Goal: Transaction & Acquisition: Download file/media

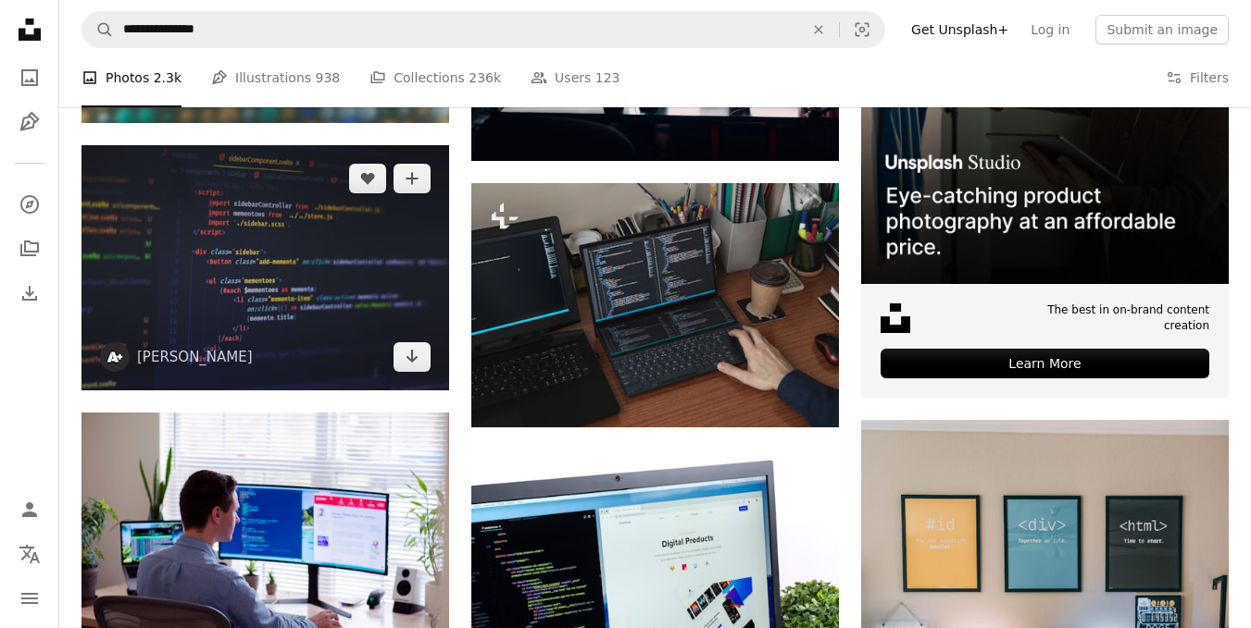
scroll to position [648, 0]
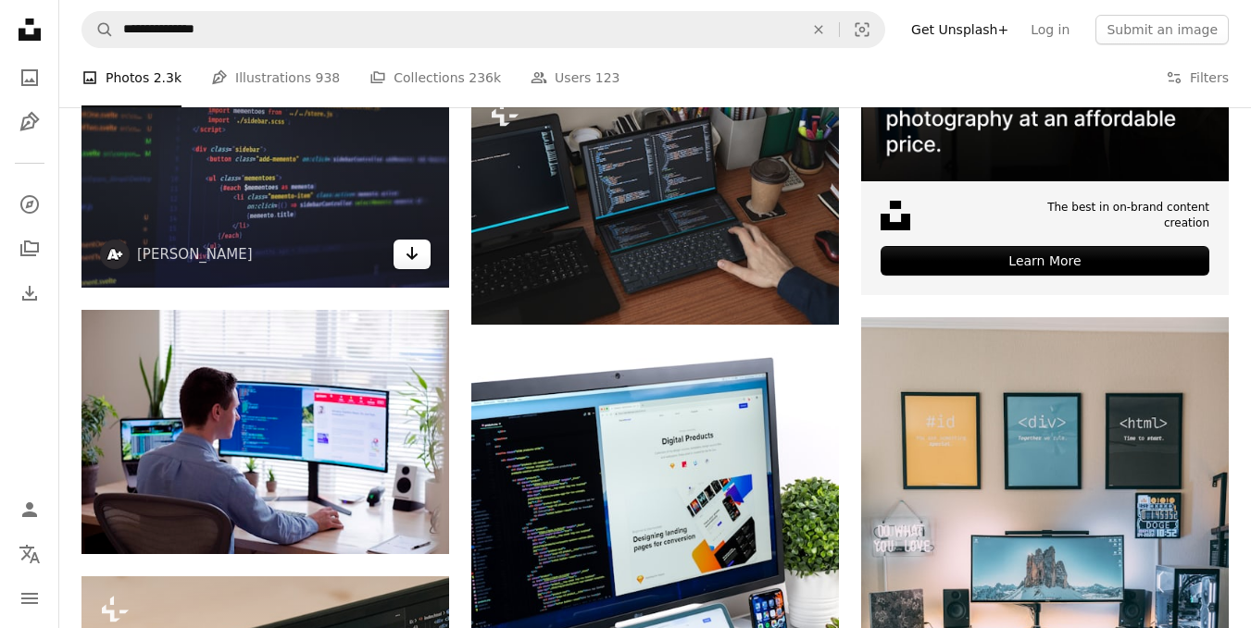
click at [413, 252] on icon "Download" at bounding box center [412, 253] width 12 height 13
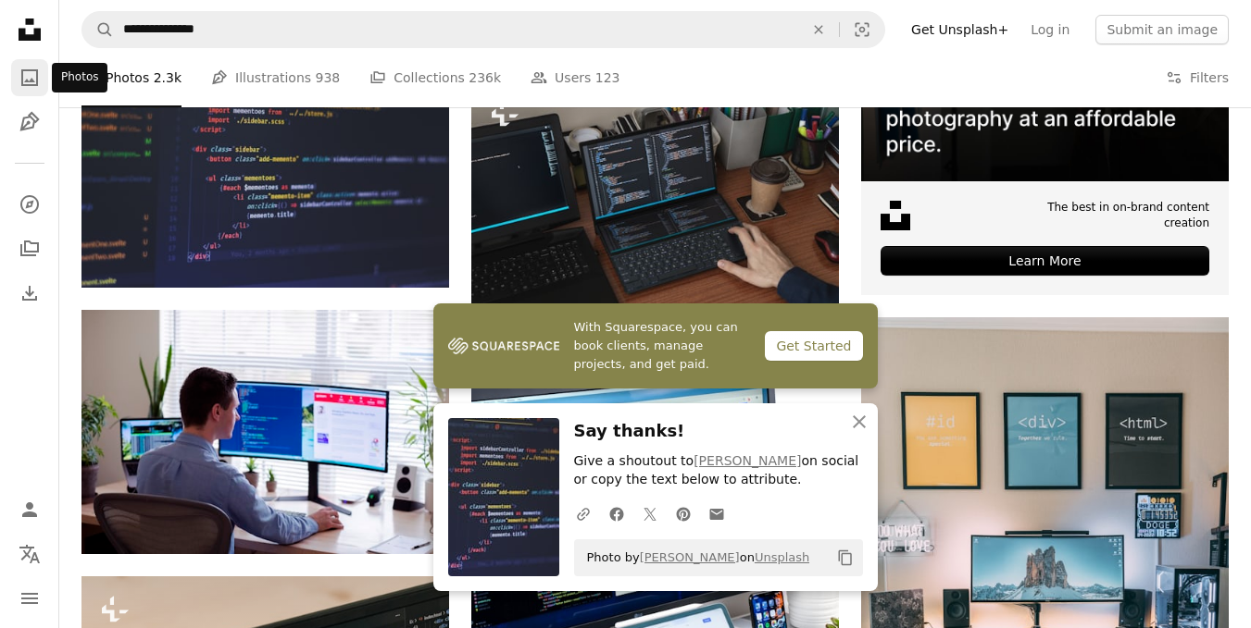
click at [31, 82] on icon "Photos" at bounding box center [29, 77] width 17 height 17
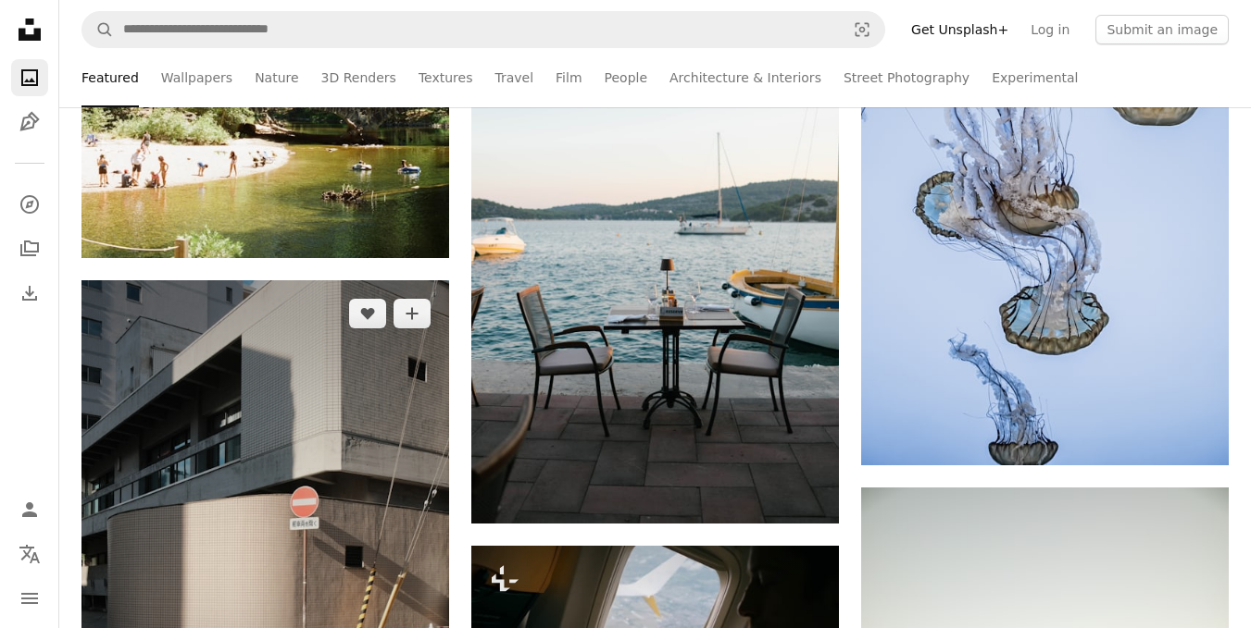
scroll to position [1481, 0]
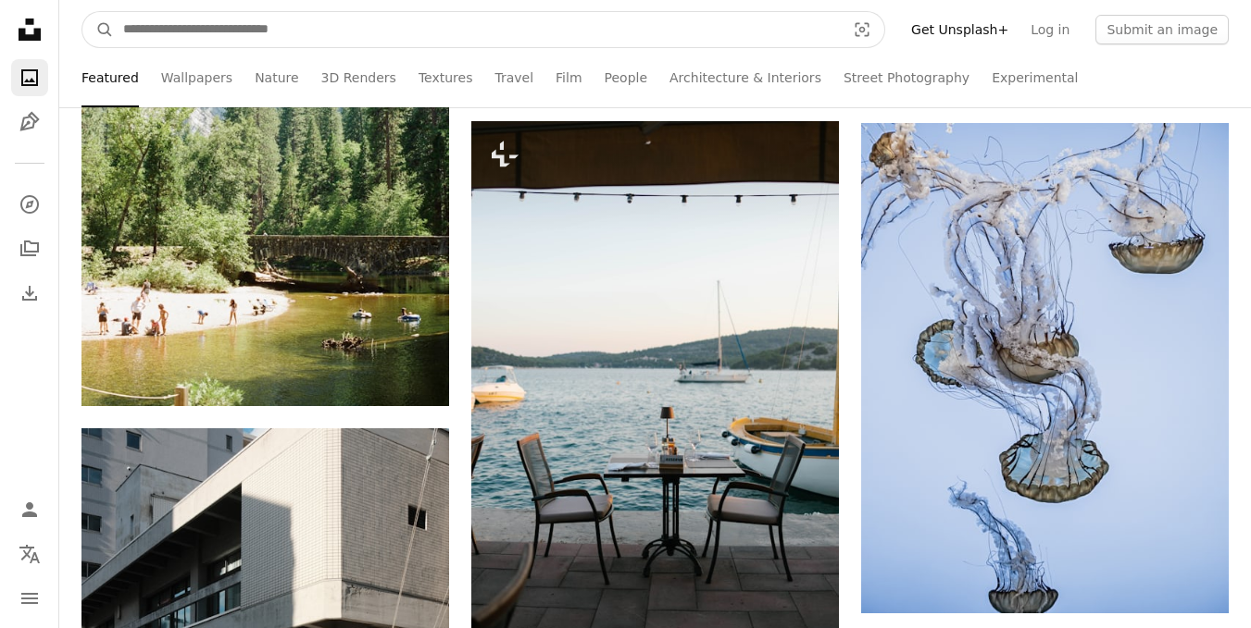
click at [298, 41] on input "Find visuals sitewide" at bounding box center [477, 29] width 726 height 35
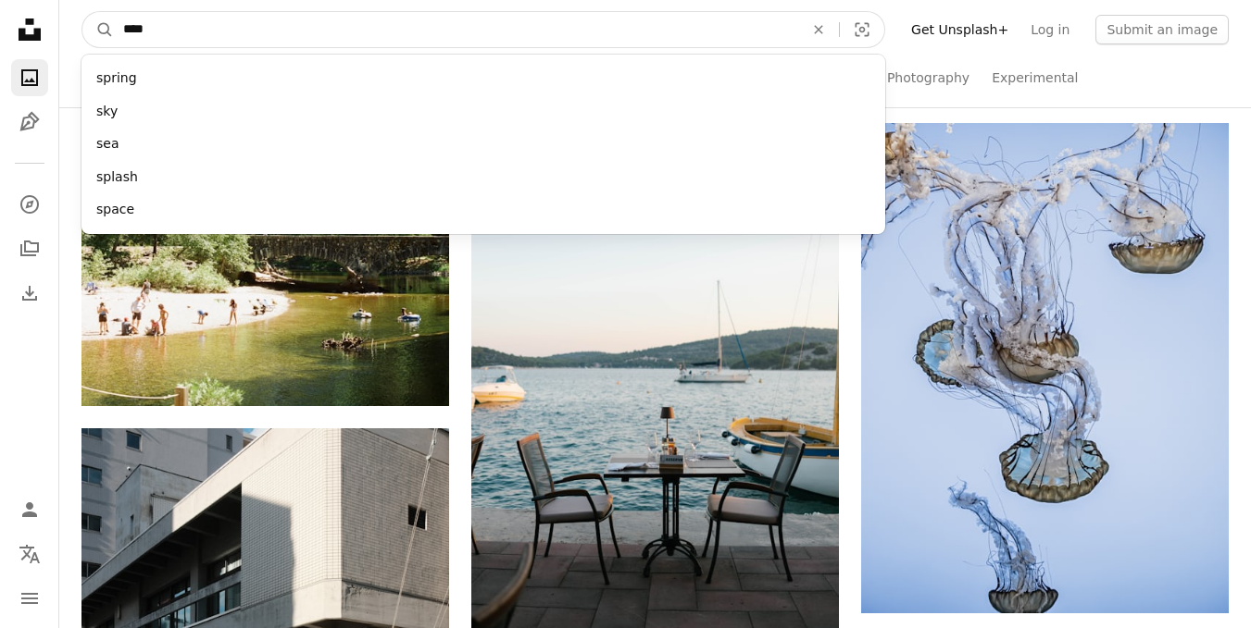
type input "*****"
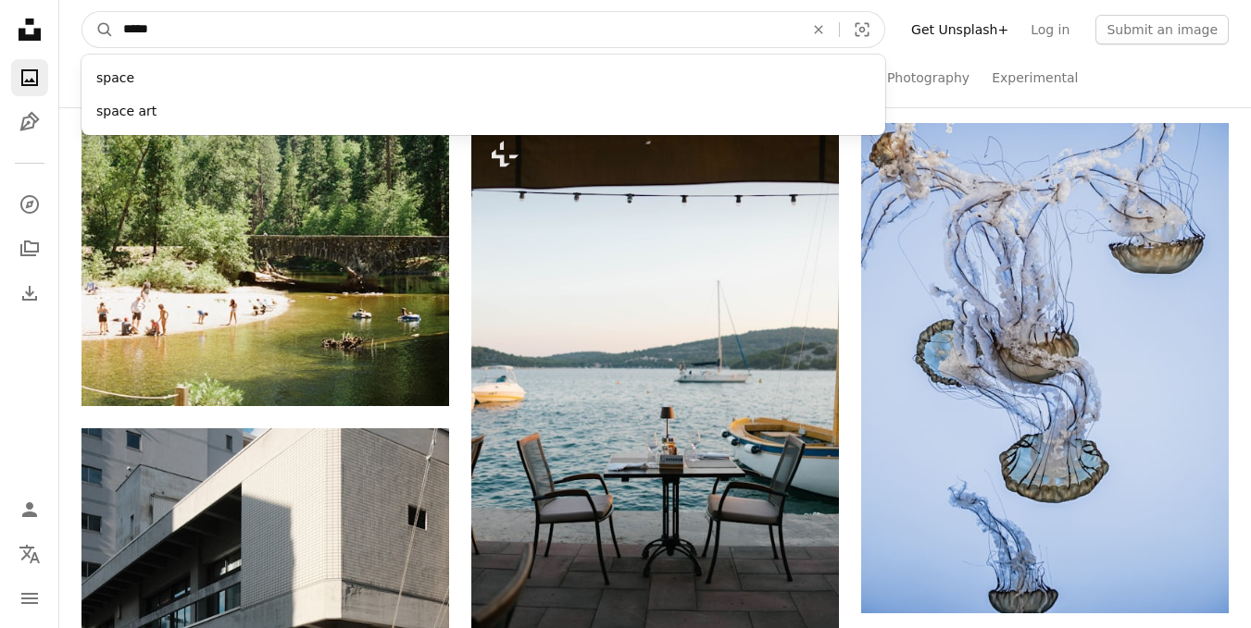
click button "A magnifying glass" at bounding box center [97, 29] width 31 height 35
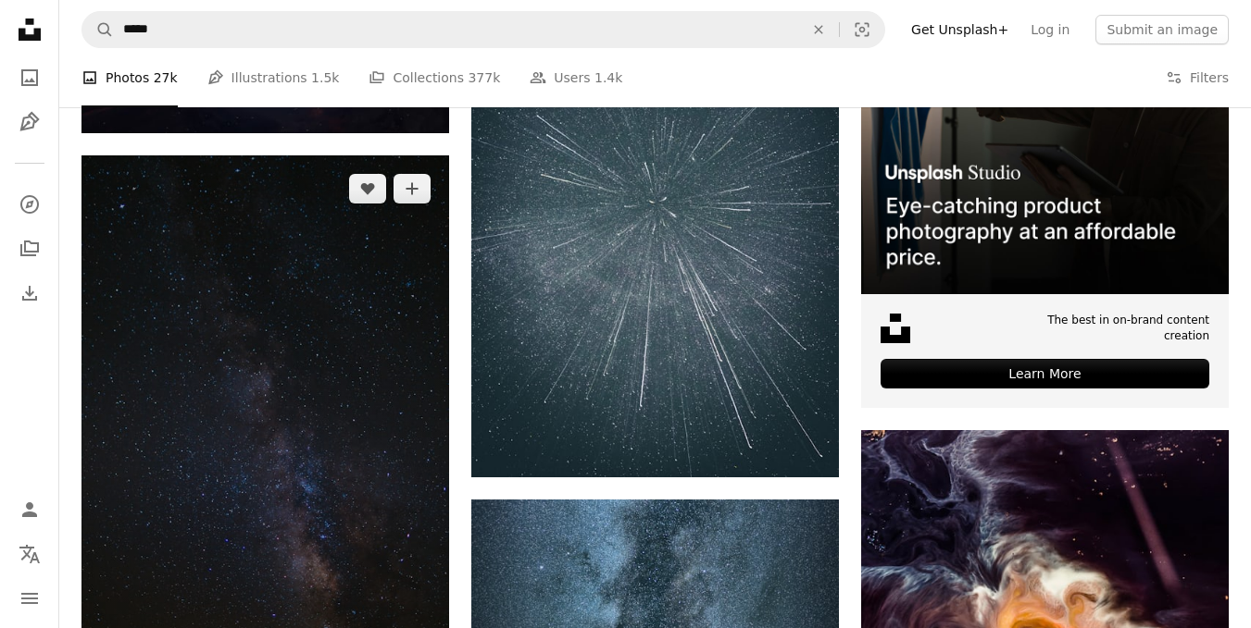
scroll to position [740, 0]
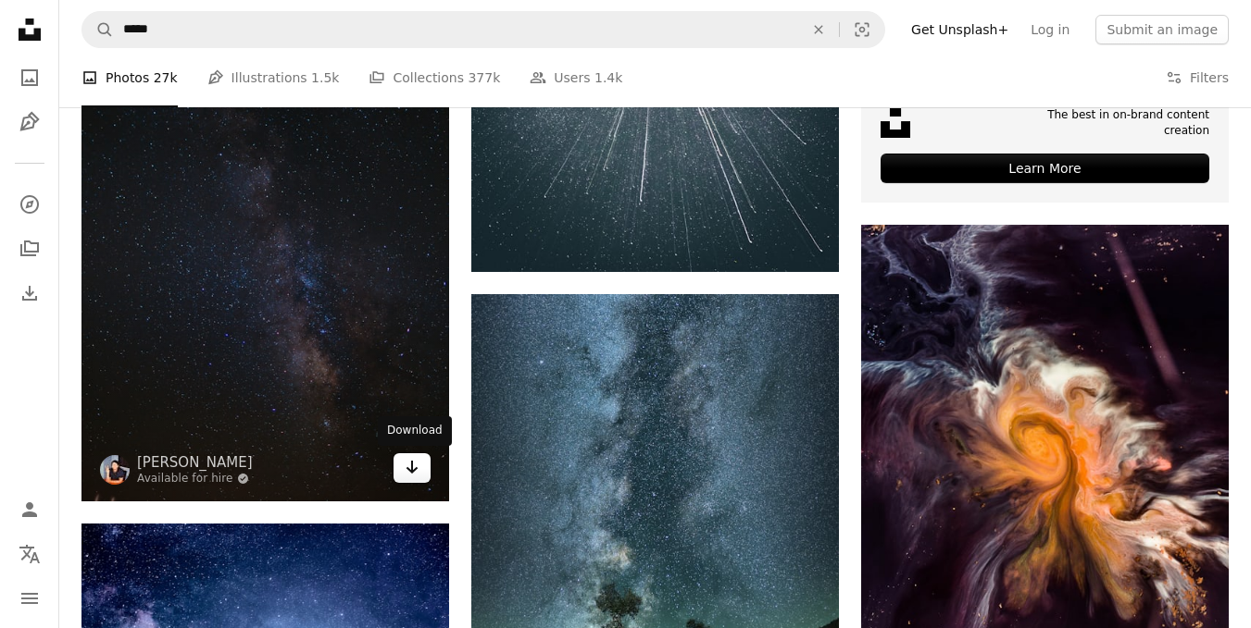
click at [410, 459] on icon "Arrow pointing down" at bounding box center [411, 467] width 15 height 22
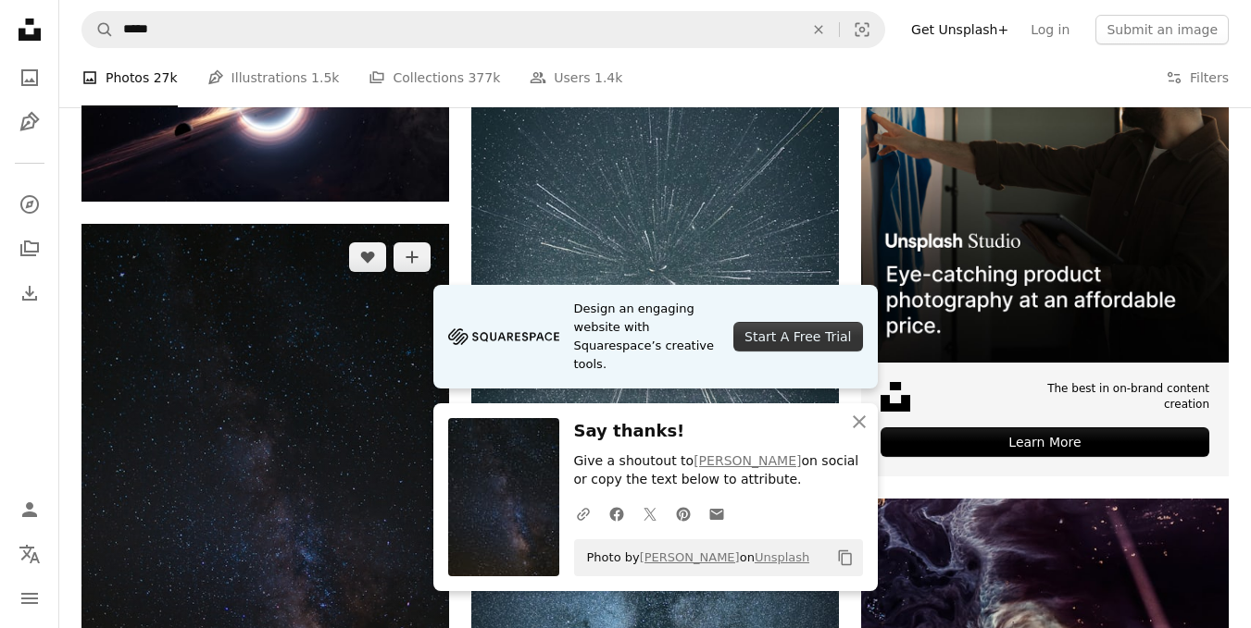
scroll to position [463, 0]
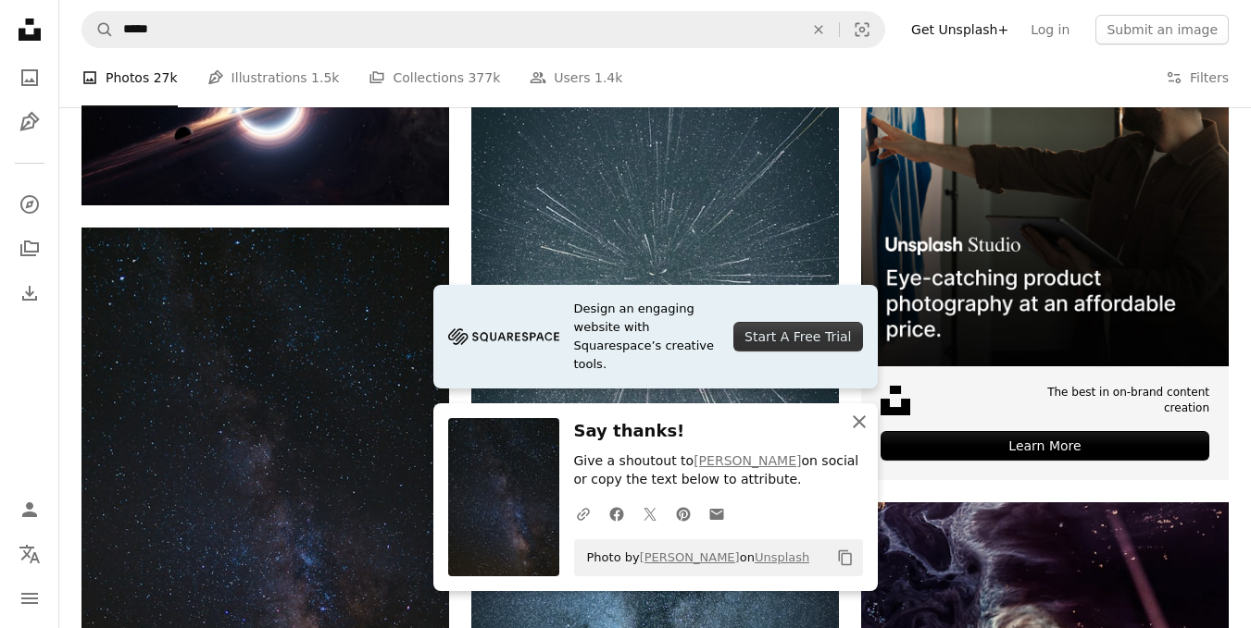
click at [859, 426] on icon "An X shape" at bounding box center [859, 422] width 22 height 22
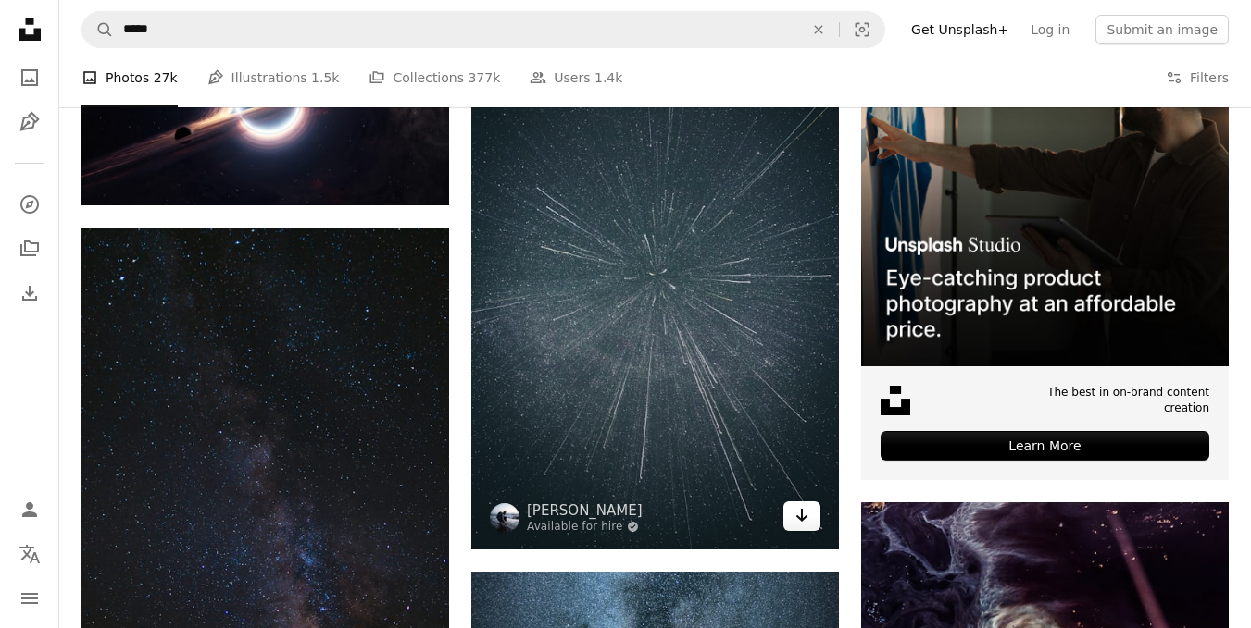
click at [802, 516] on icon "Download" at bounding box center [802, 515] width 12 height 13
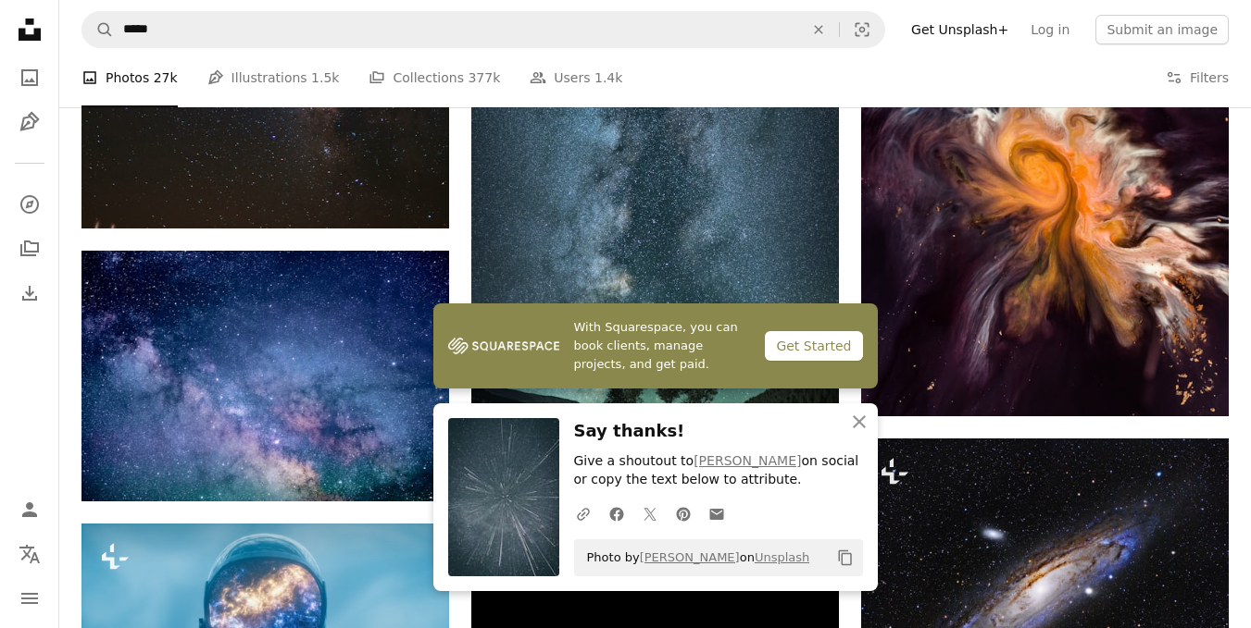
scroll to position [1018, 0]
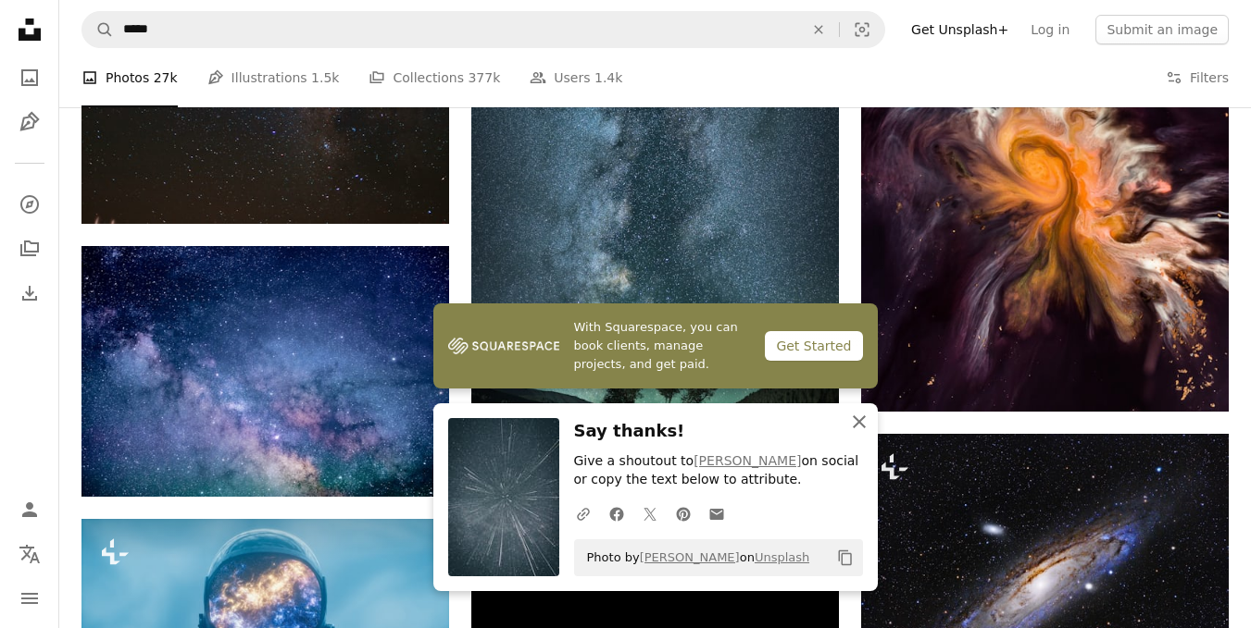
click at [861, 422] on icon "An X shape" at bounding box center [859, 422] width 22 height 22
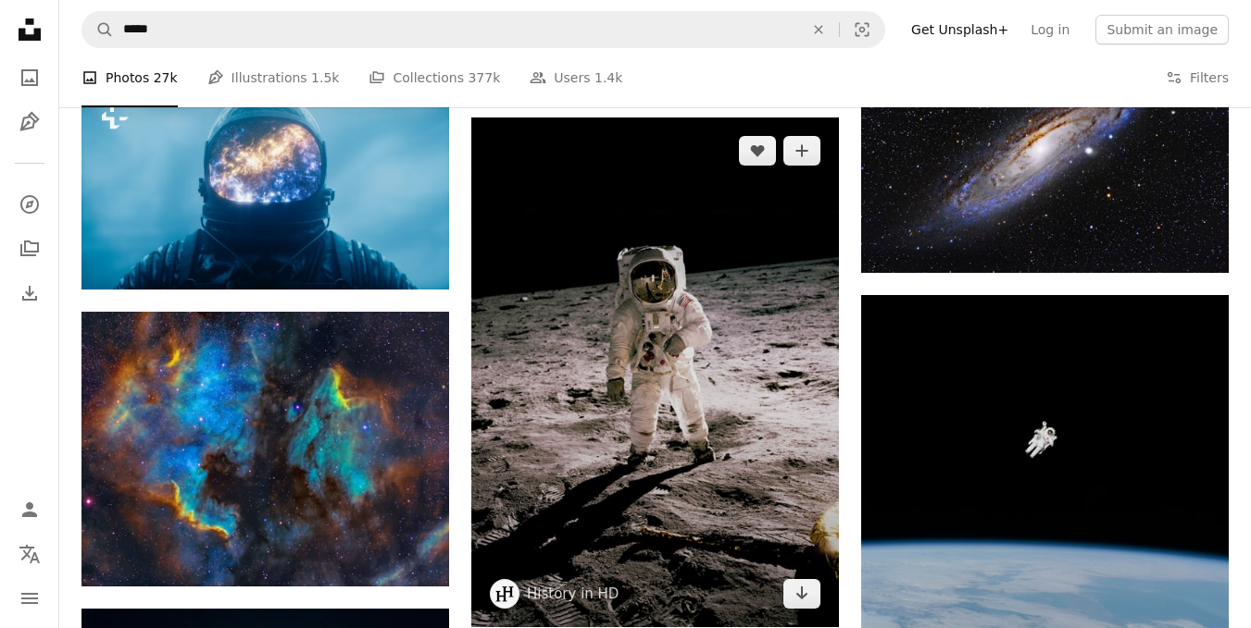
scroll to position [1574, 0]
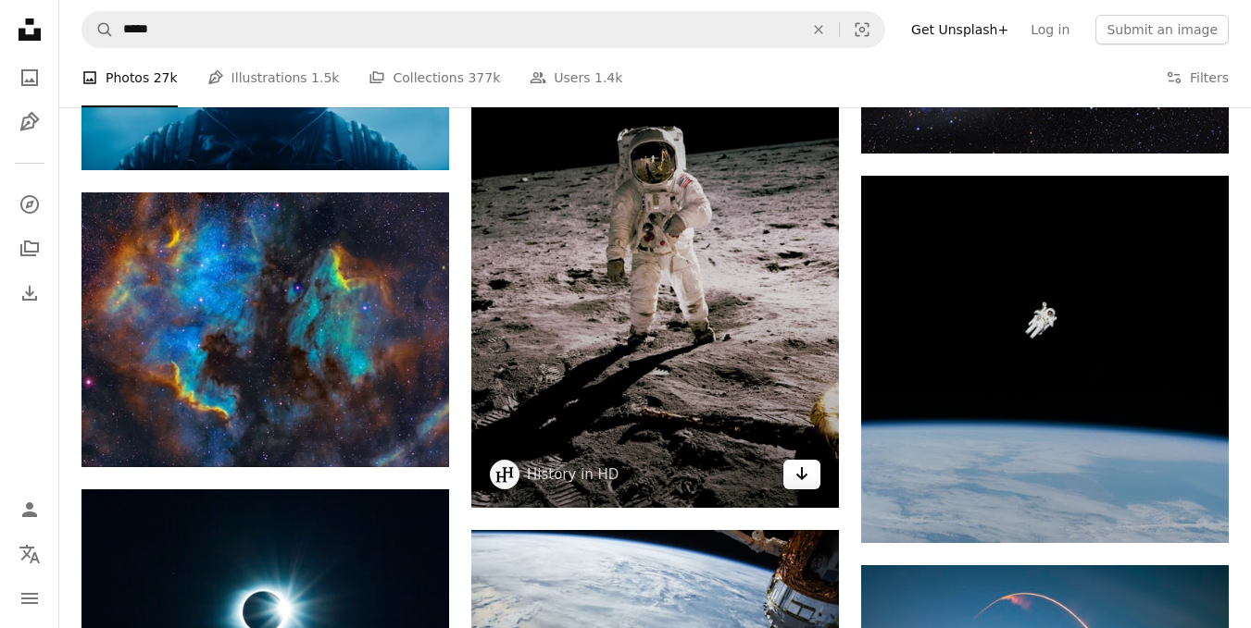
click at [807, 479] on icon "Arrow pointing down" at bounding box center [801, 474] width 15 height 22
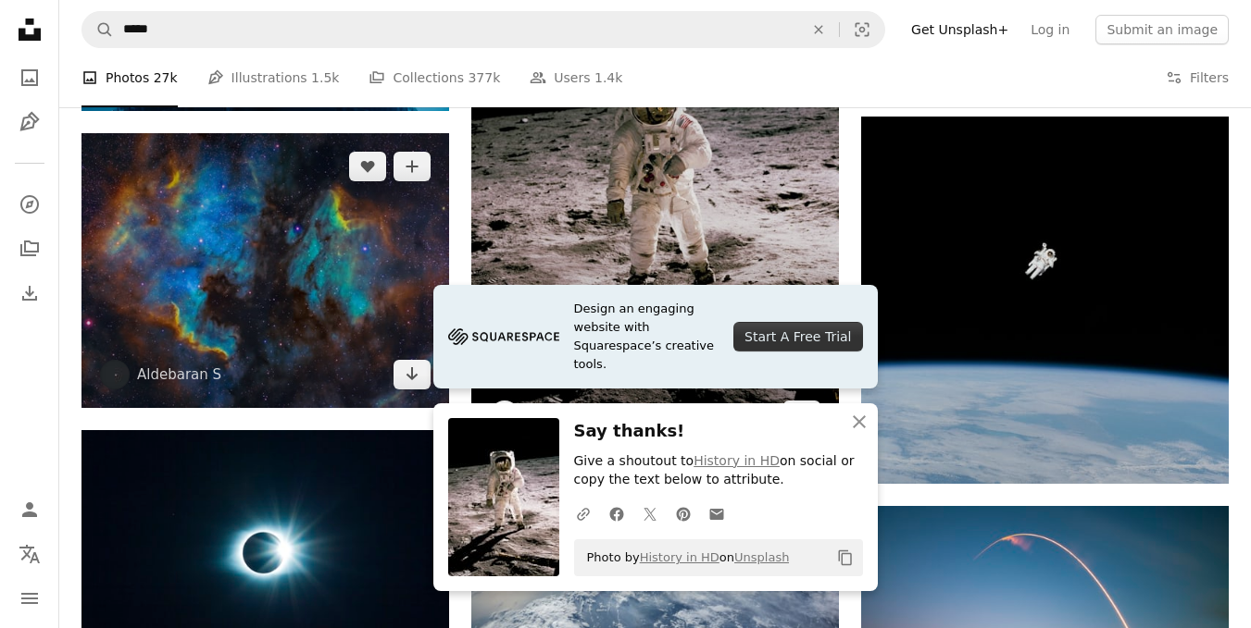
scroll to position [1666, 0]
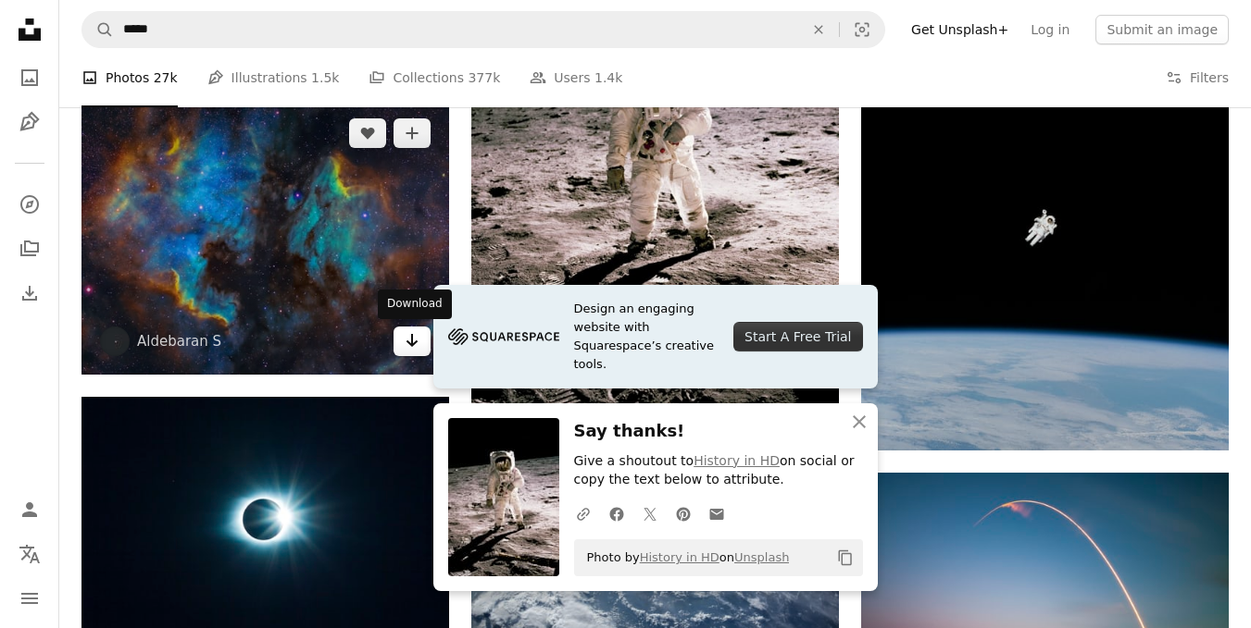
click at [423, 352] on link "Arrow pointing down" at bounding box center [411, 342] width 37 height 30
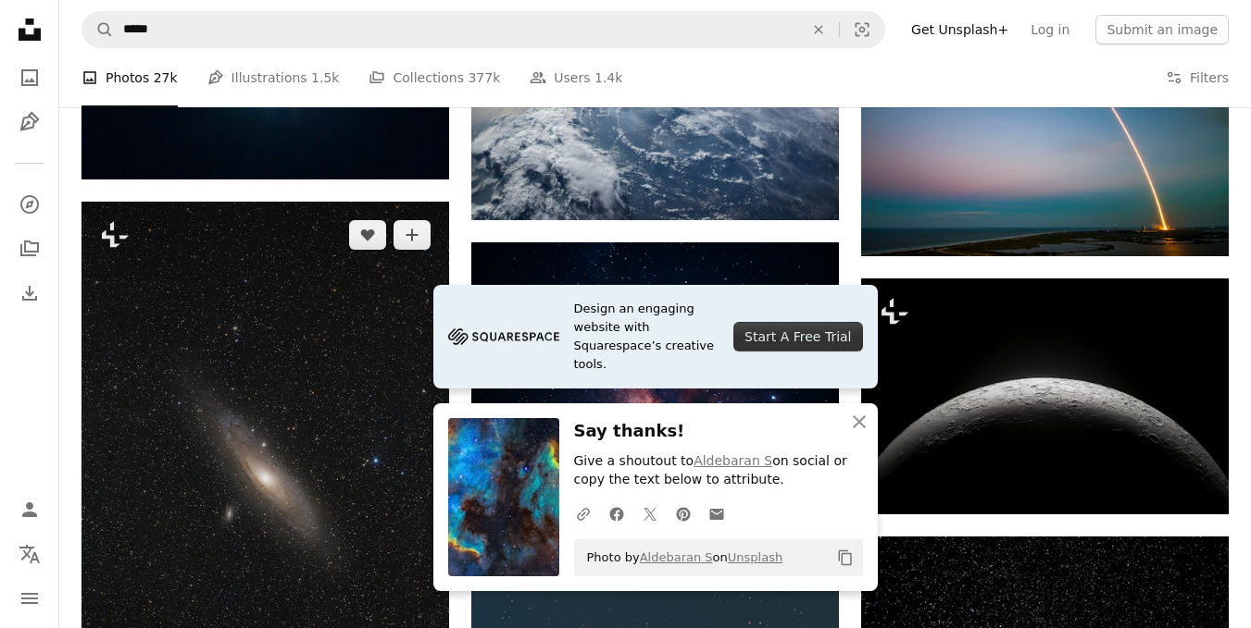
scroll to position [2129, 0]
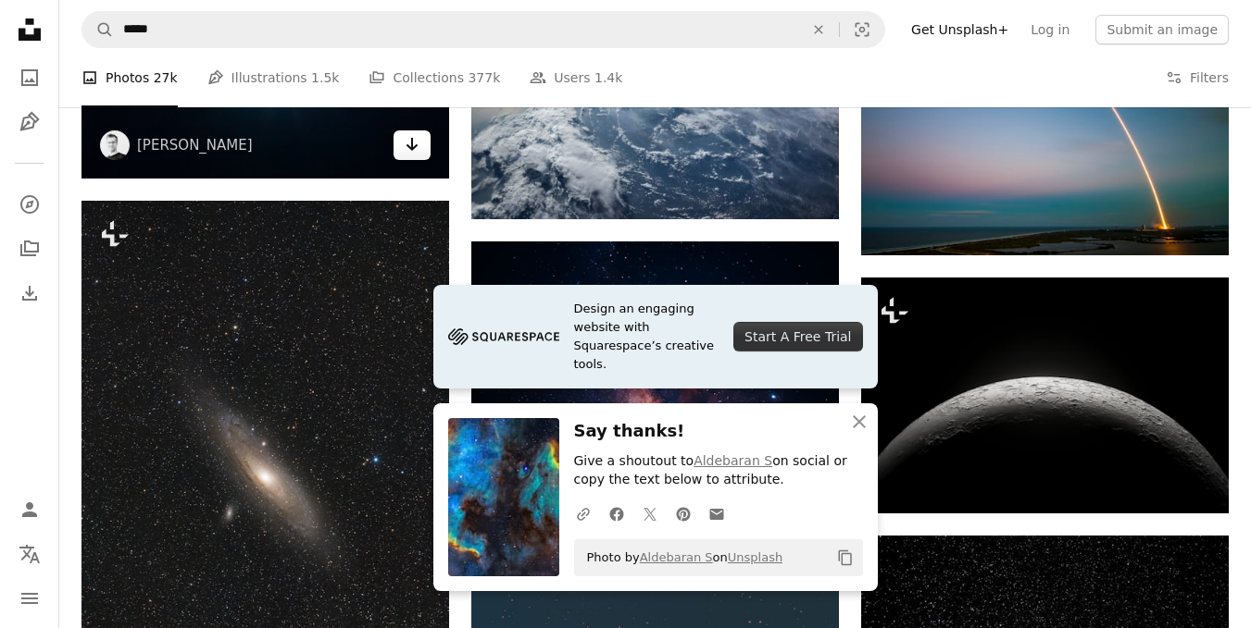
click at [418, 152] on icon "Arrow pointing down" at bounding box center [411, 144] width 15 height 22
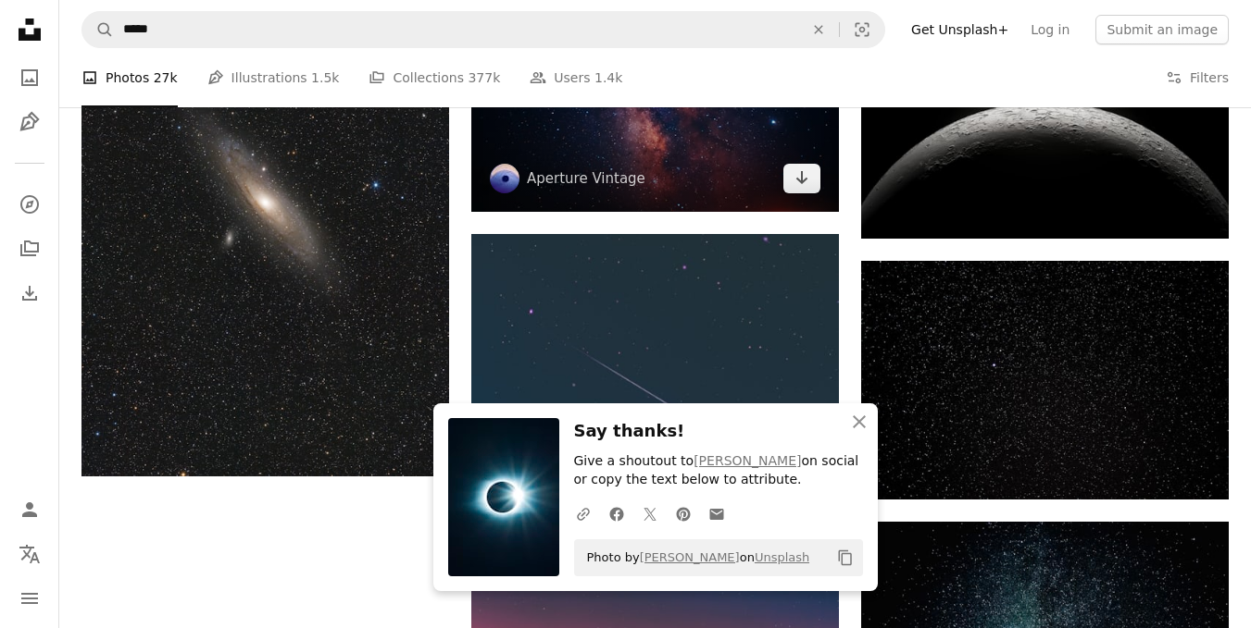
scroll to position [2314, 0]
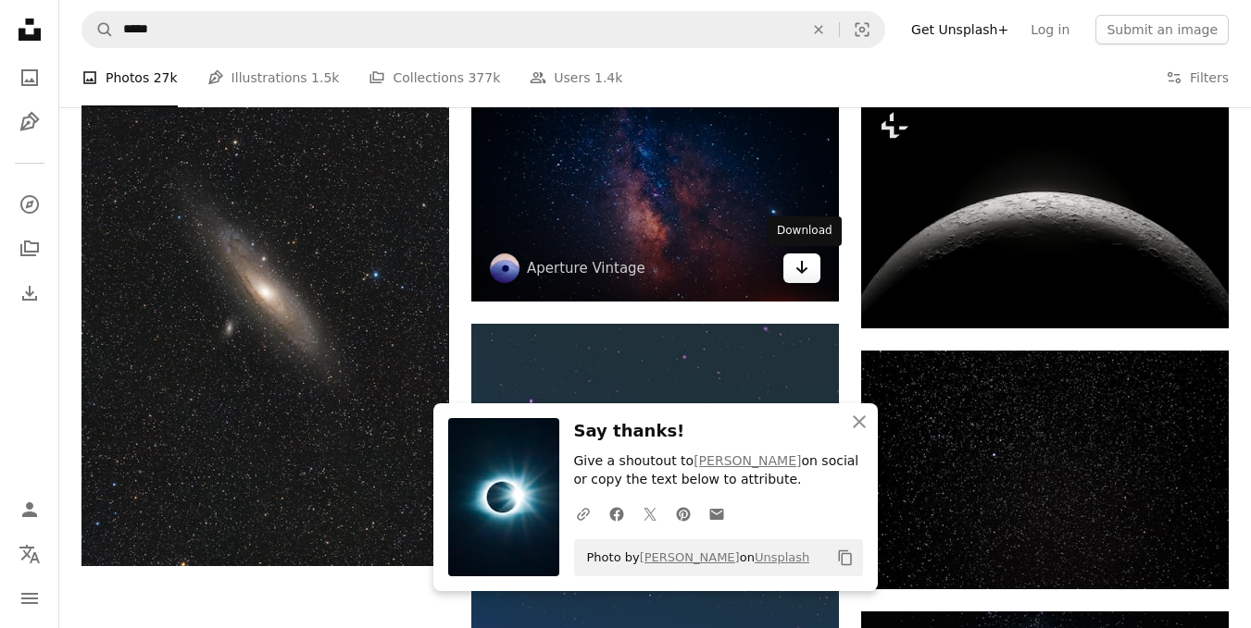
click at [792, 270] on link "Arrow pointing down" at bounding box center [801, 269] width 37 height 30
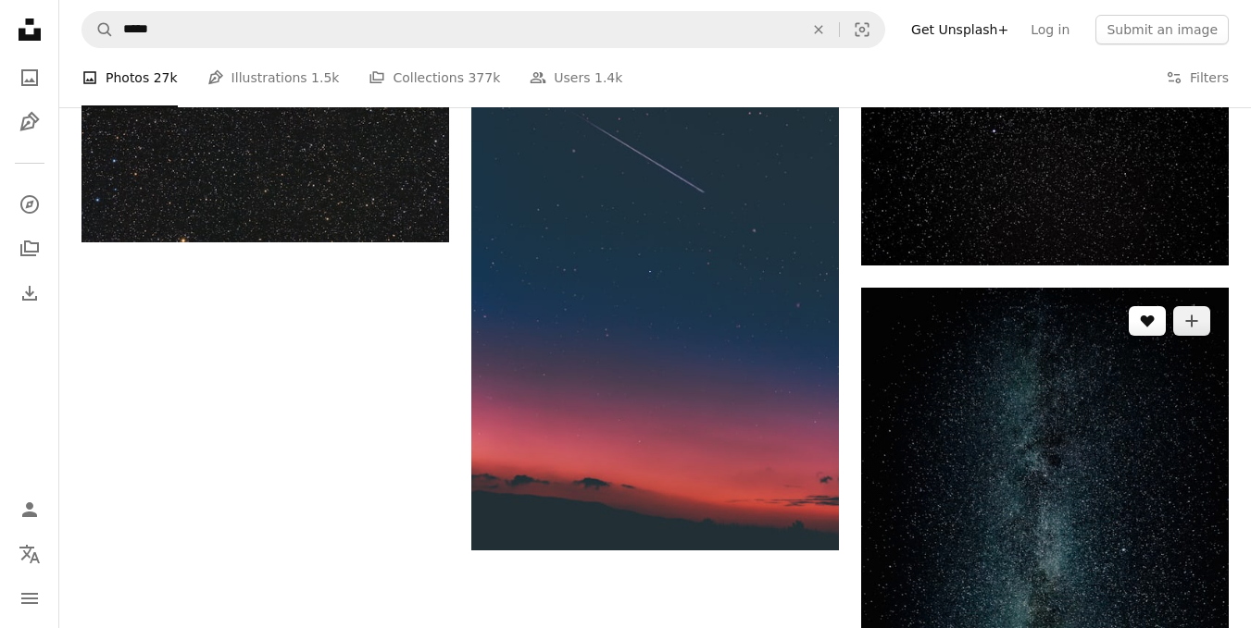
scroll to position [2592, 0]
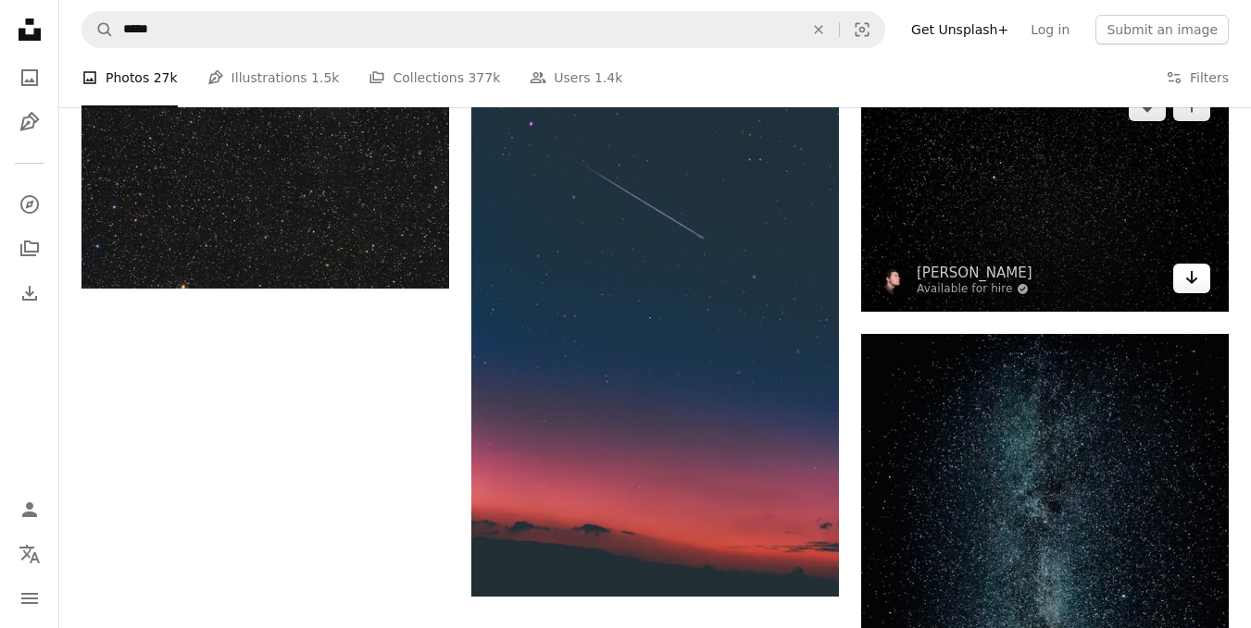
click at [1193, 280] on icon "Download" at bounding box center [1192, 277] width 12 height 13
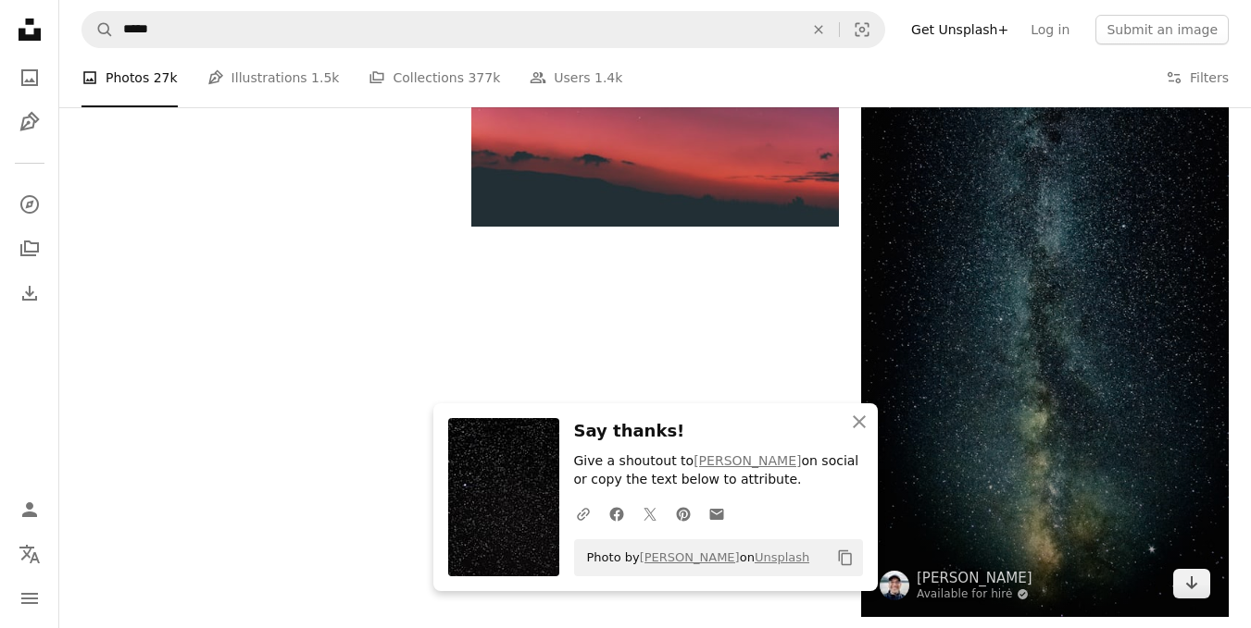
scroll to position [3055, 0]
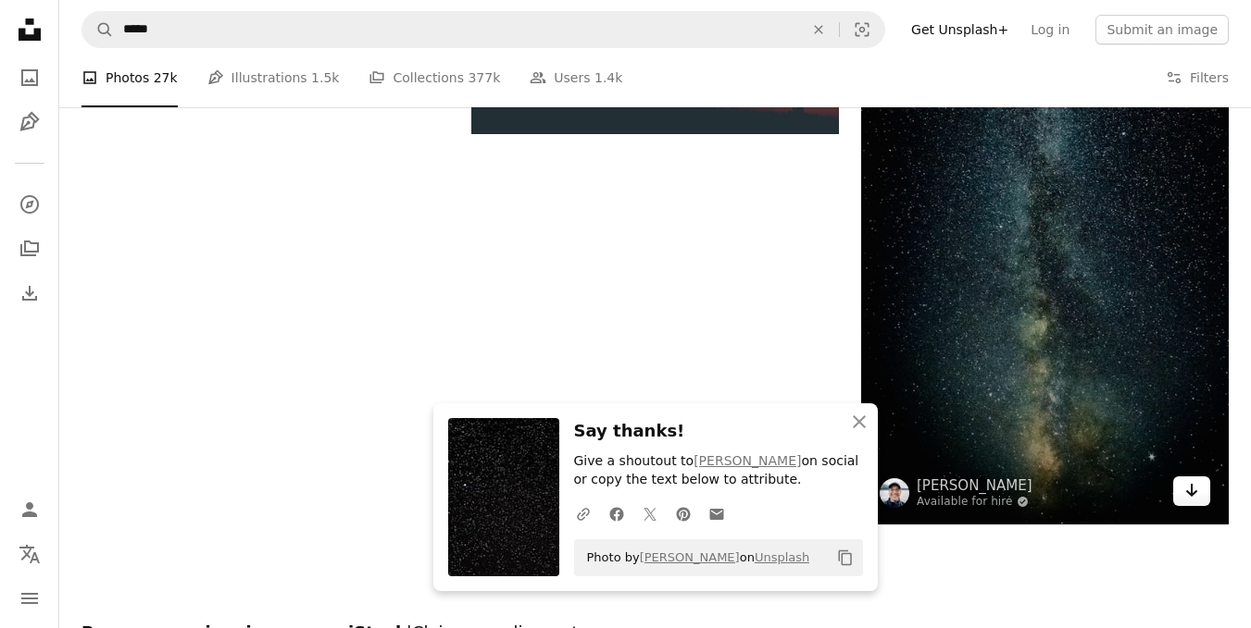
click at [1178, 493] on link "Arrow pointing down" at bounding box center [1191, 492] width 37 height 30
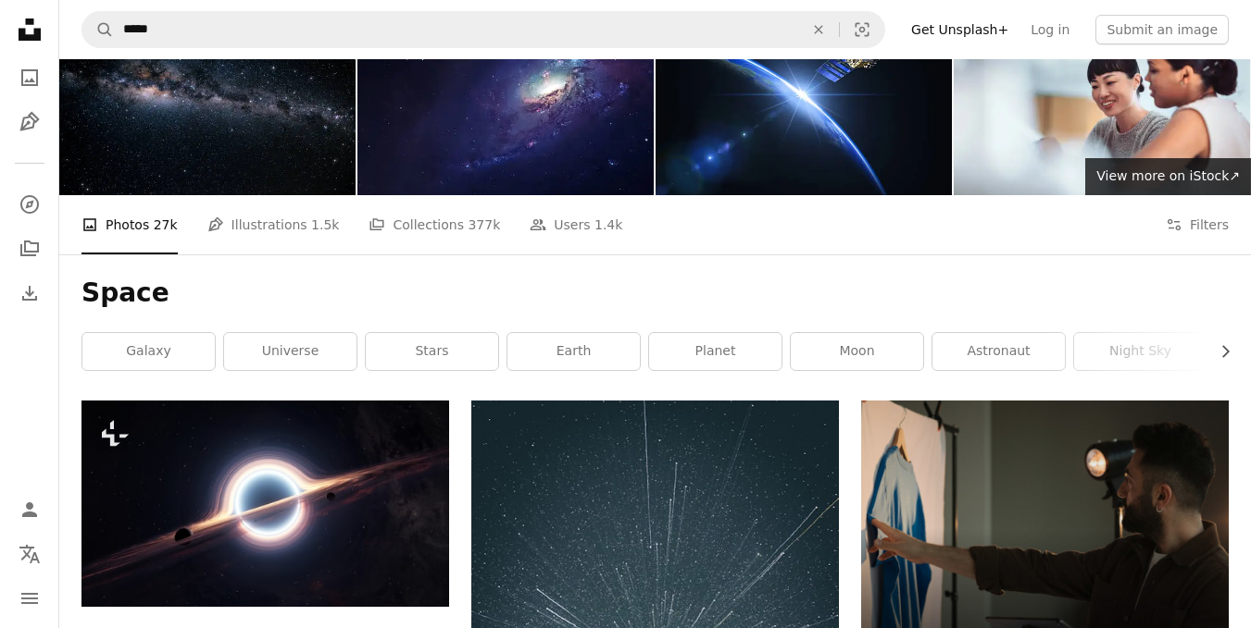
scroll to position [0, 0]
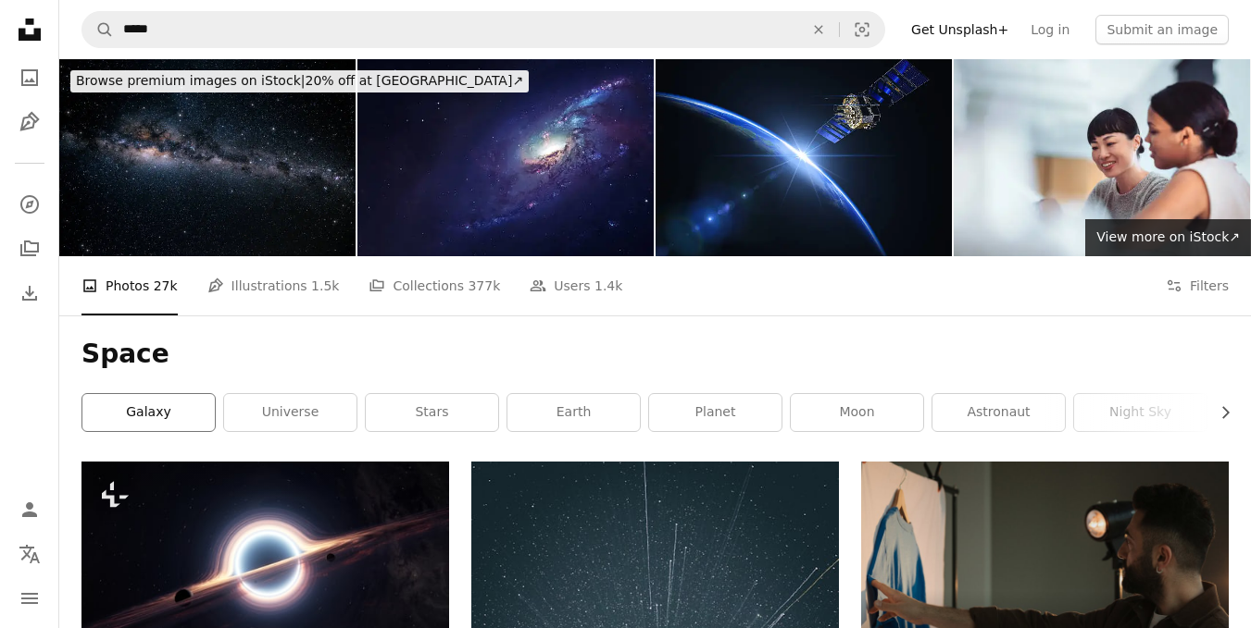
click at [199, 420] on link "galaxy" at bounding box center [148, 412] width 132 height 37
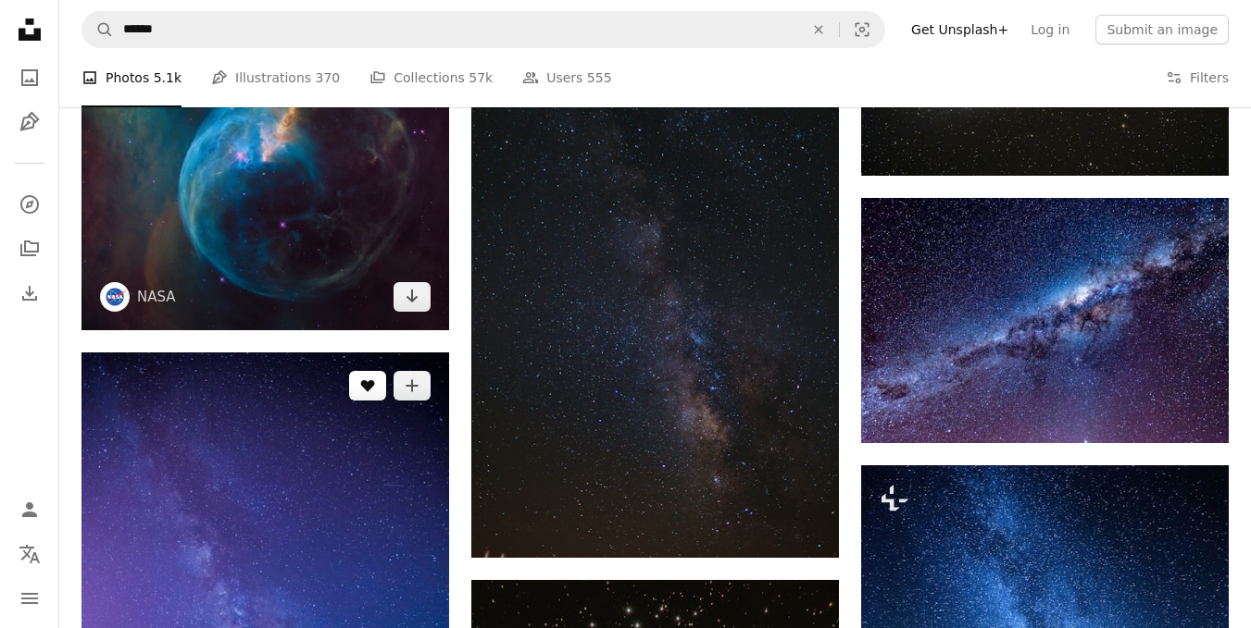
scroll to position [1388, 0]
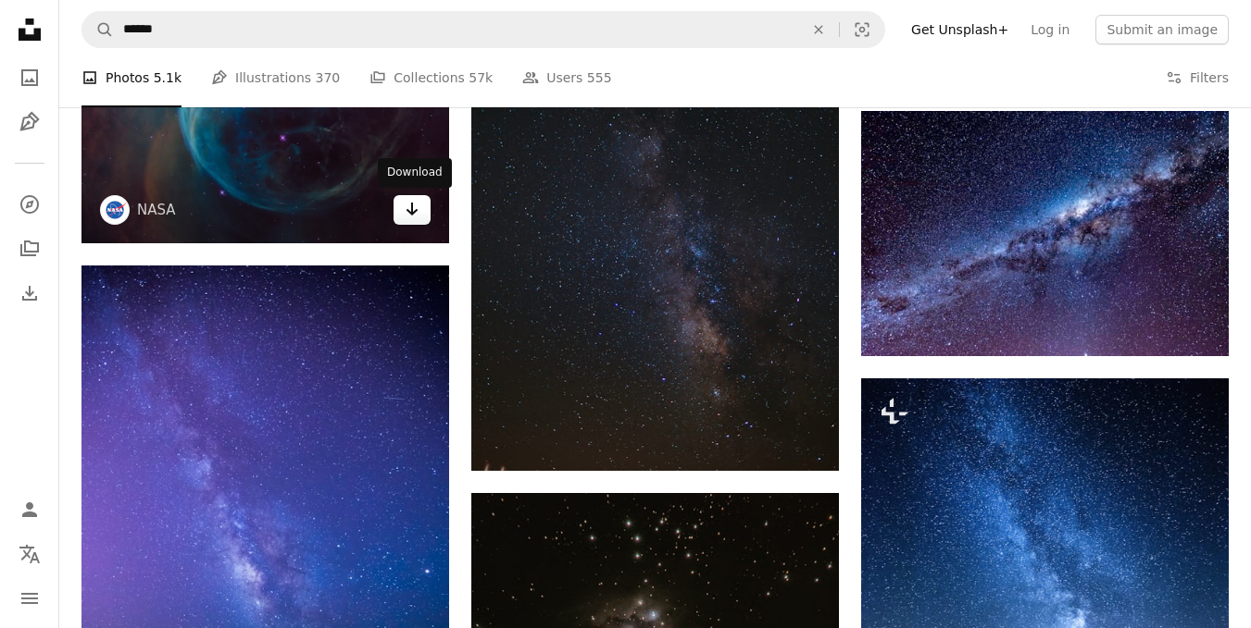
click at [414, 220] on icon "Arrow pointing down" at bounding box center [411, 209] width 15 height 22
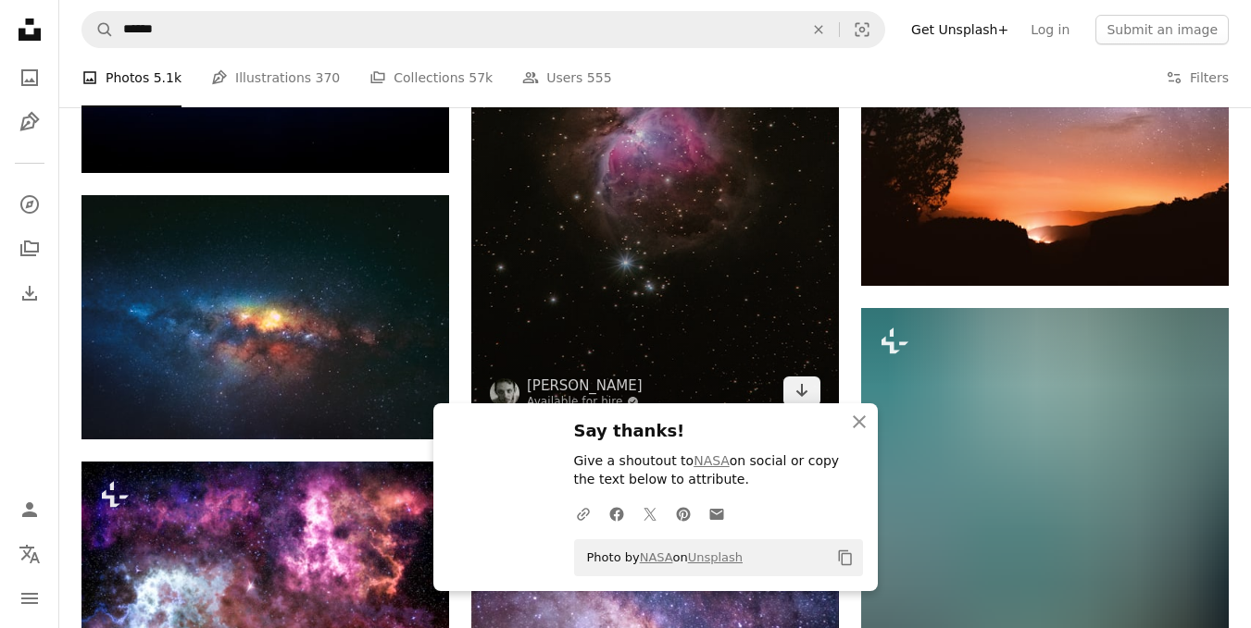
scroll to position [2129, 0]
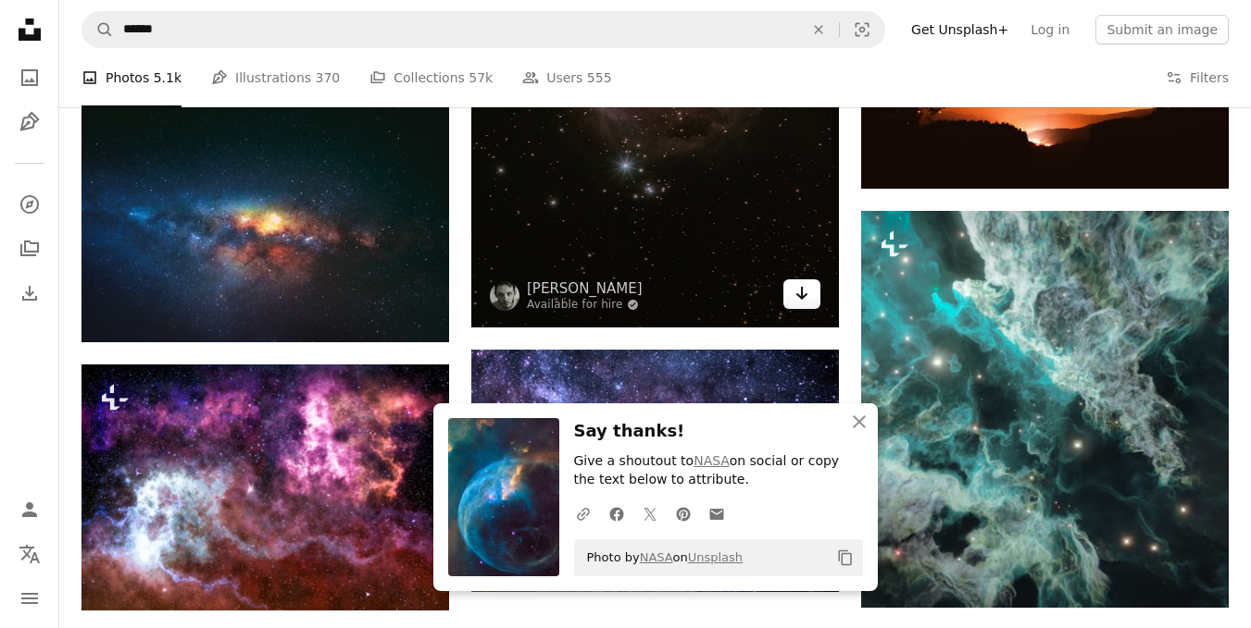
click at [807, 299] on icon "Arrow pointing down" at bounding box center [801, 293] width 15 height 22
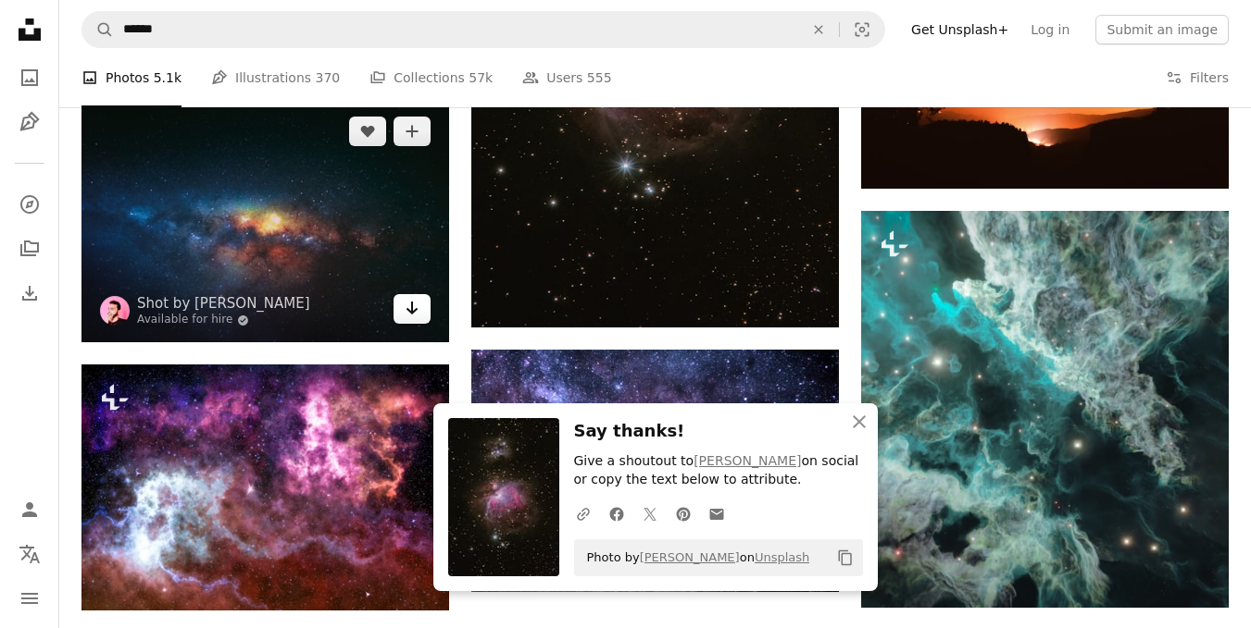
click at [409, 317] on icon "Arrow pointing down" at bounding box center [411, 308] width 15 height 22
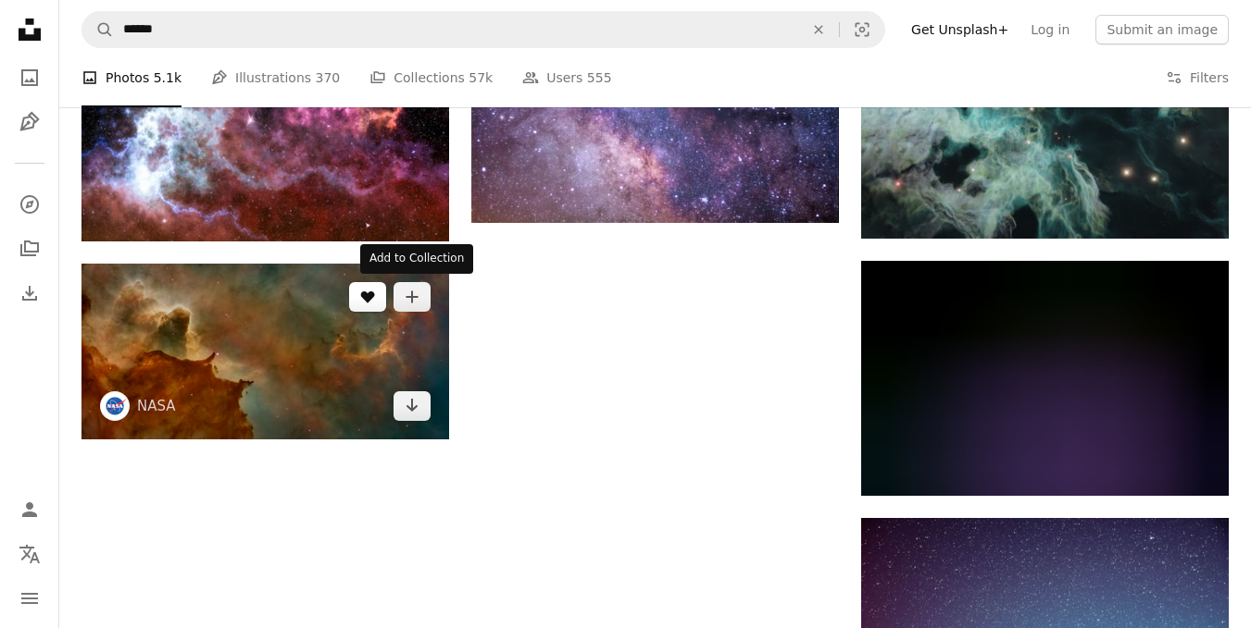
scroll to position [2499, 0]
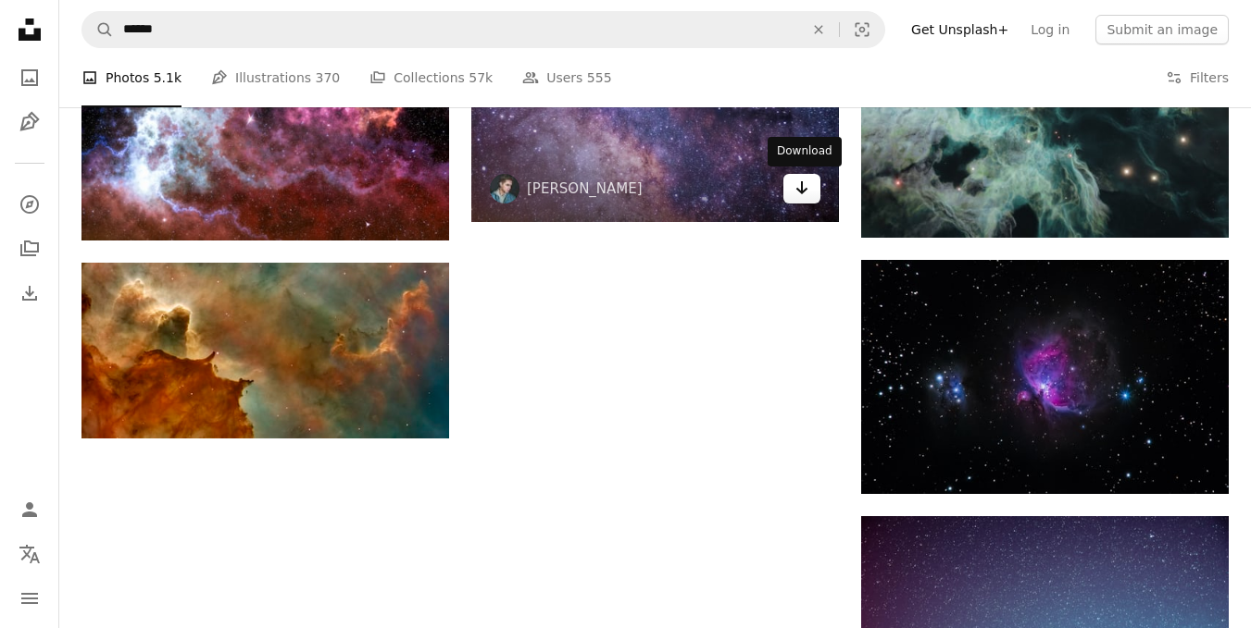
click at [806, 198] on icon "Arrow pointing down" at bounding box center [801, 188] width 15 height 22
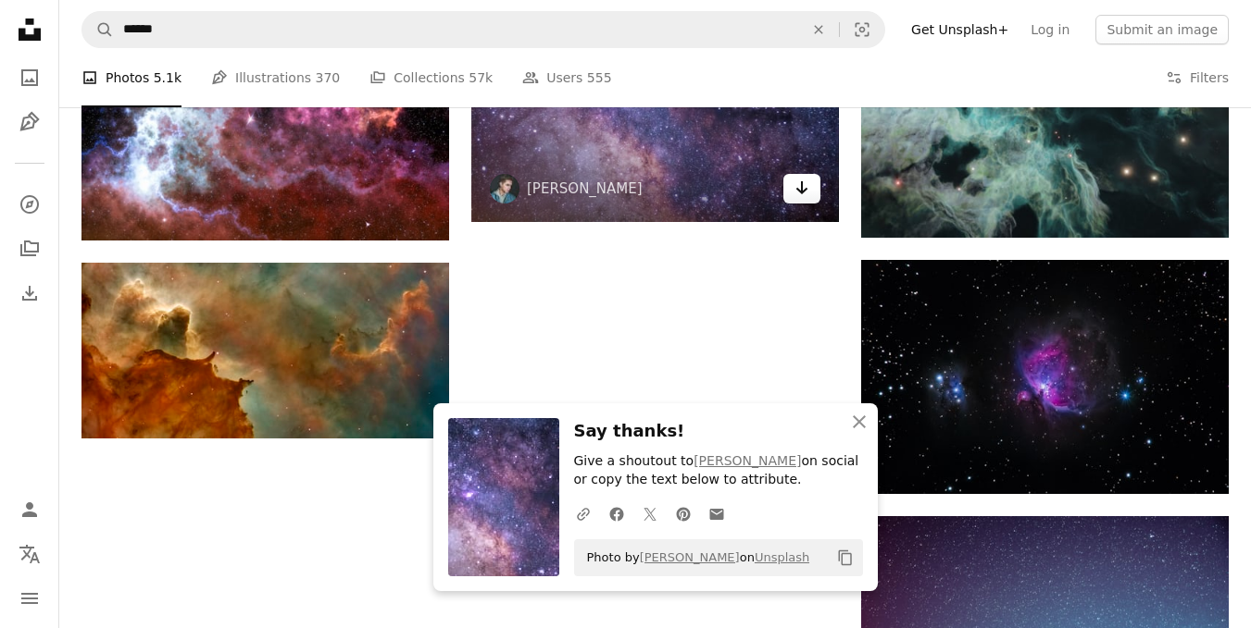
scroll to position [2592, 0]
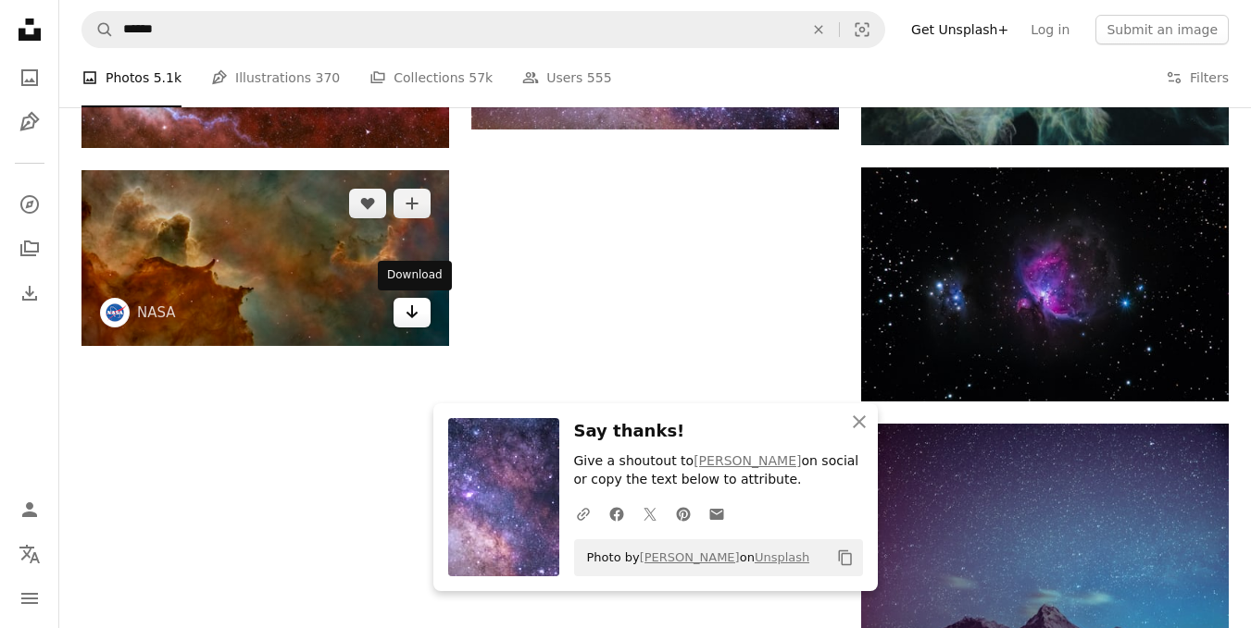
click at [422, 320] on link "Arrow pointing down" at bounding box center [411, 313] width 37 height 30
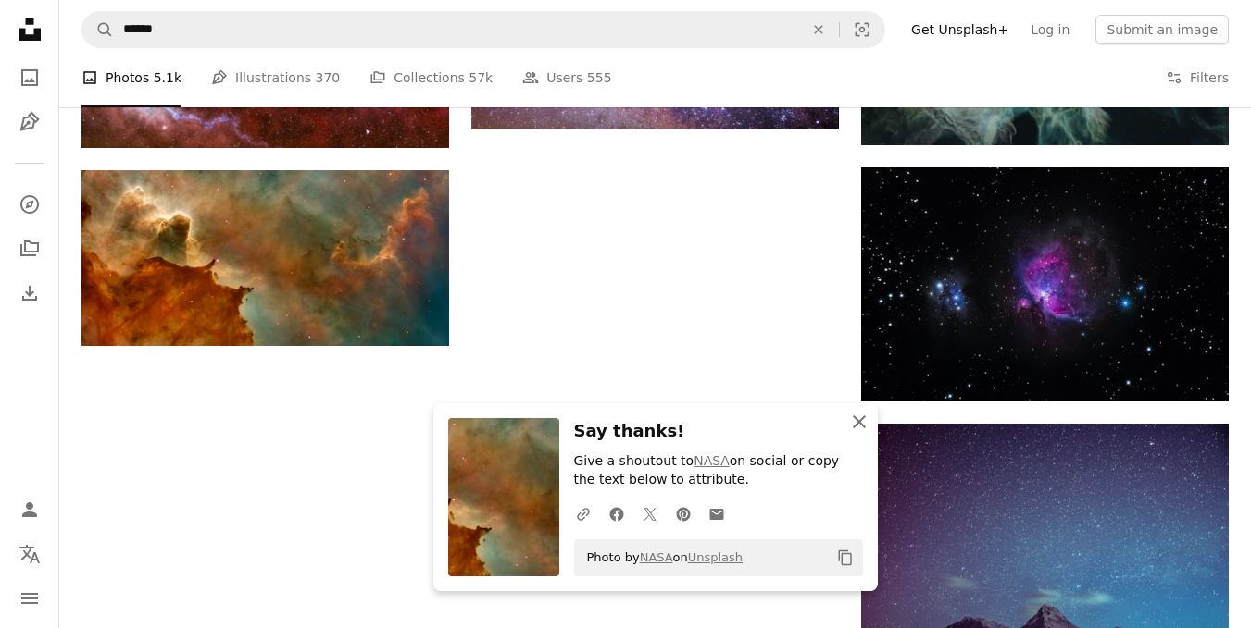
click at [856, 431] on icon "An X shape" at bounding box center [859, 422] width 22 height 22
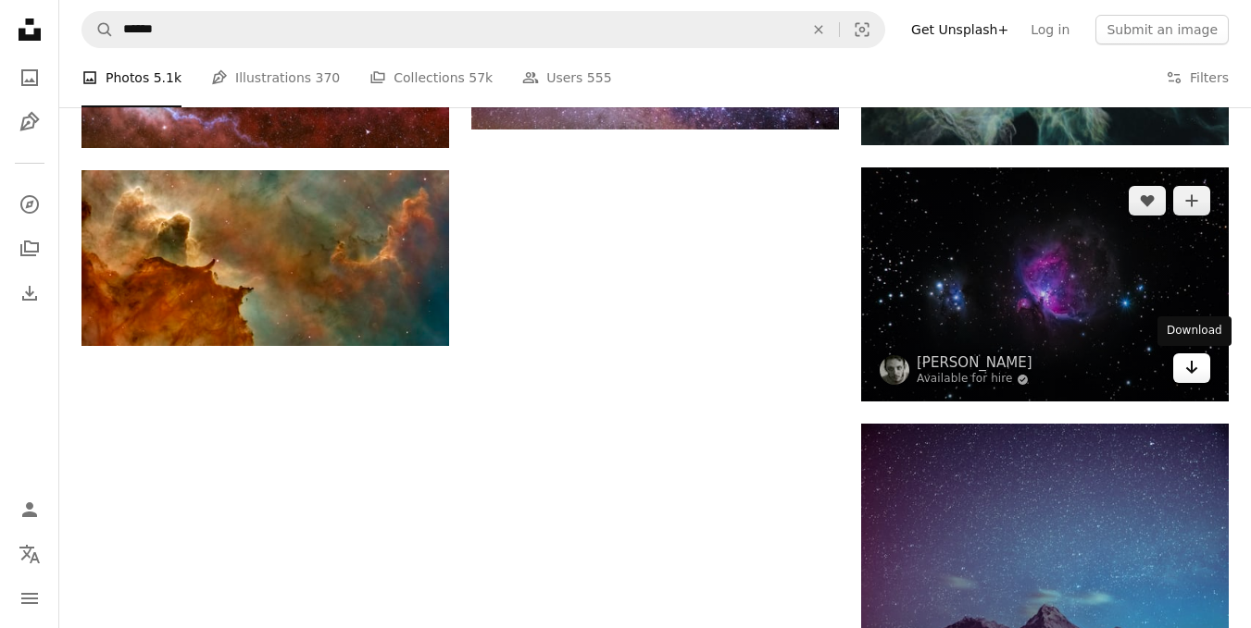
click at [1201, 360] on link "Arrow pointing down" at bounding box center [1191, 369] width 37 height 30
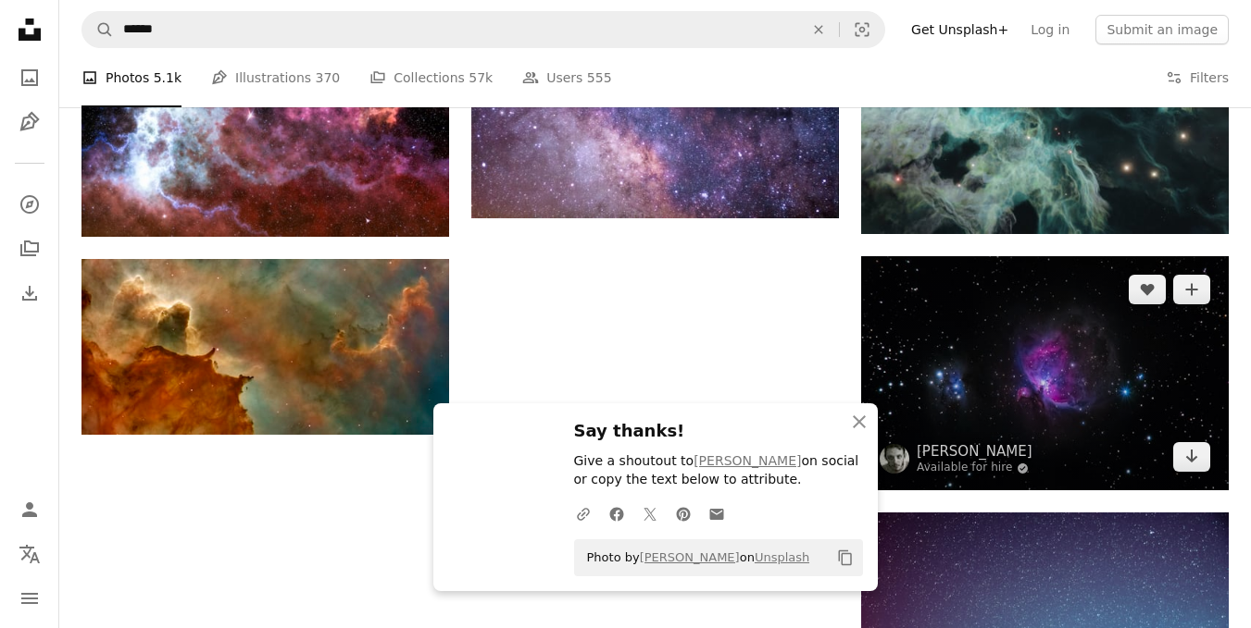
scroll to position [2499, 0]
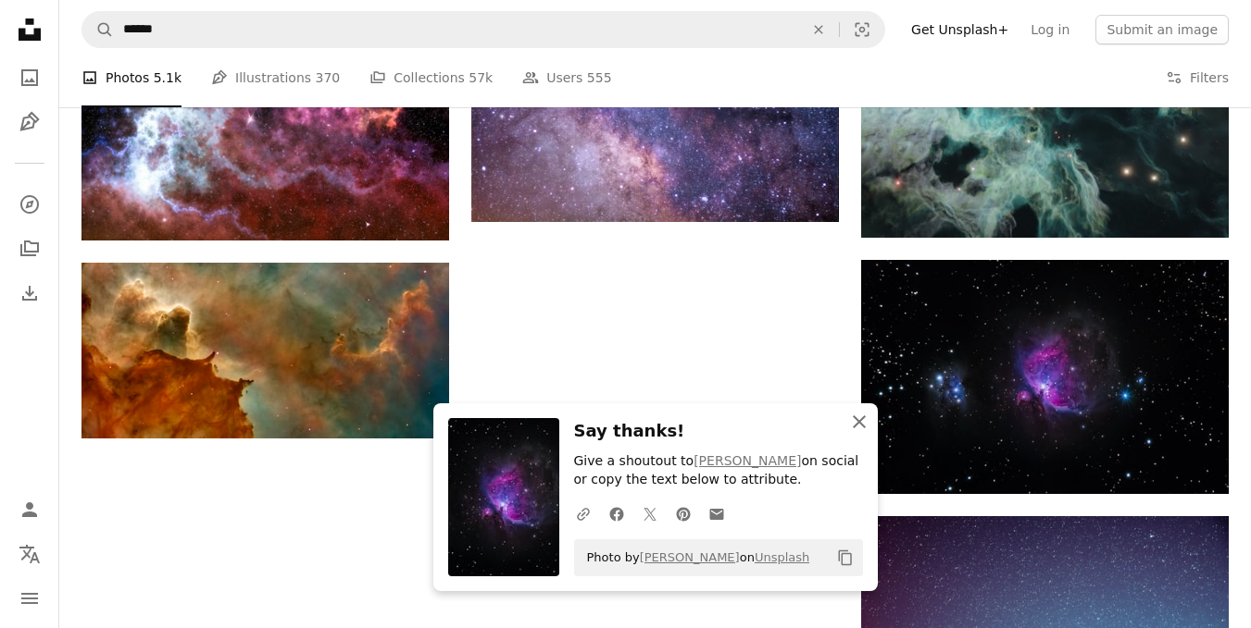
click at [863, 423] on icon "An X shape" at bounding box center [859, 422] width 22 height 22
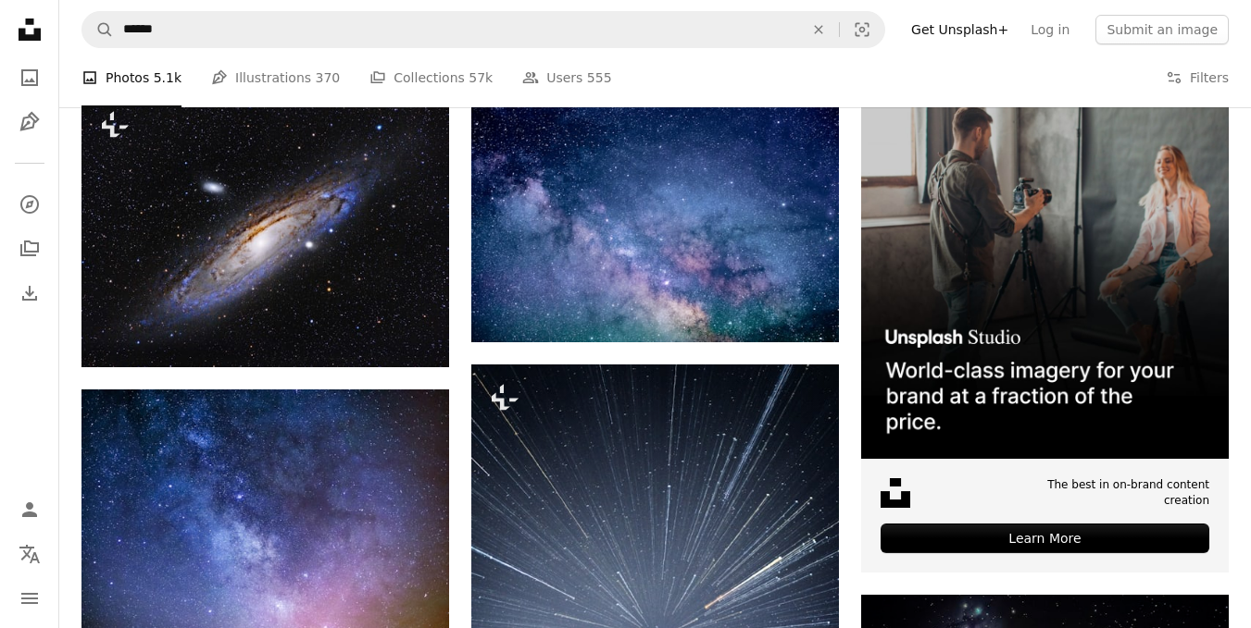
scroll to position [0, 0]
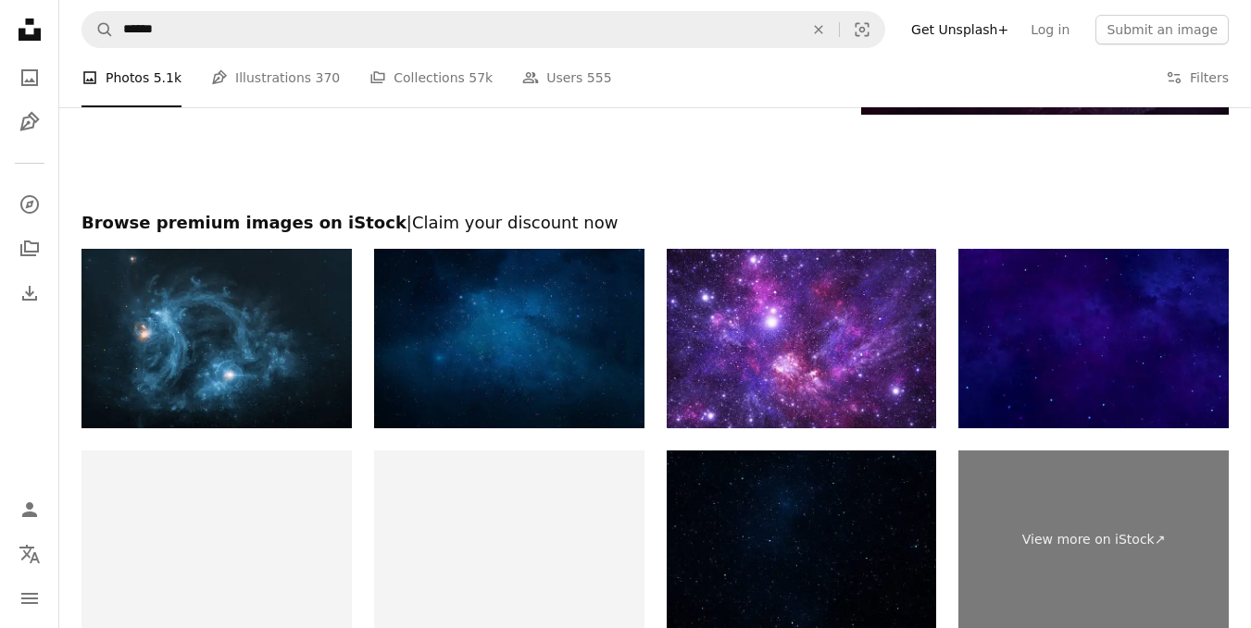
scroll to position [3496, 0]
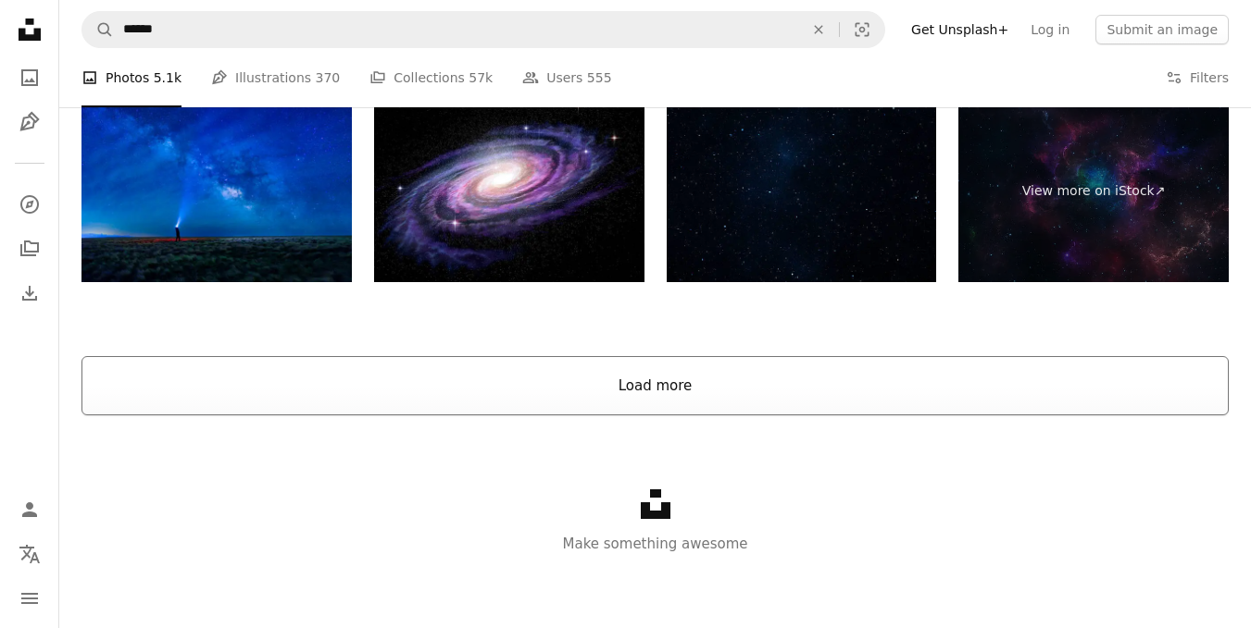
click at [696, 395] on button "Load more" at bounding box center [654, 385] width 1147 height 59
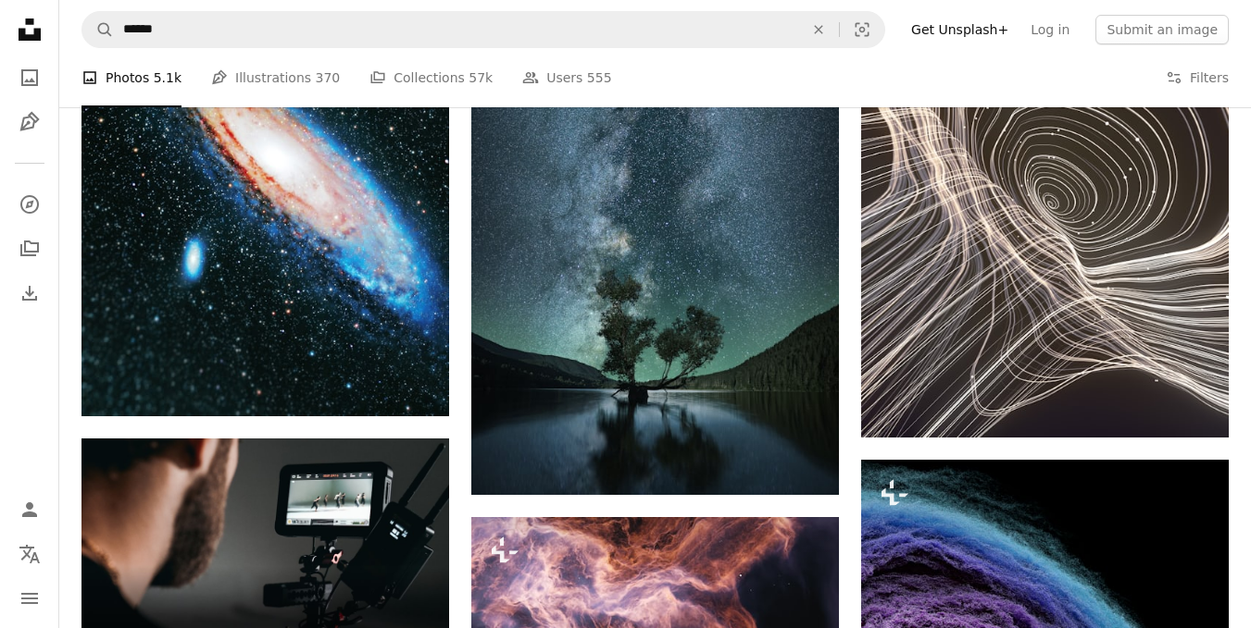
scroll to position [3461, 0]
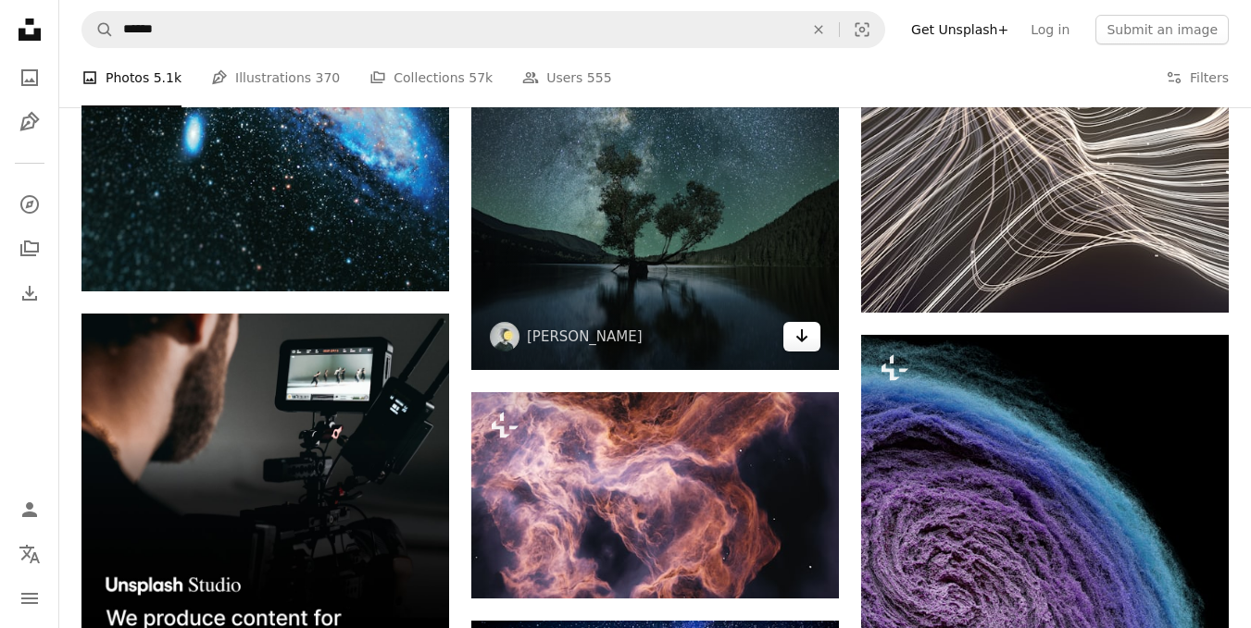
click at [804, 347] on icon "Arrow pointing down" at bounding box center [801, 336] width 15 height 22
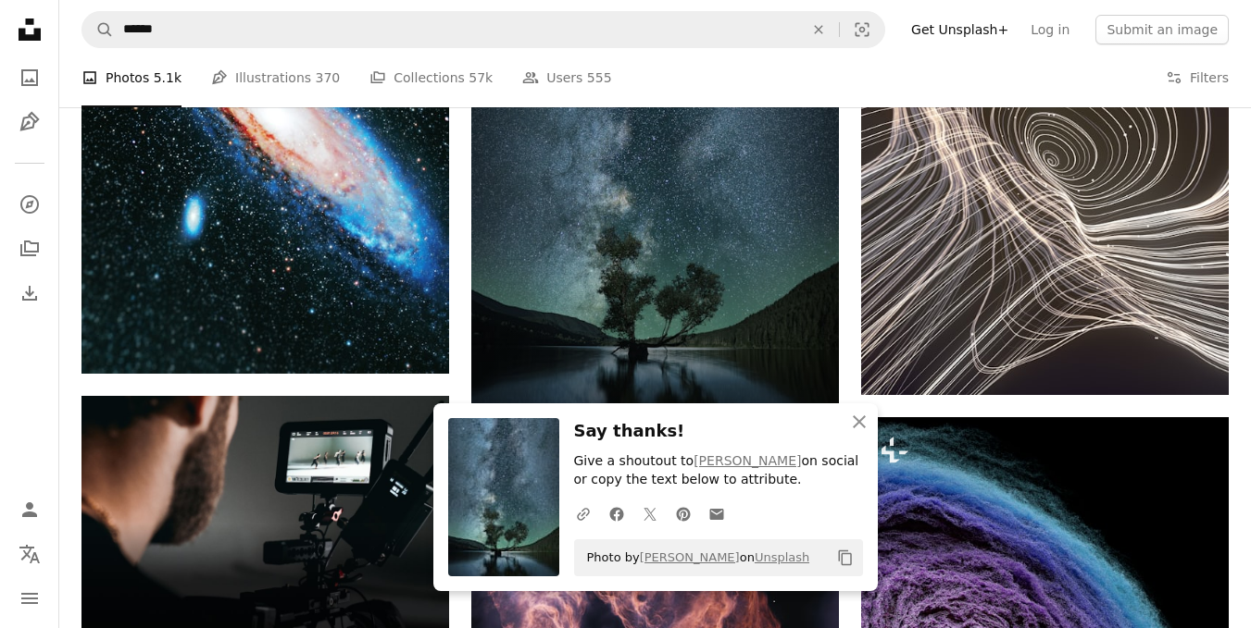
scroll to position [3276, 0]
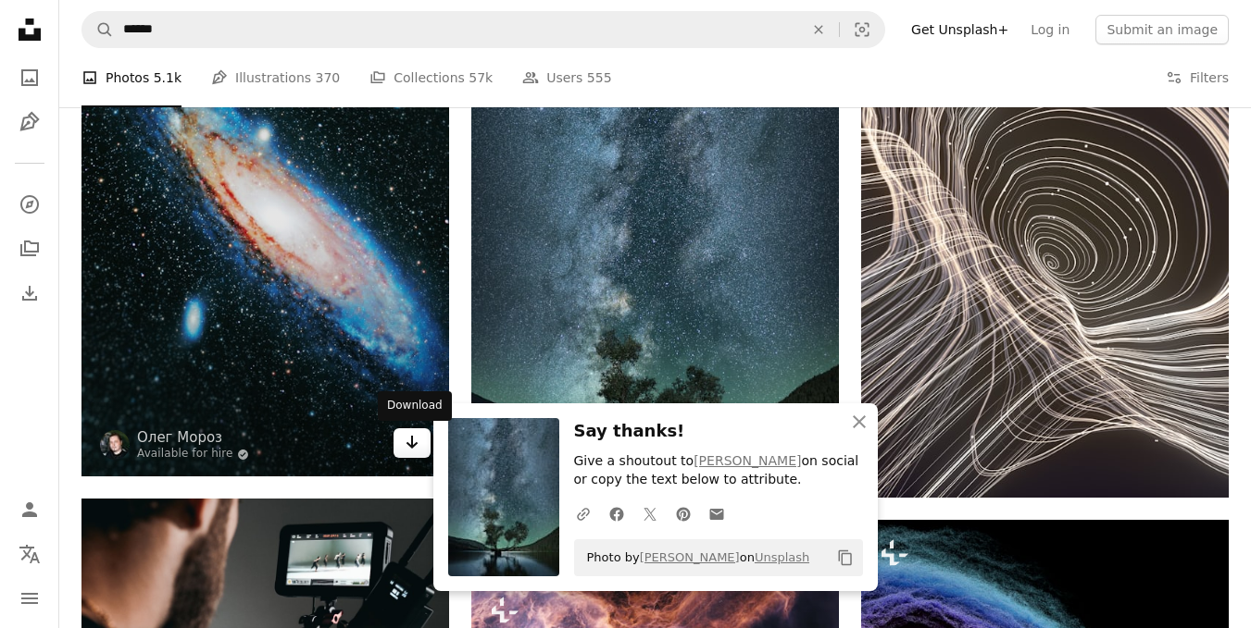
click at [413, 442] on icon "Download" at bounding box center [412, 442] width 12 height 13
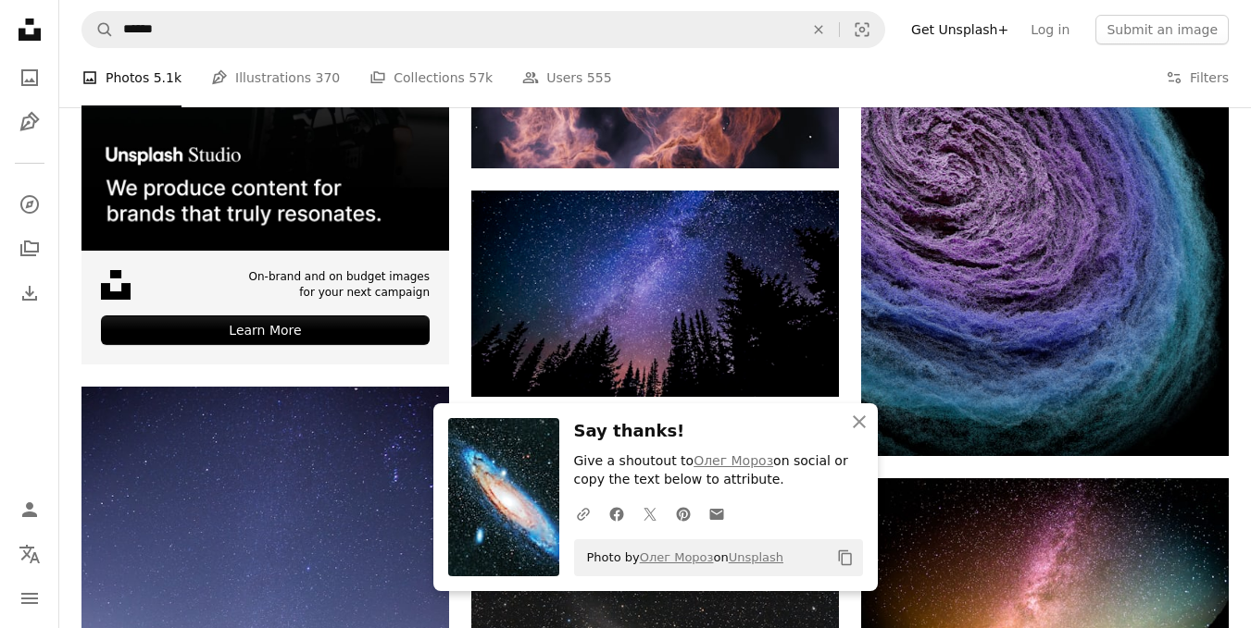
scroll to position [4016, 0]
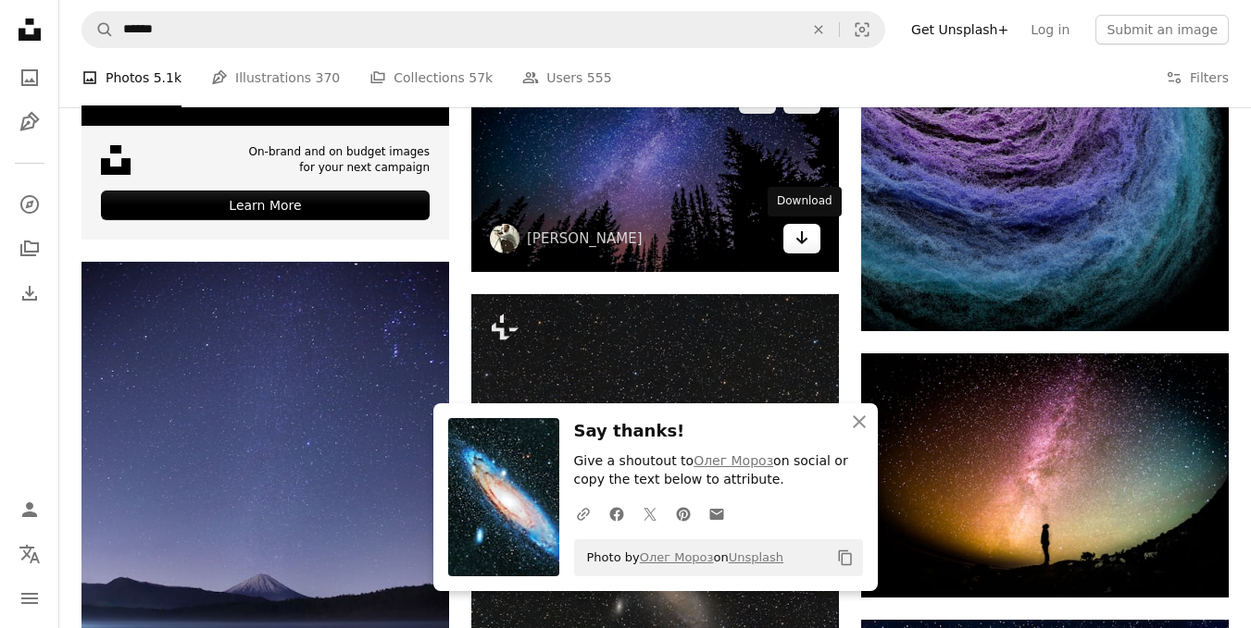
click at [793, 238] on link "Arrow pointing down" at bounding box center [801, 239] width 37 height 30
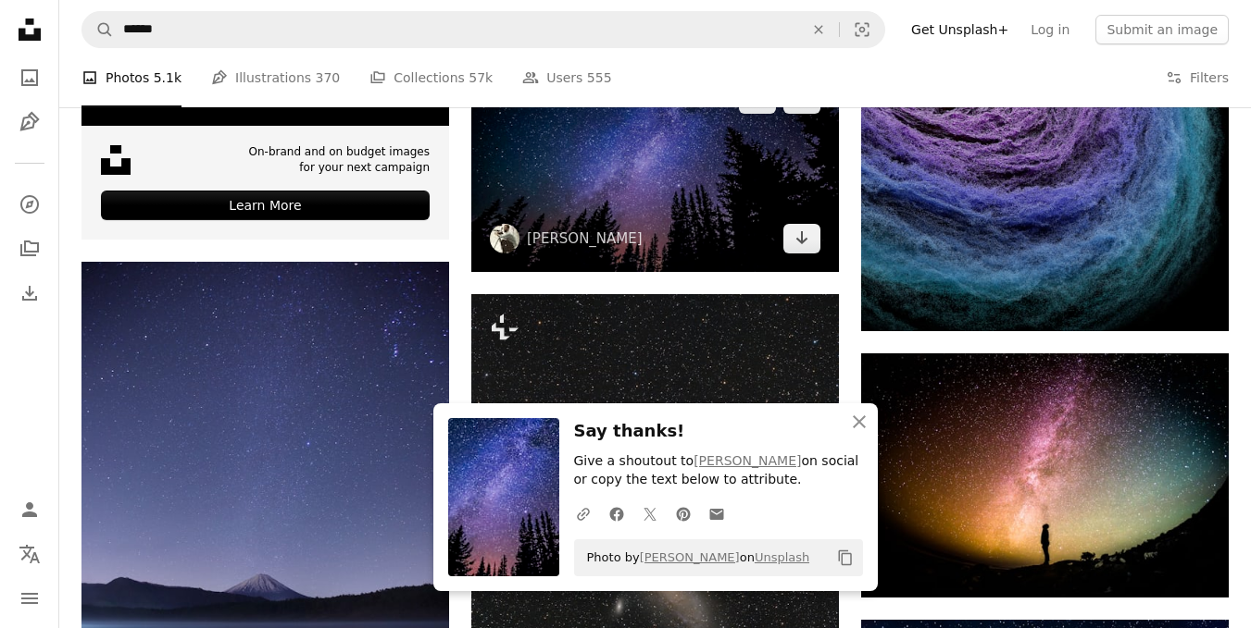
scroll to position [4294, 0]
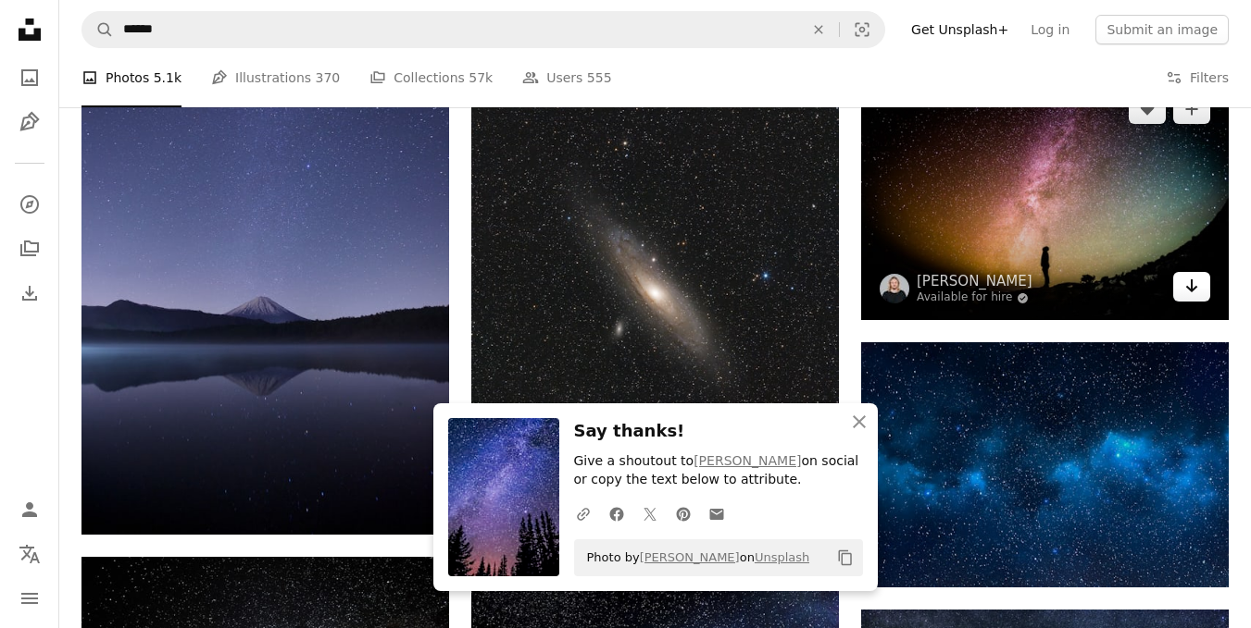
click at [1187, 289] on icon "Arrow pointing down" at bounding box center [1191, 286] width 15 height 22
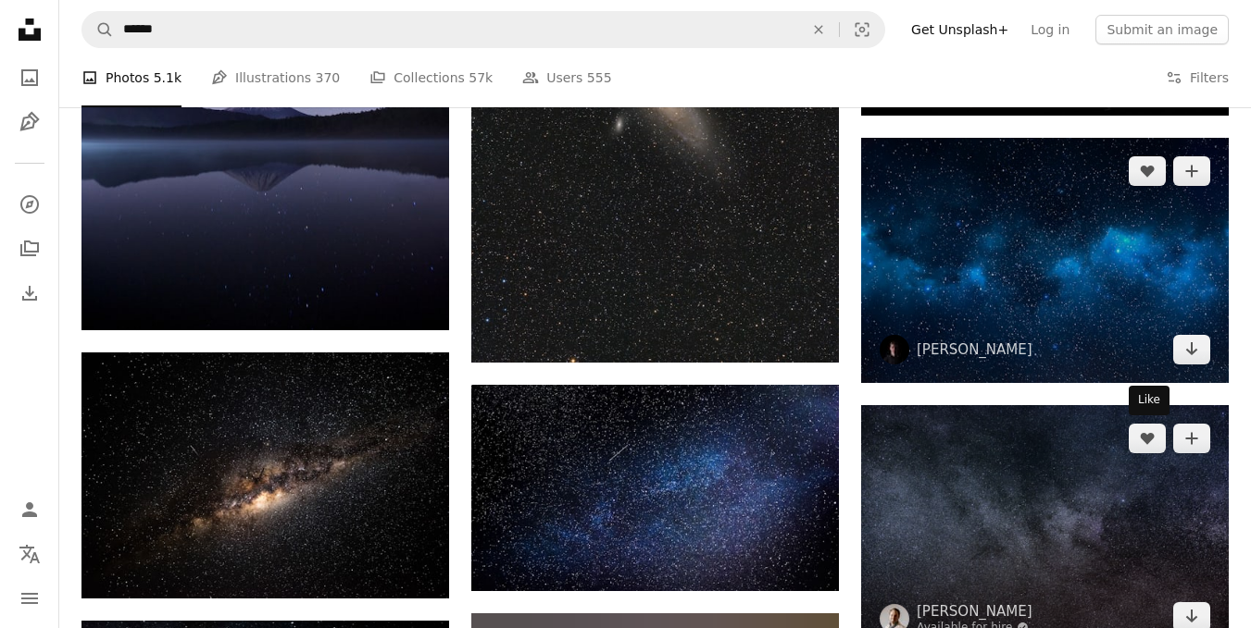
scroll to position [4479, 0]
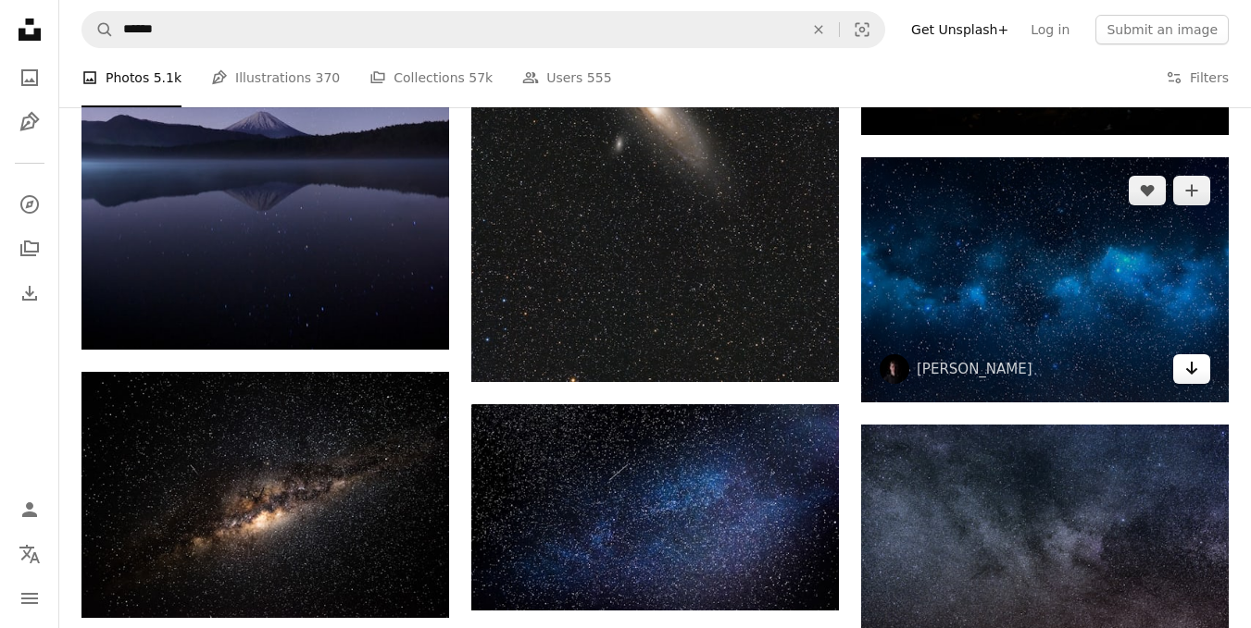
click at [1198, 367] on icon "Arrow pointing down" at bounding box center [1191, 368] width 15 height 22
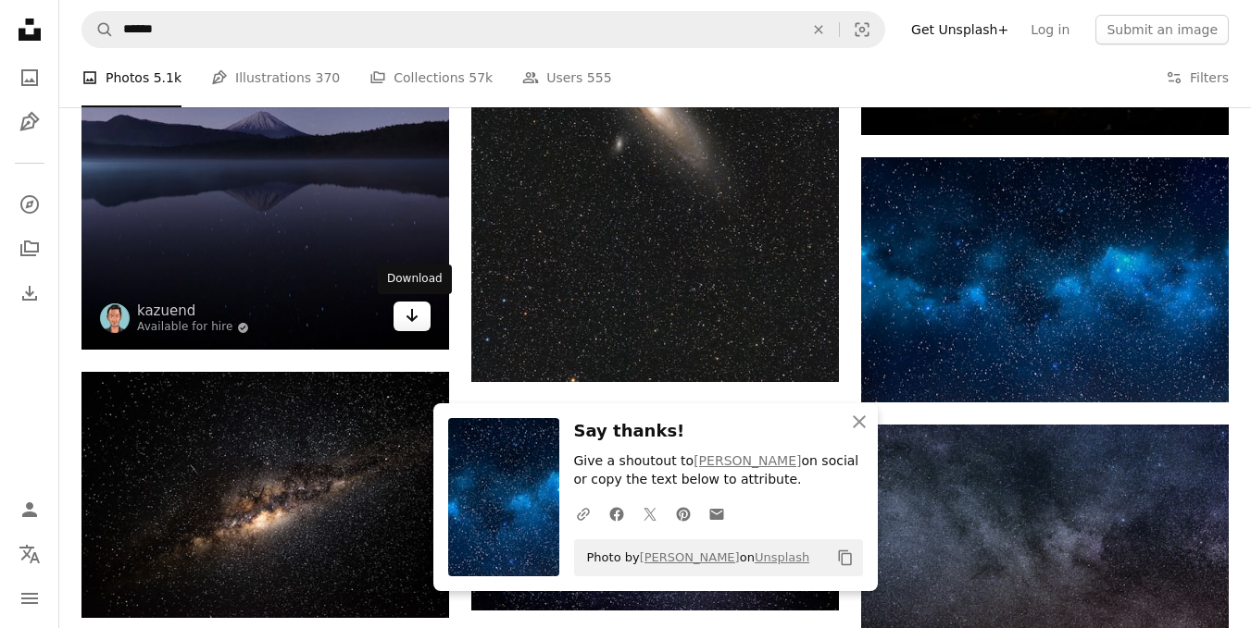
click at [410, 322] on icon "Arrow pointing down" at bounding box center [411, 316] width 15 height 22
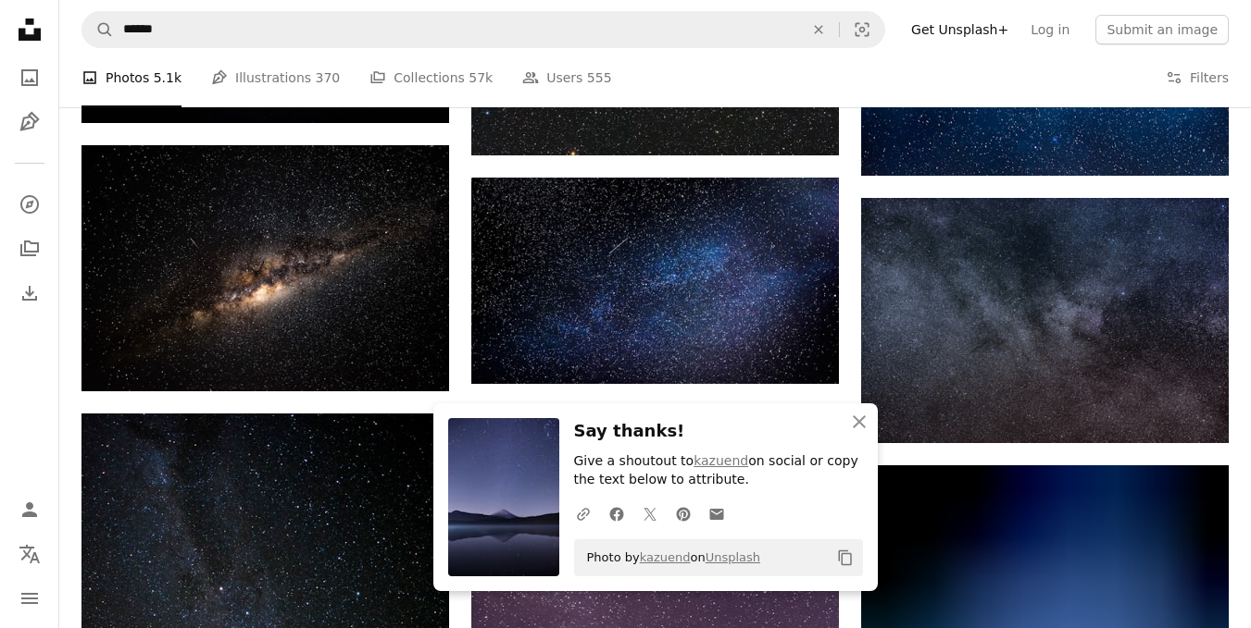
scroll to position [4757, 0]
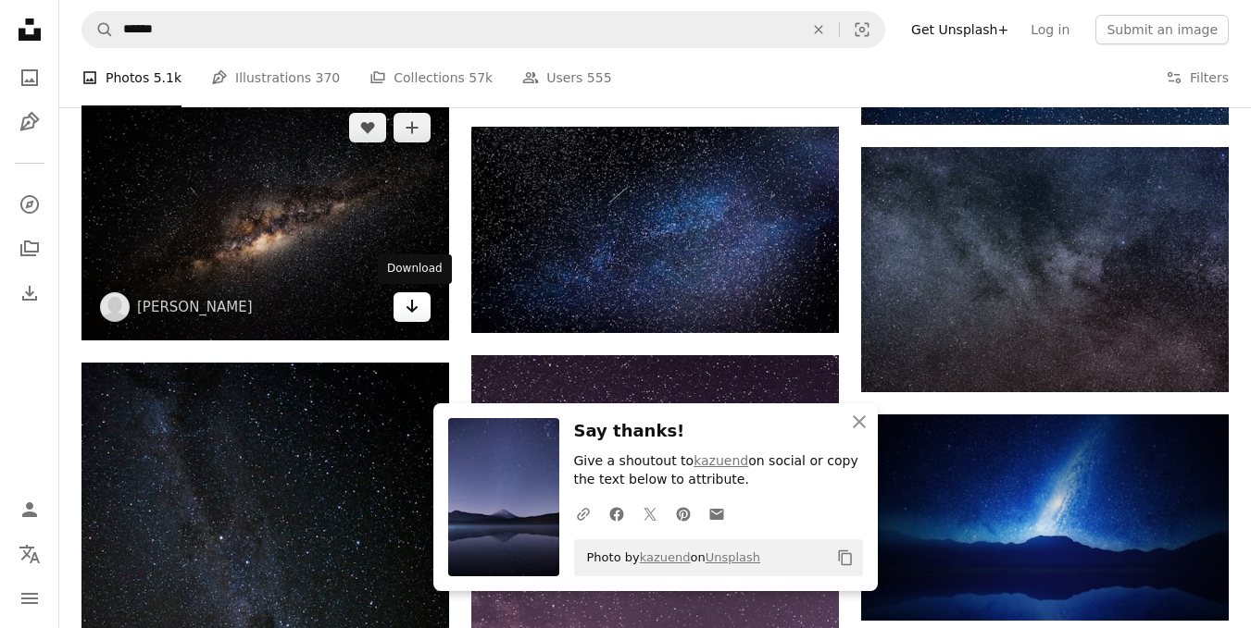
click at [411, 312] on icon "Arrow pointing down" at bounding box center [411, 306] width 15 height 22
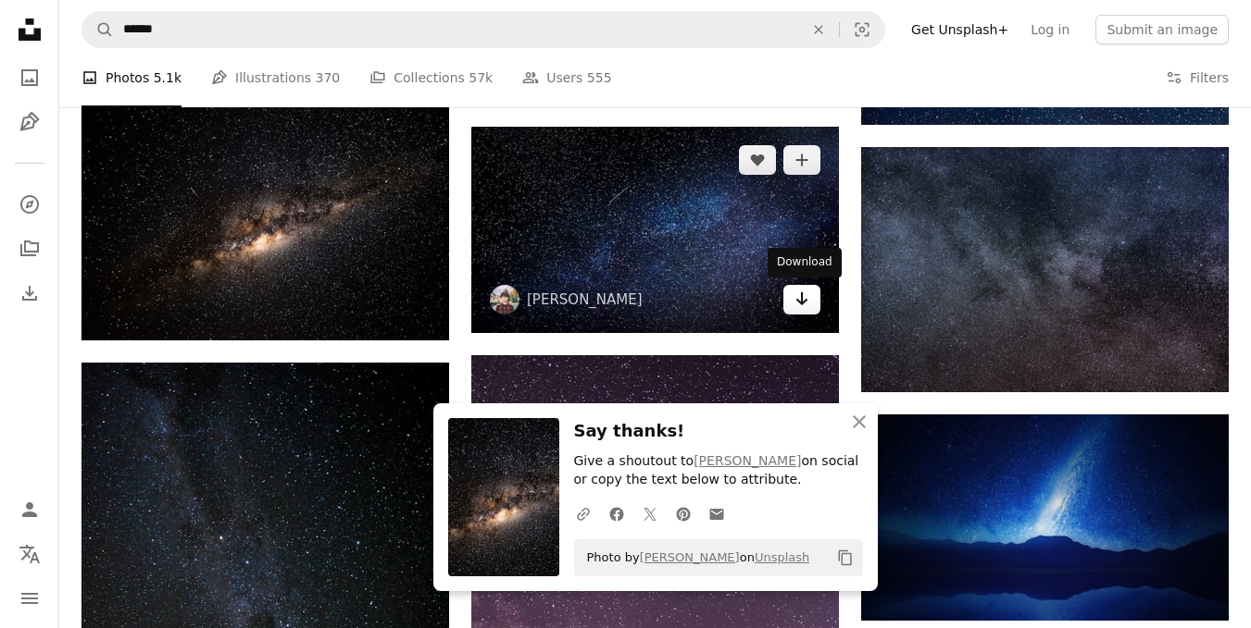
click at [803, 304] on icon "Download" at bounding box center [802, 298] width 12 height 13
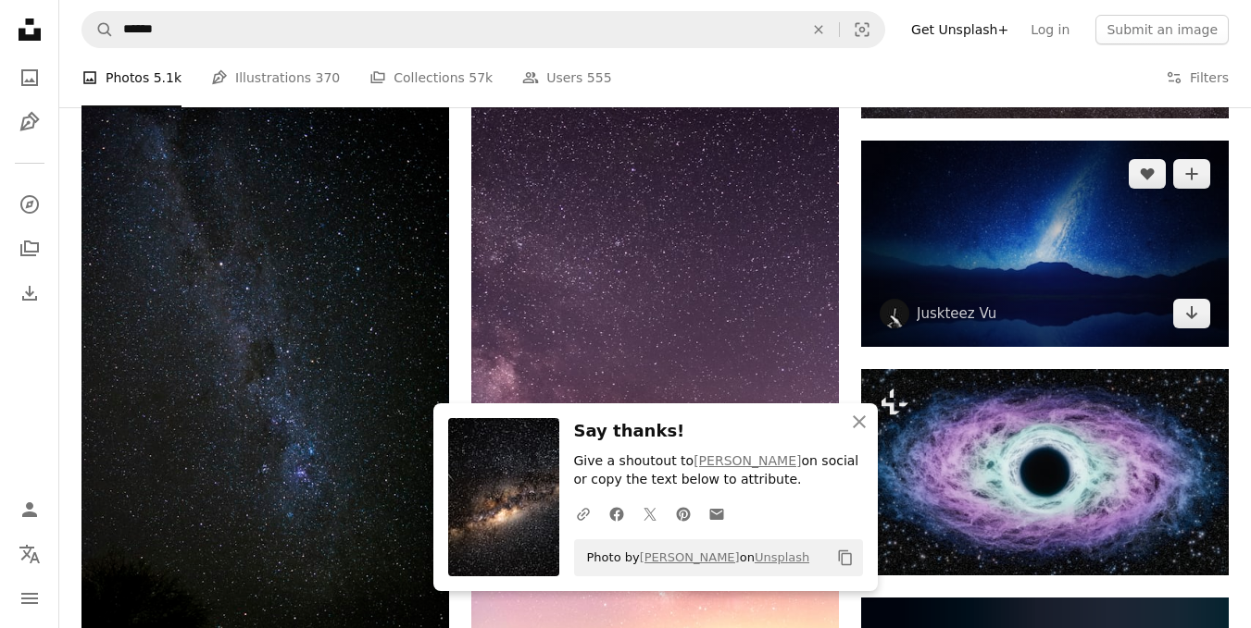
scroll to position [5034, 0]
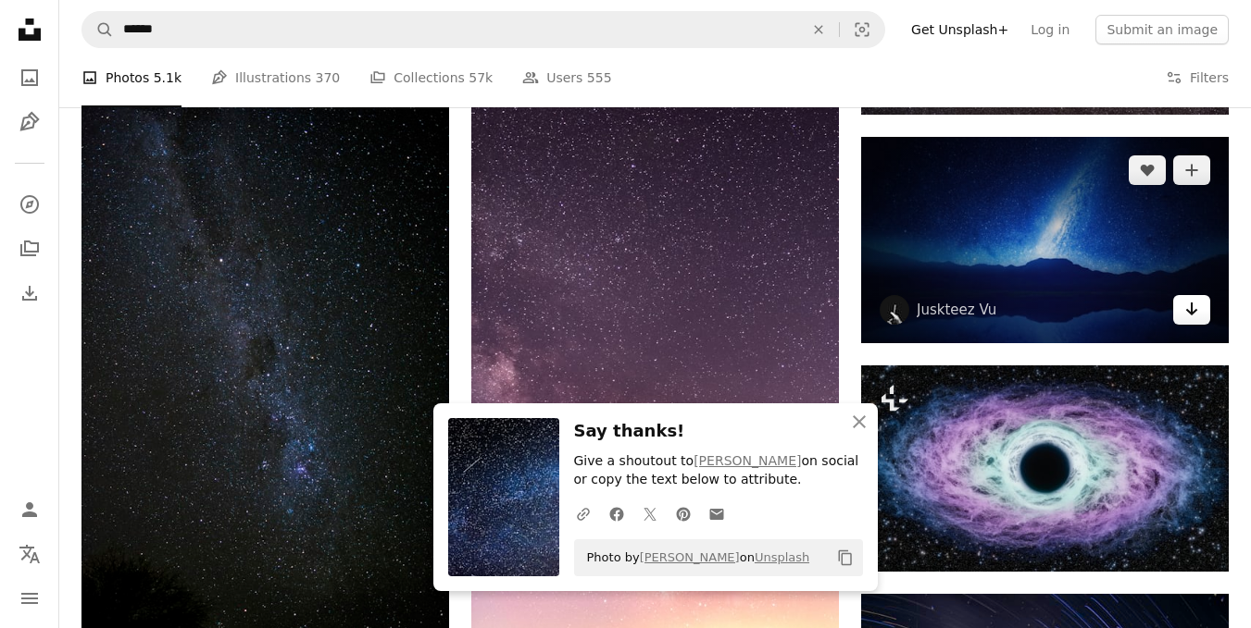
click at [1188, 320] on link "Arrow pointing down" at bounding box center [1191, 310] width 37 height 30
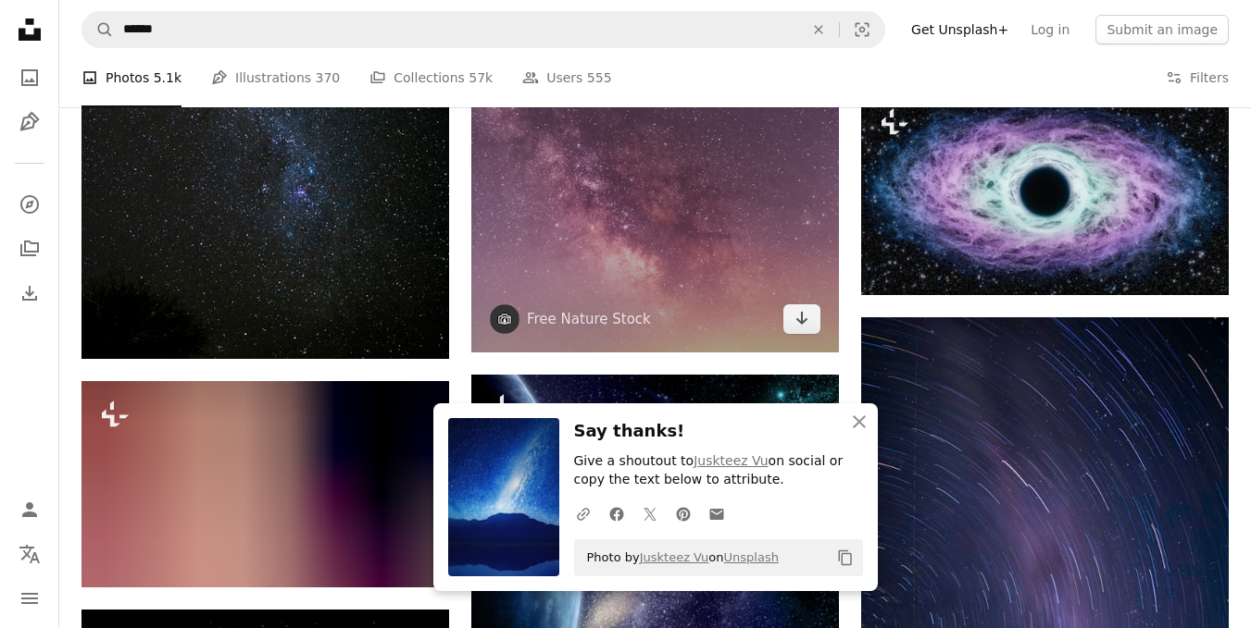
scroll to position [5312, 0]
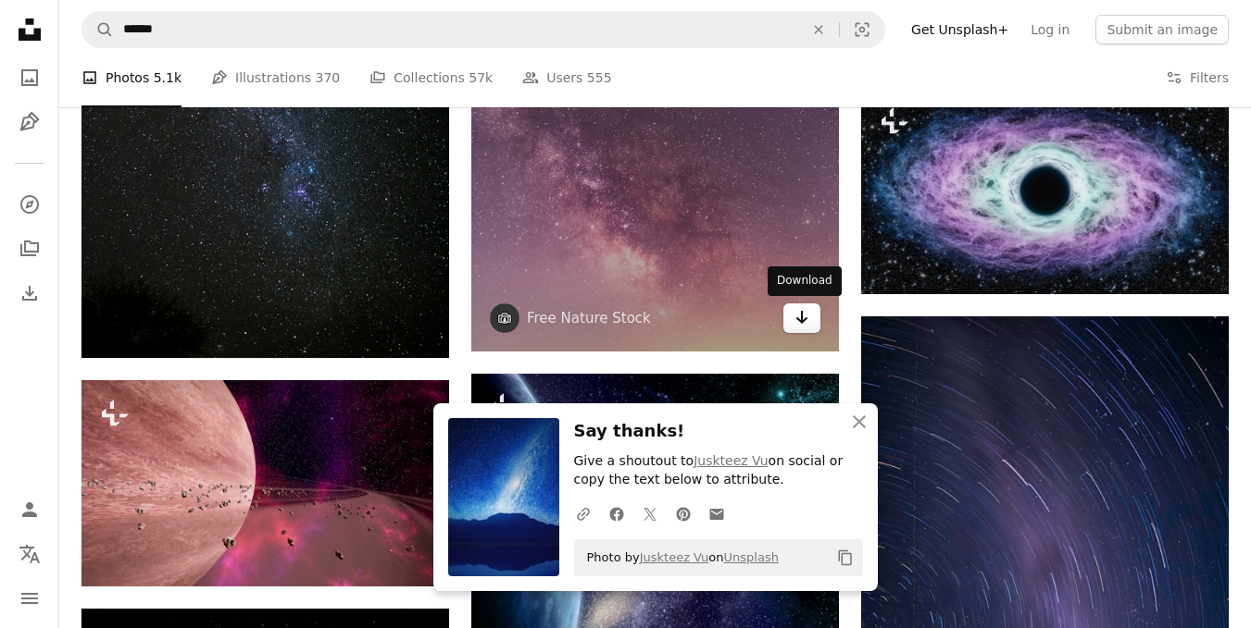
click at [793, 321] on link "Arrow pointing down" at bounding box center [801, 319] width 37 height 30
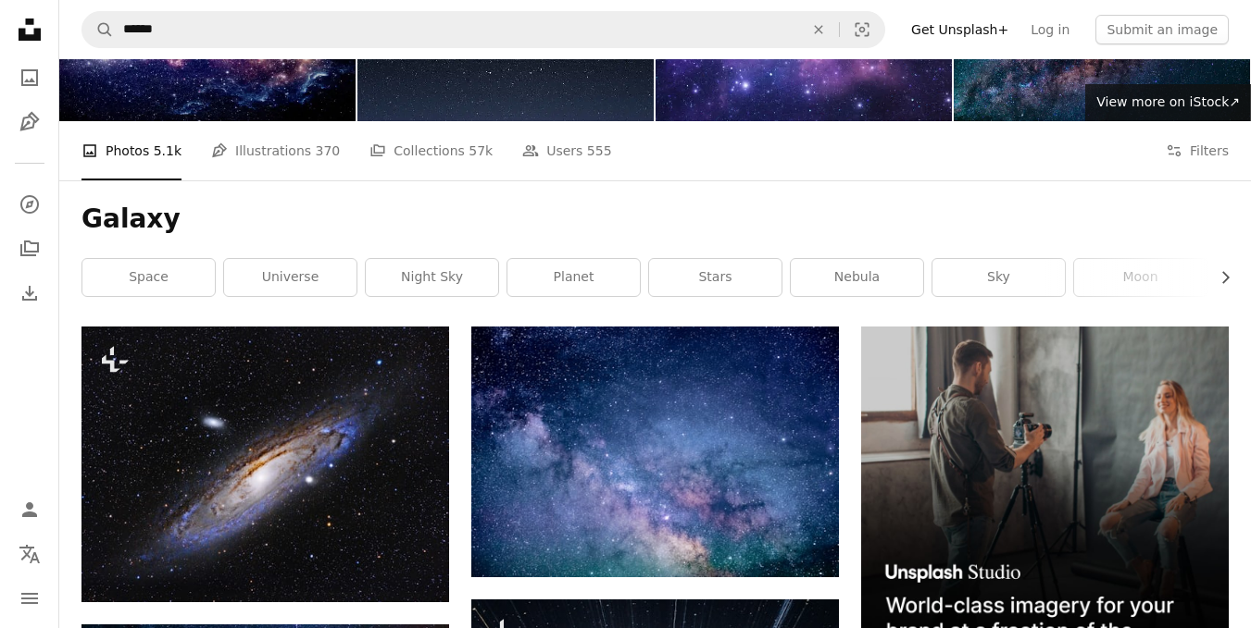
scroll to position [0, 0]
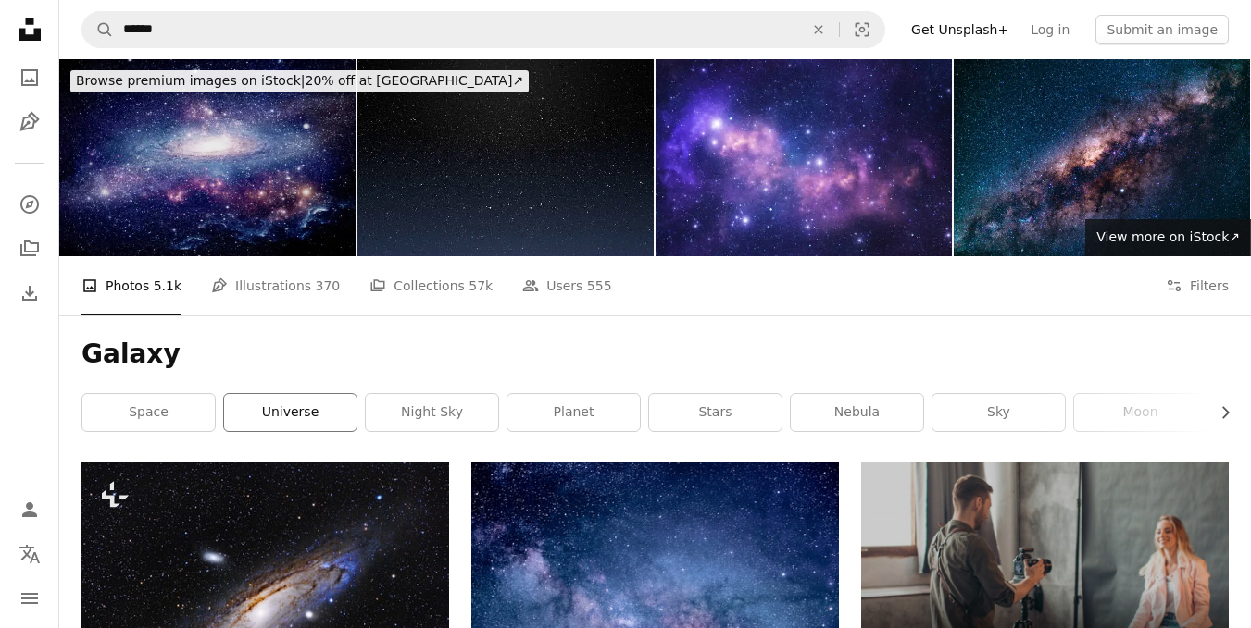
click at [303, 412] on link "universe" at bounding box center [290, 412] width 132 height 37
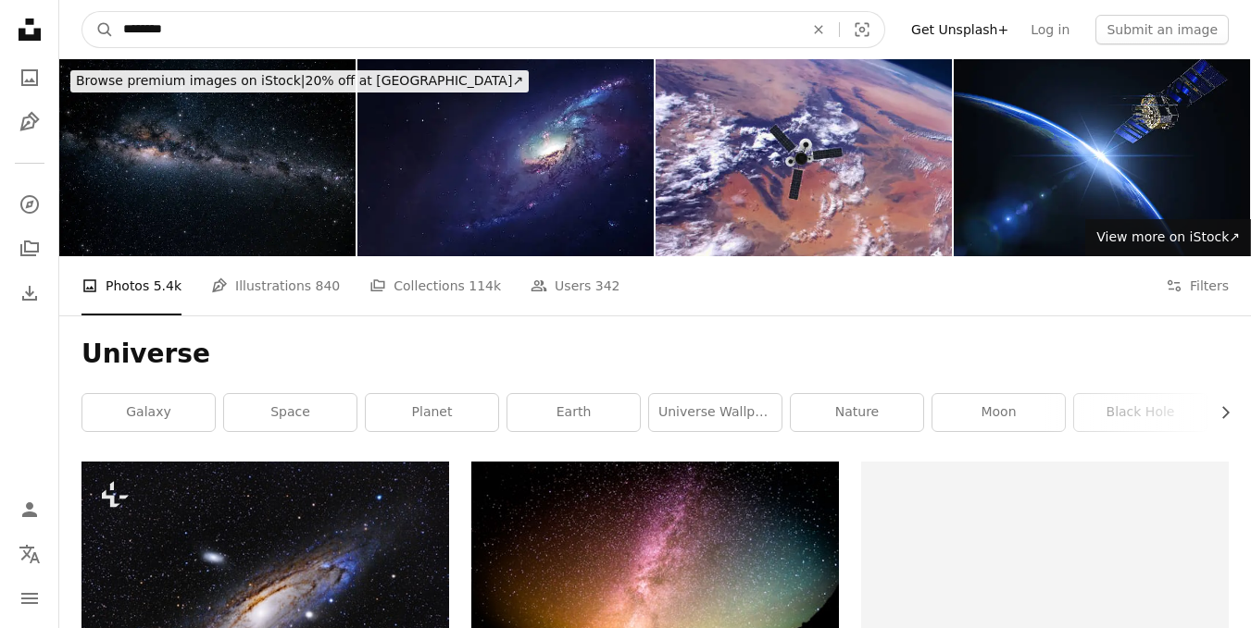
click at [839, 32] on icon "An X shape" at bounding box center [818, 29] width 41 height 15
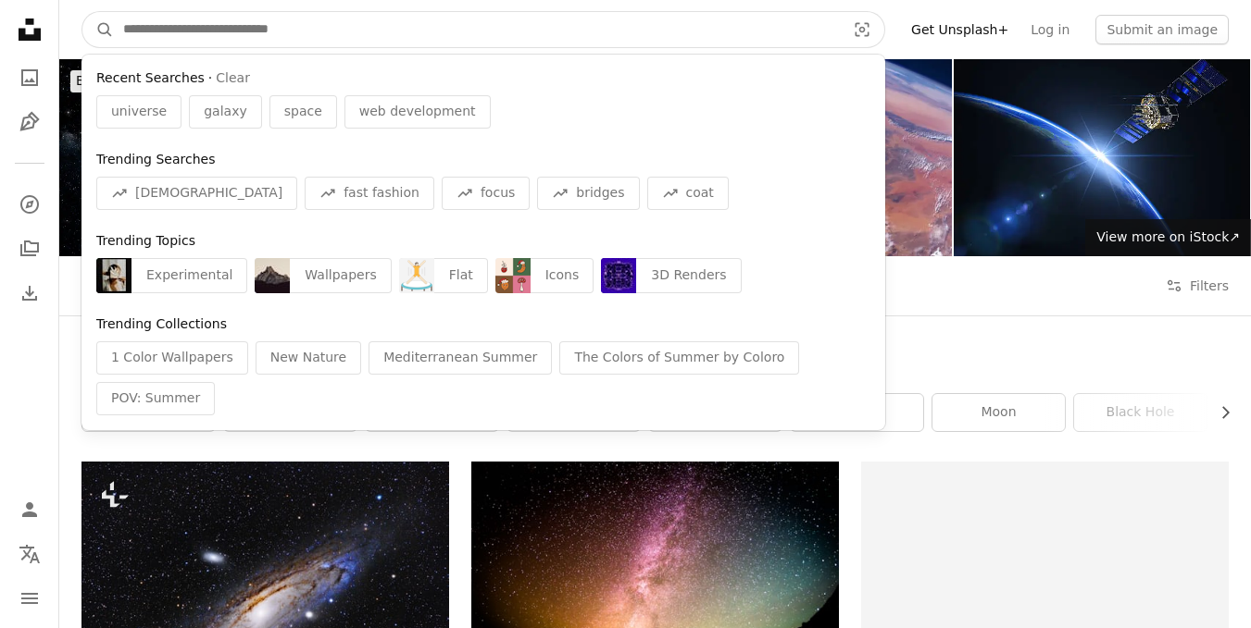
click at [807, 29] on input "Find visuals sitewide" at bounding box center [477, 29] width 726 height 35
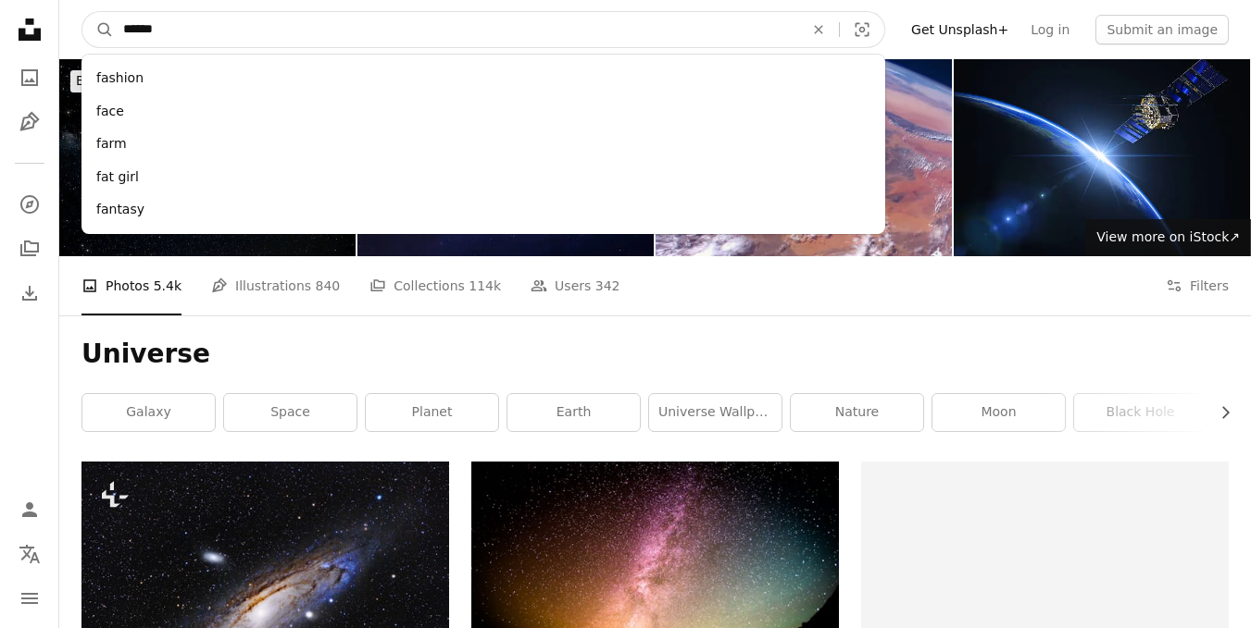
type input "*******"
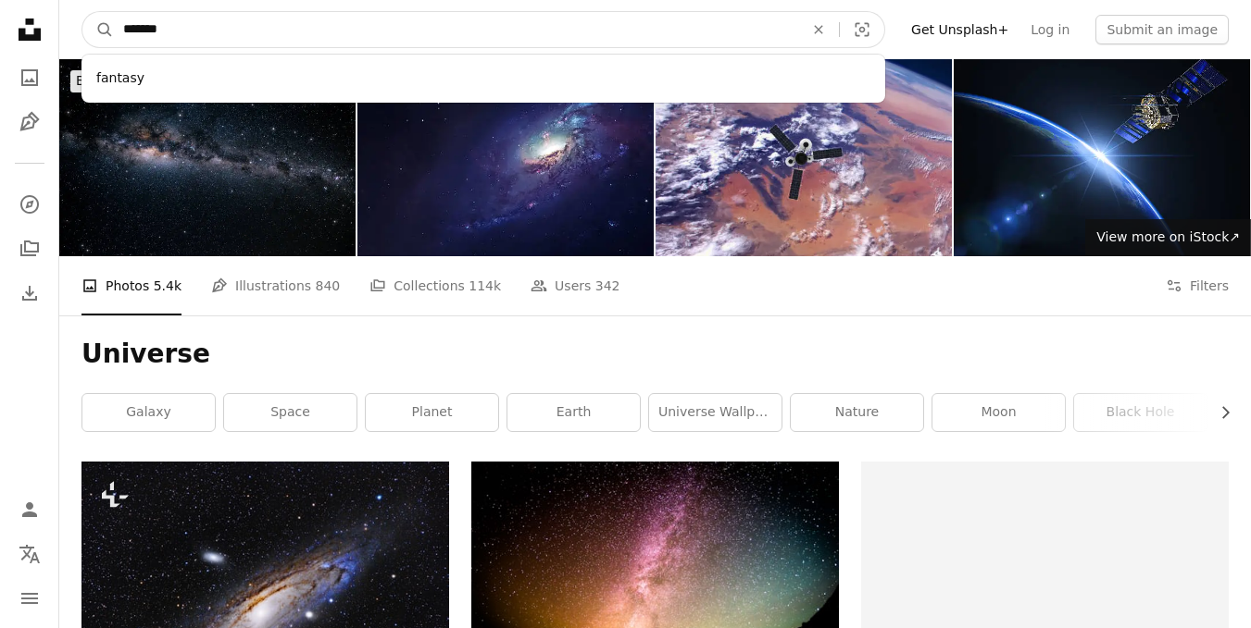
click button "A magnifying glass" at bounding box center [97, 29] width 31 height 35
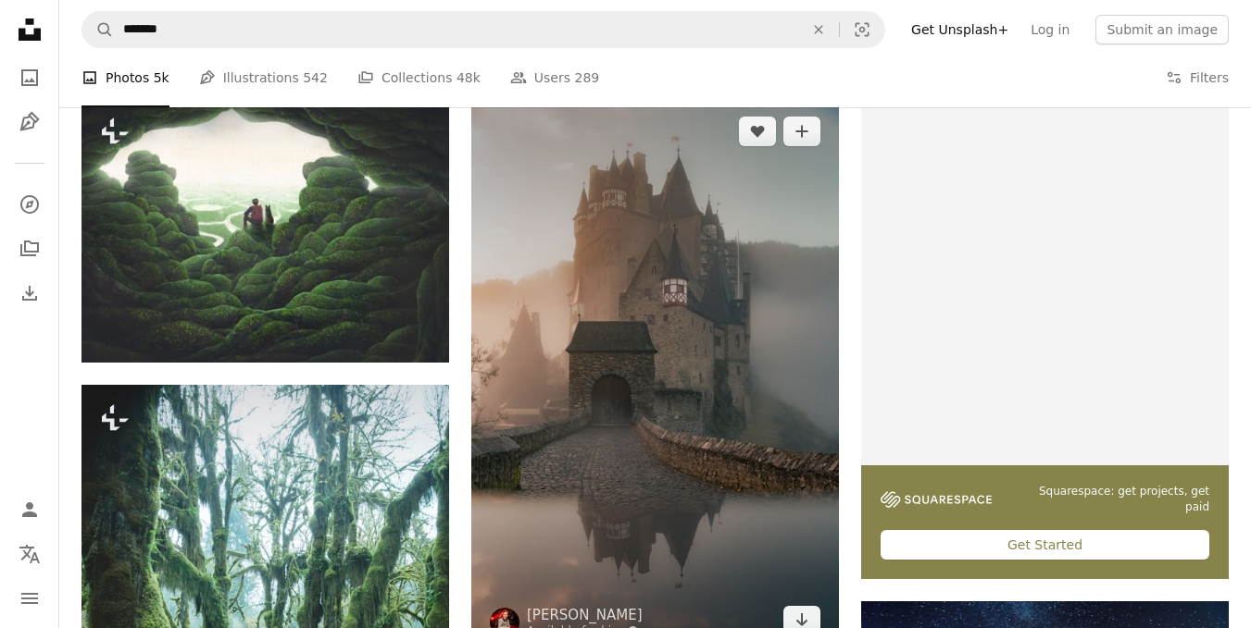
scroll to position [463, 0]
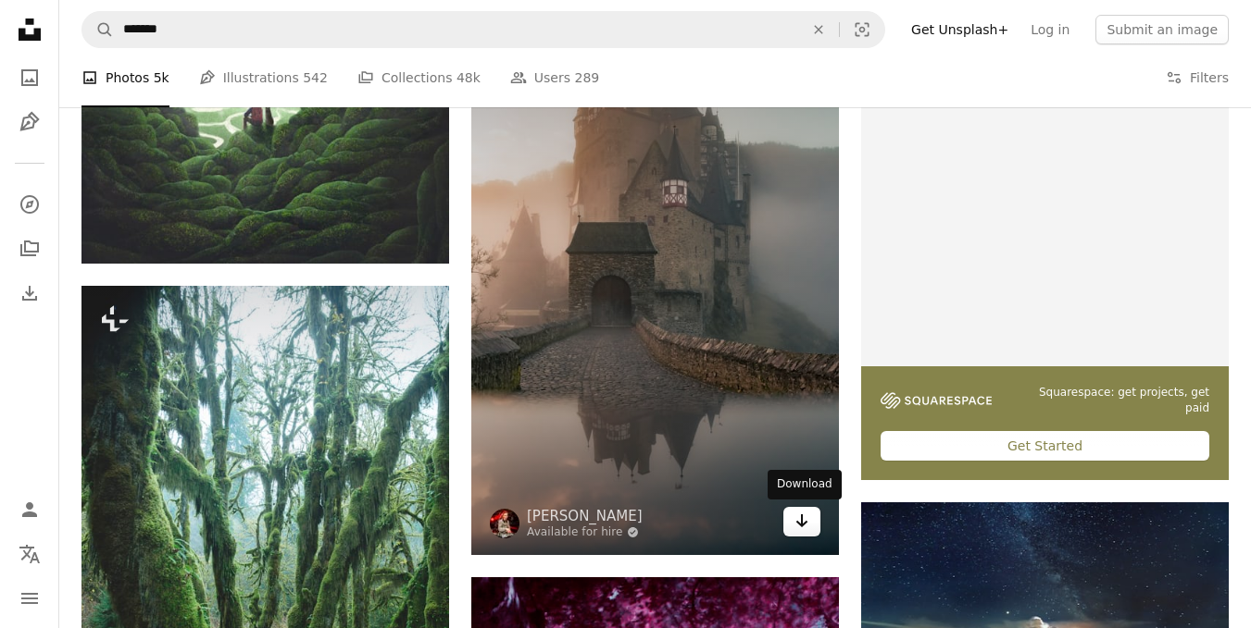
click at [804, 527] on icon "Arrow pointing down" at bounding box center [801, 521] width 15 height 22
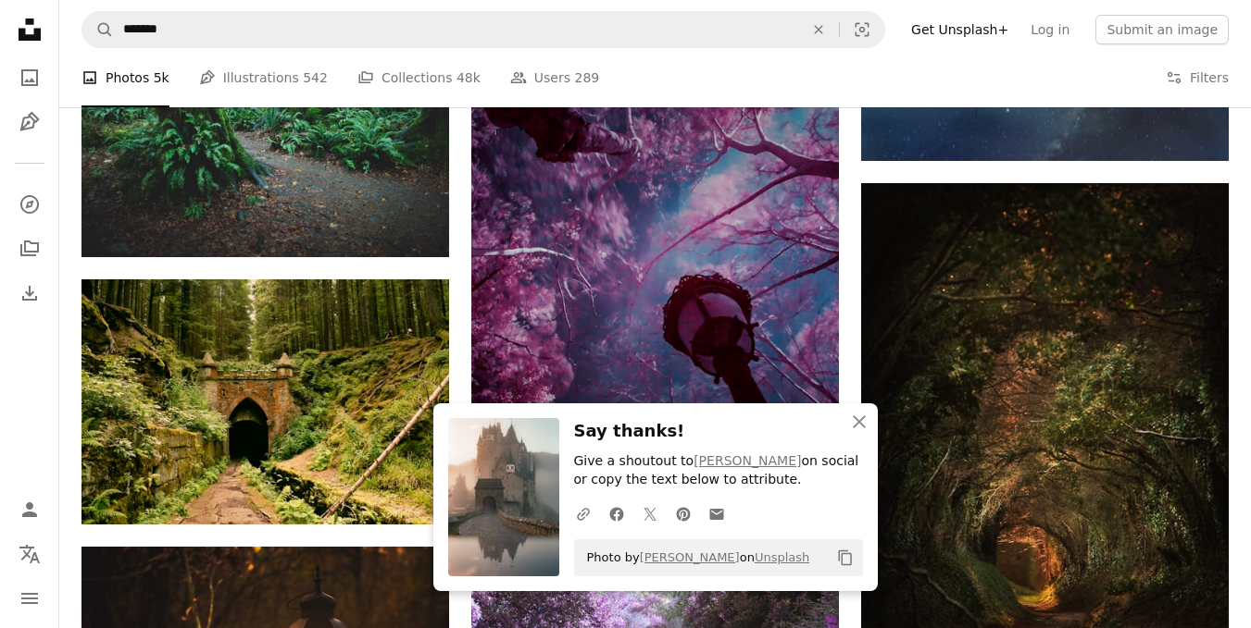
scroll to position [1203, 0]
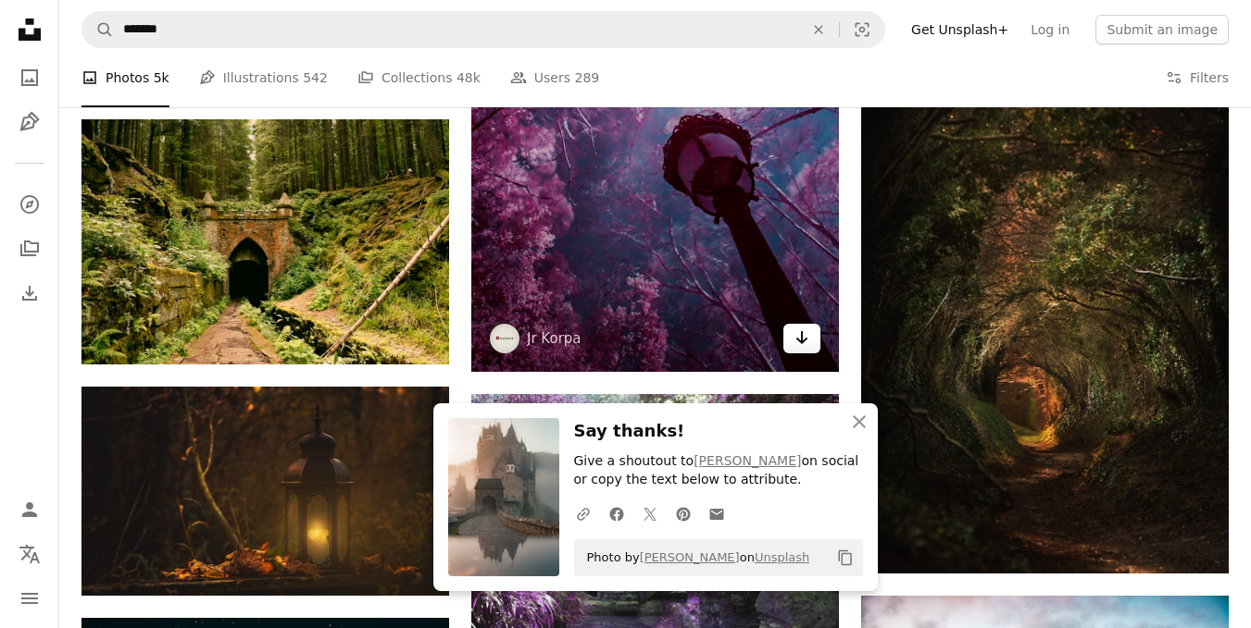
click at [811, 339] on link "Arrow pointing down" at bounding box center [801, 339] width 37 height 30
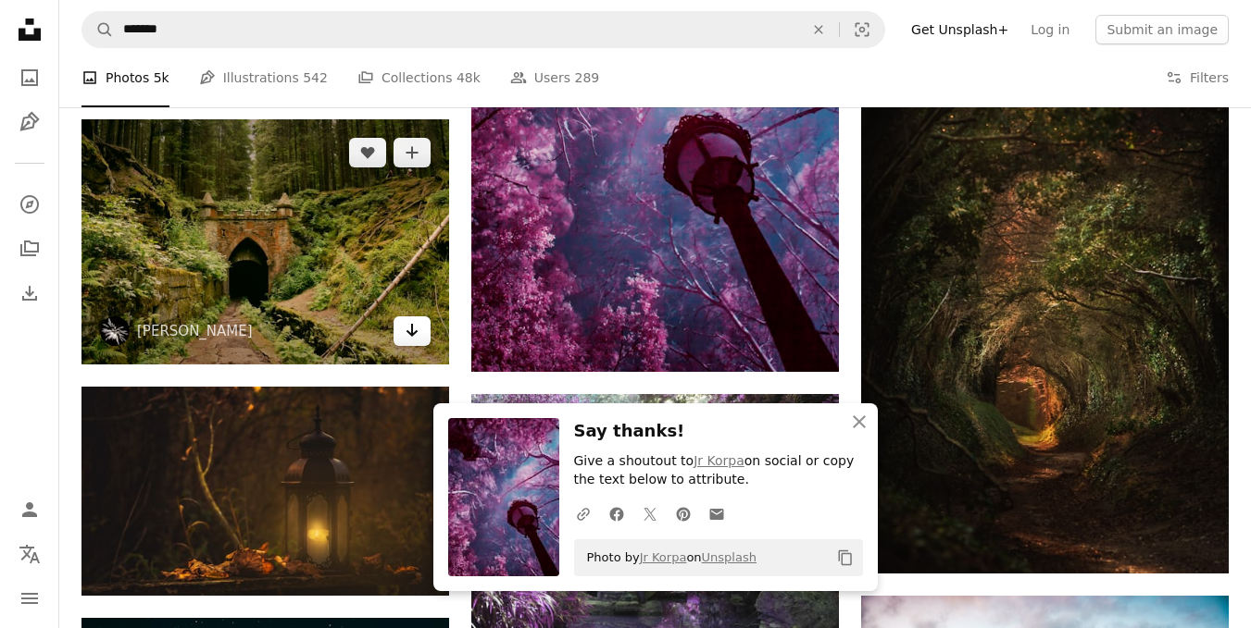
click at [413, 339] on icon "Arrow pointing down" at bounding box center [411, 330] width 15 height 22
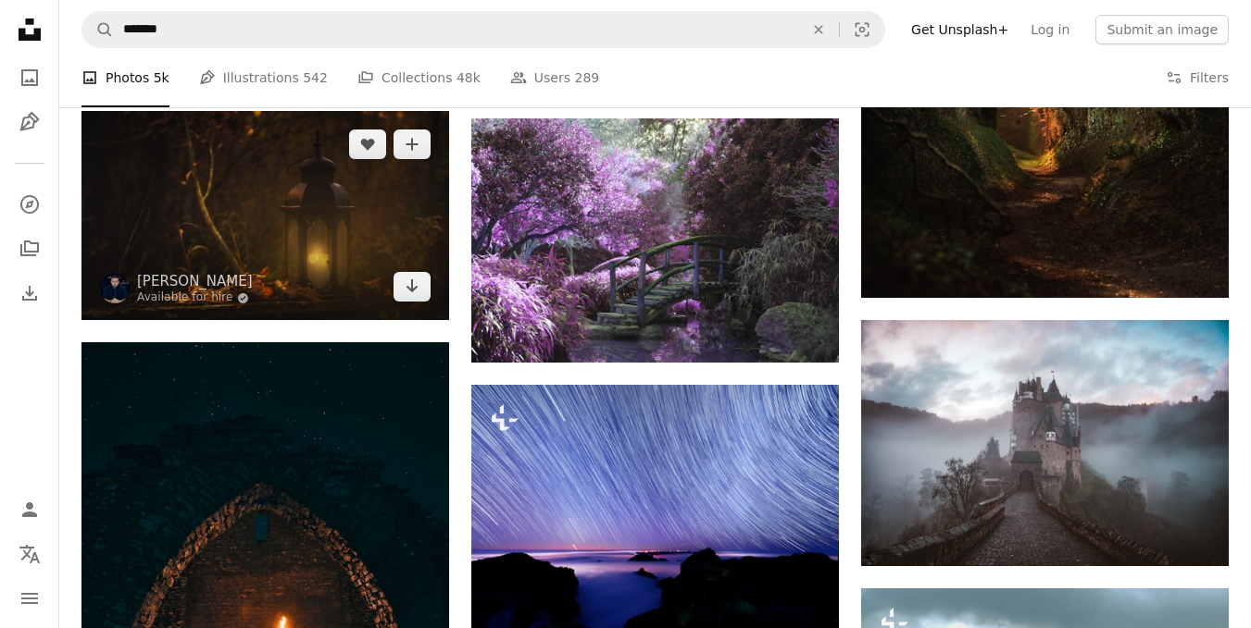
scroll to position [1481, 0]
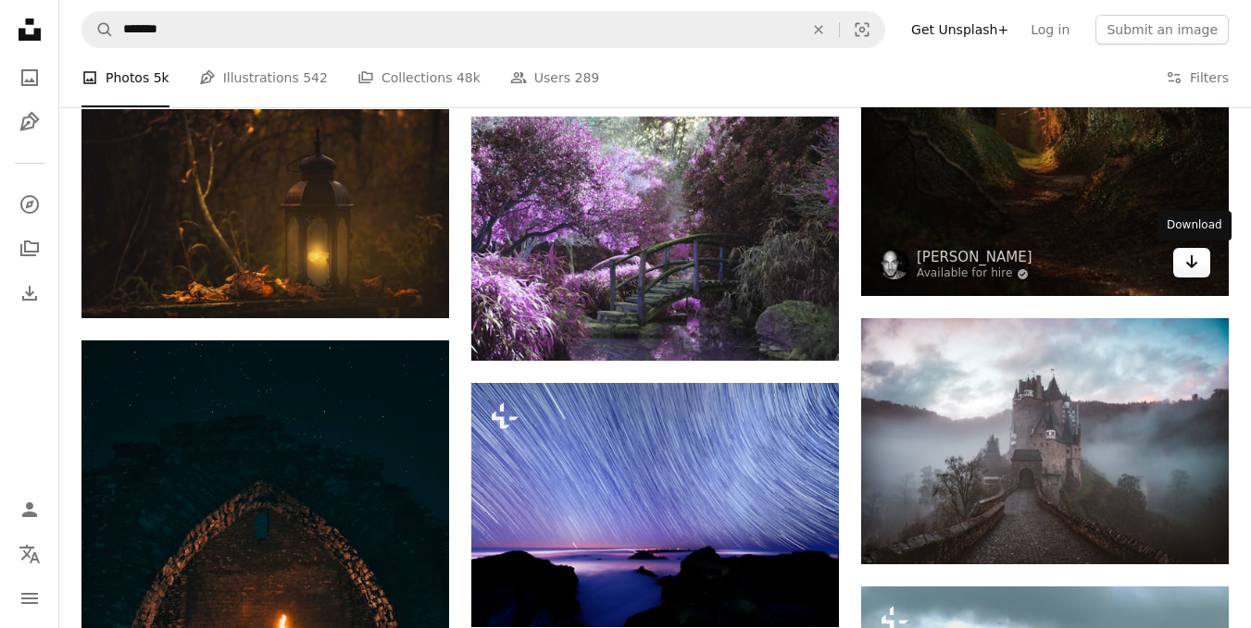
click at [1186, 271] on icon "Arrow pointing down" at bounding box center [1191, 262] width 15 height 22
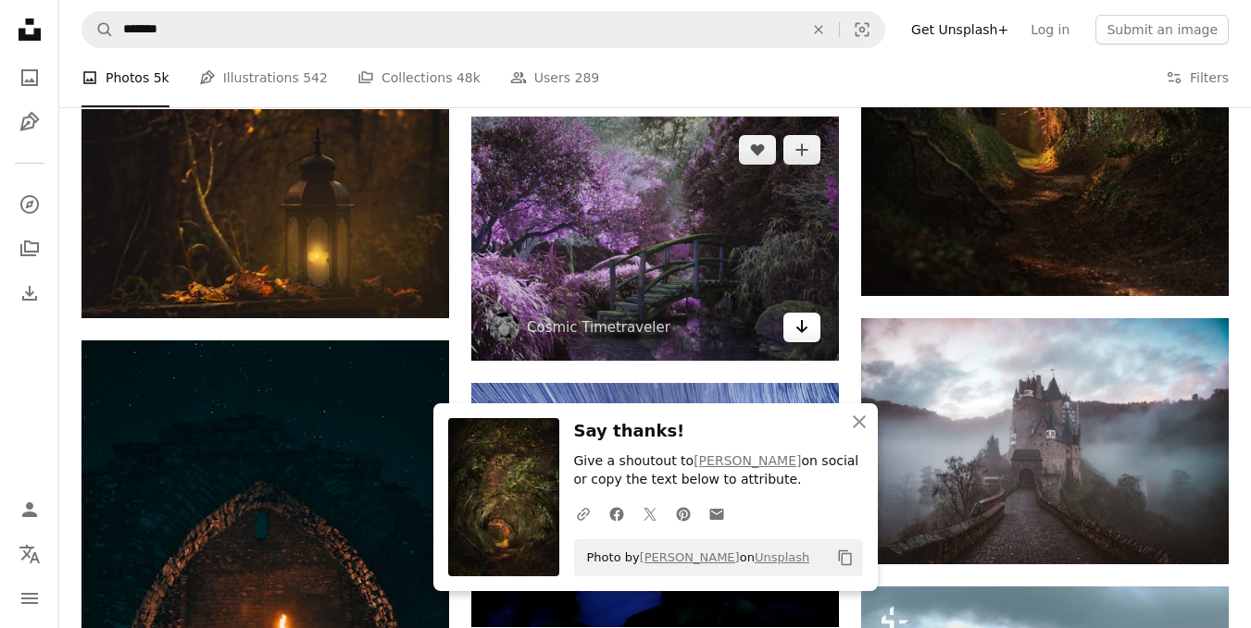
click at [802, 325] on icon "Download" at bounding box center [802, 326] width 12 height 13
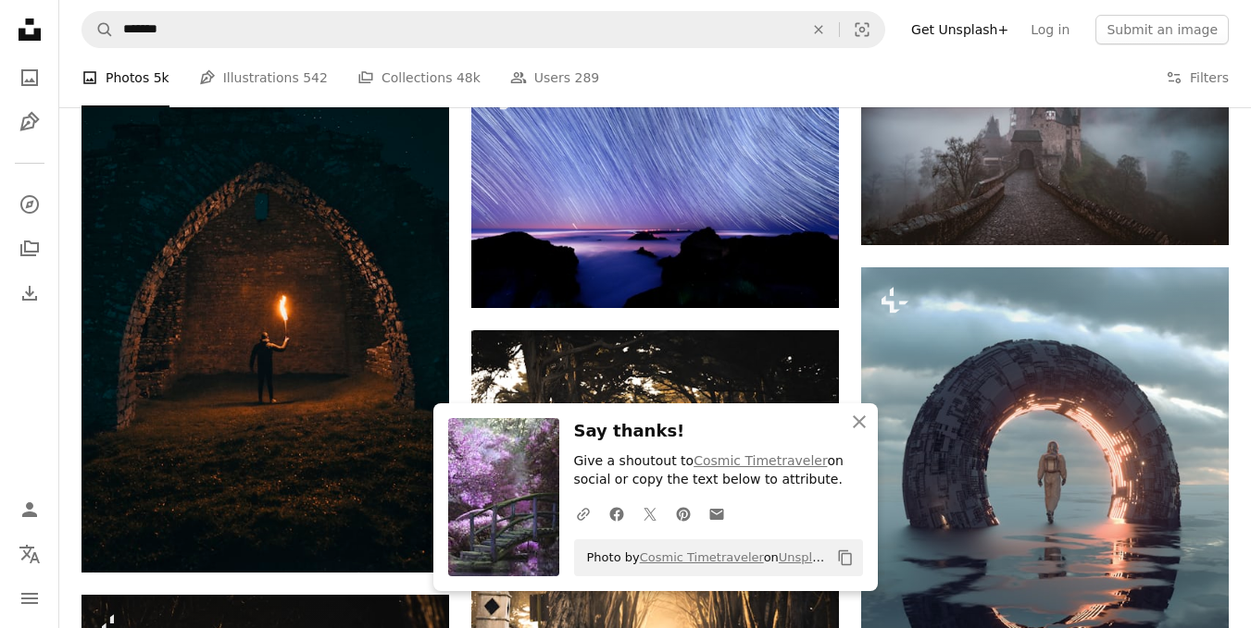
scroll to position [1851, 0]
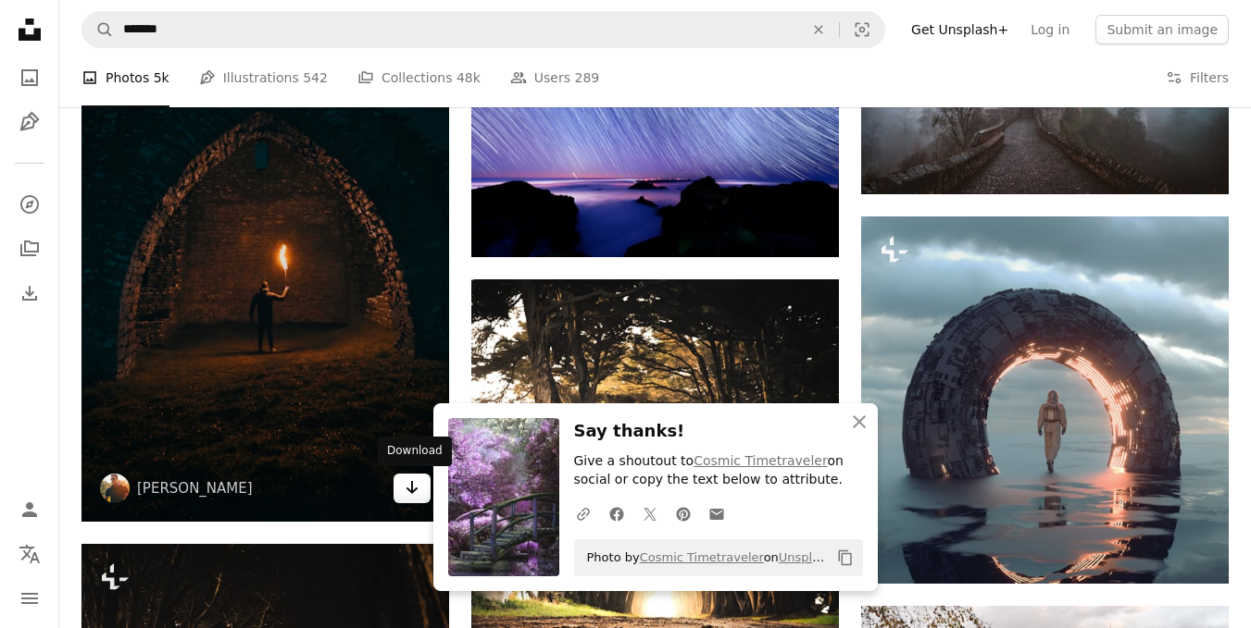
click at [408, 493] on icon "Arrow pointing down" at bounding box center [411, 488] width 15 height 22
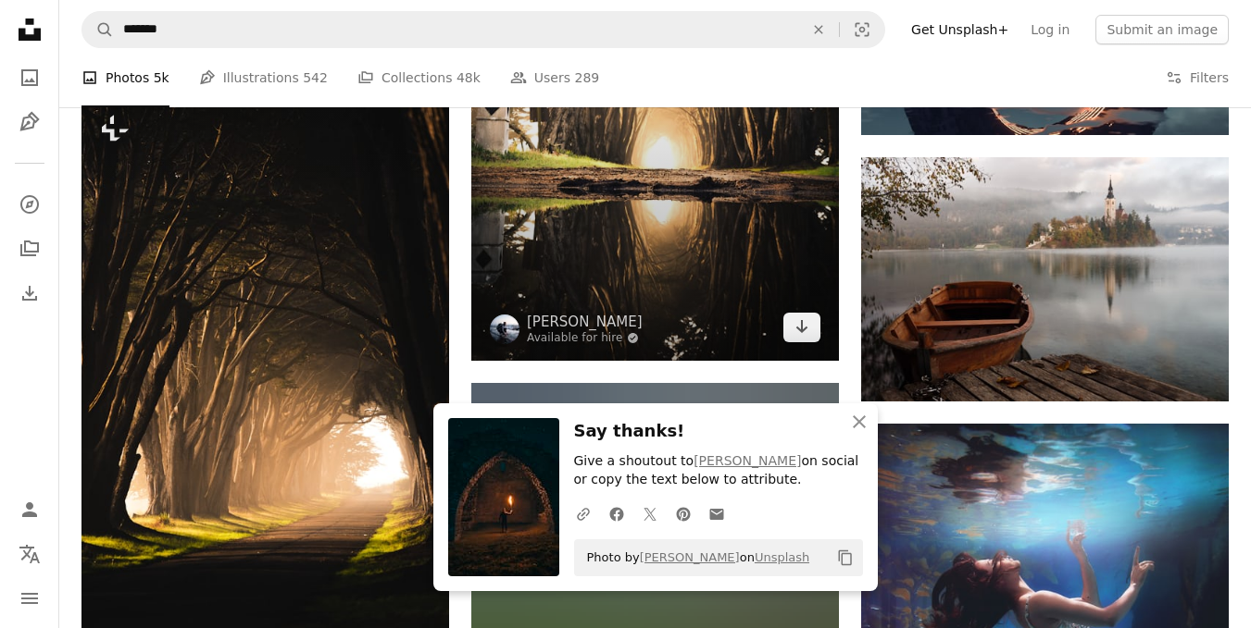
scroll to position [2314, 0]
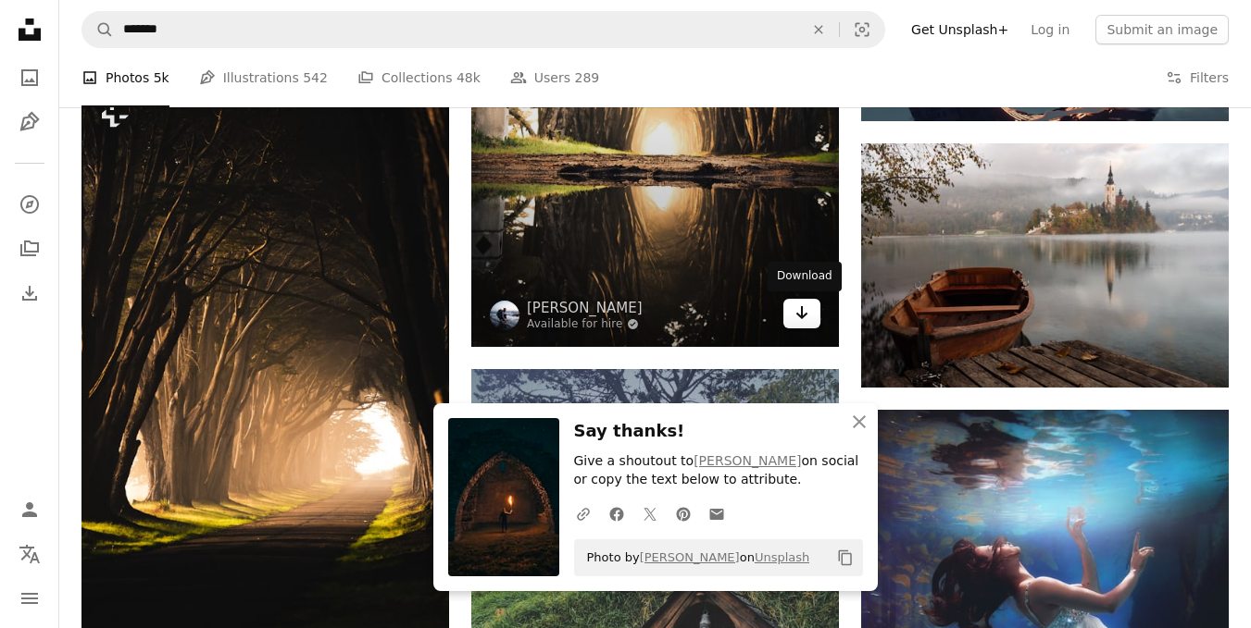
click at [791, 320] on link "Arrow pointing down" at bounding box center [801, 314] width 37 height 30
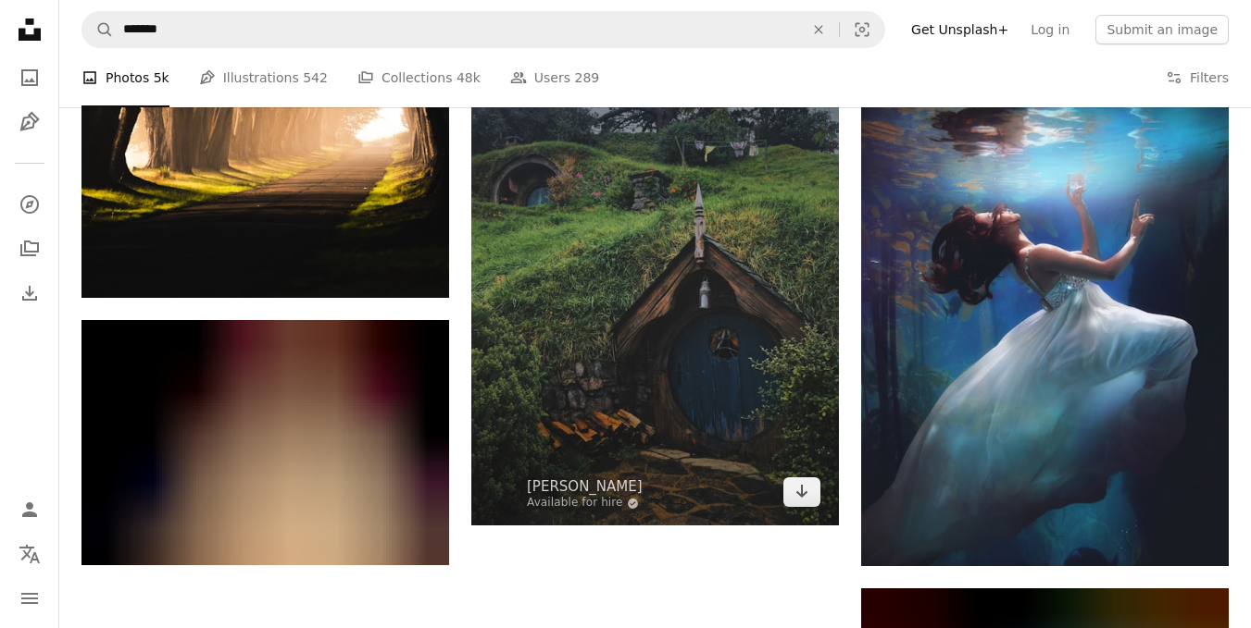
scroll to position [2684, 0]
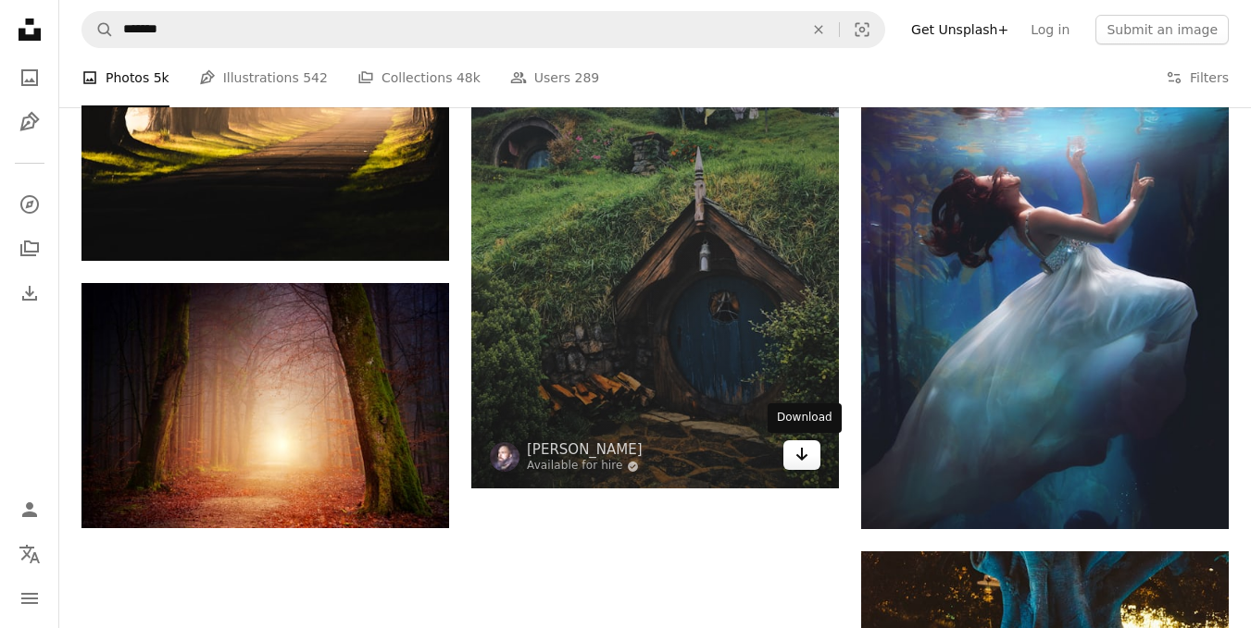
click at [803, 459] on icon "Download" at bounding box center [802, 454] width 12 height 13
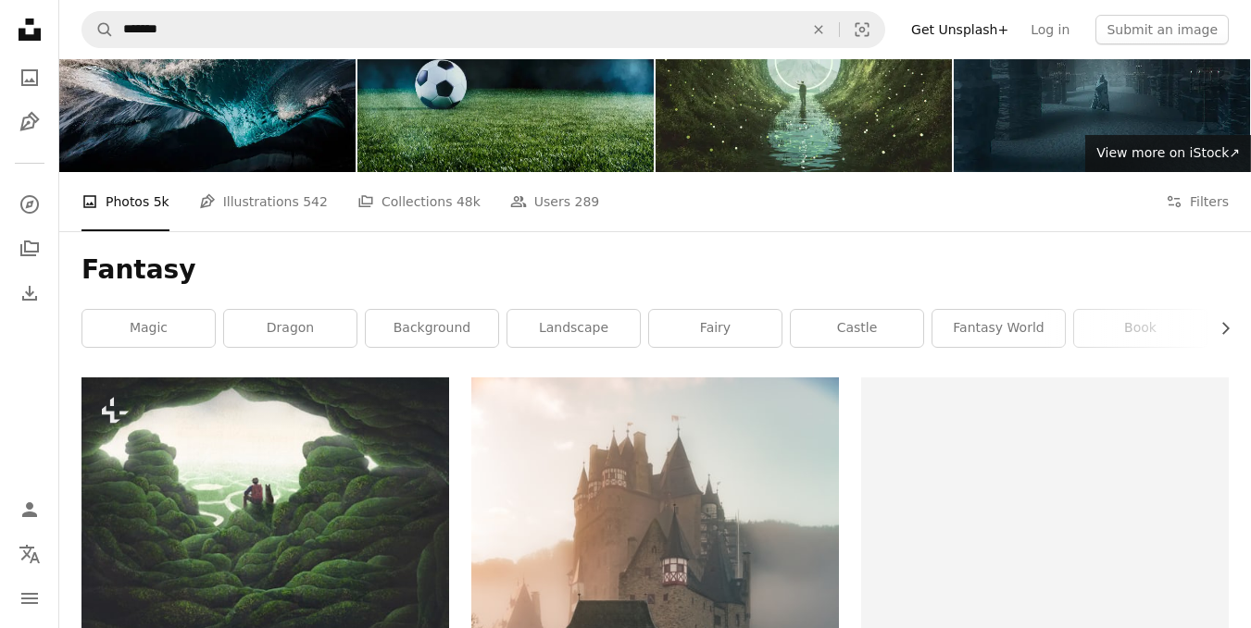
scroll to position [0, 0]
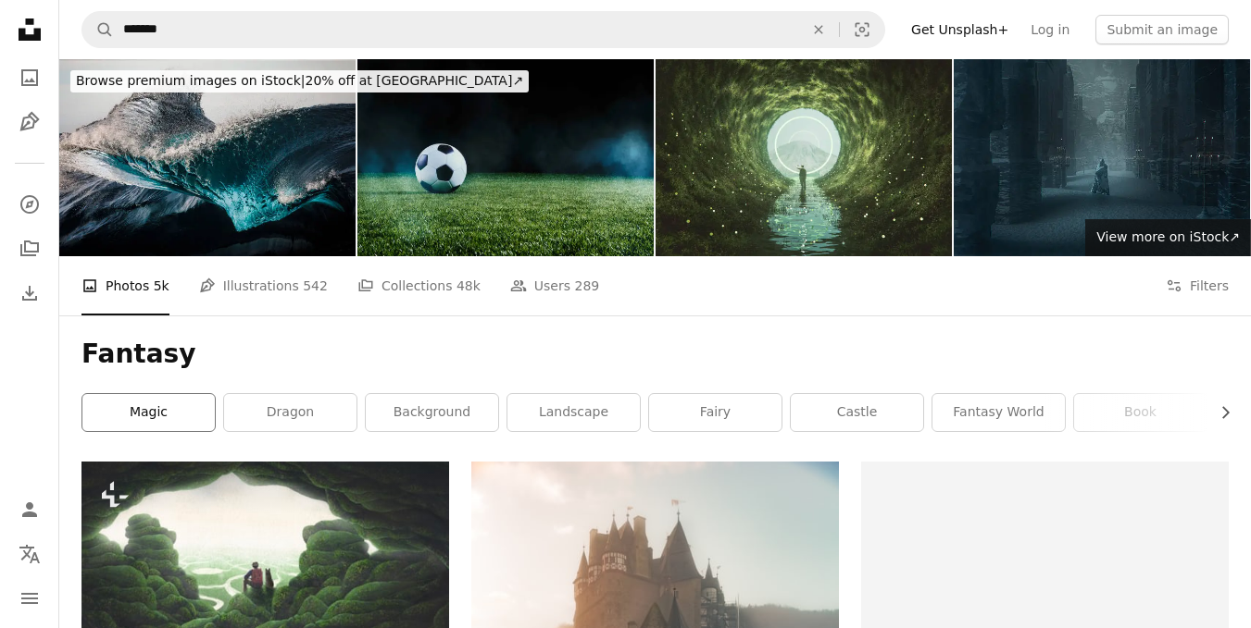
click at [190, 419] on link "magic" at bounding box center [148, 412] width 132 height 37
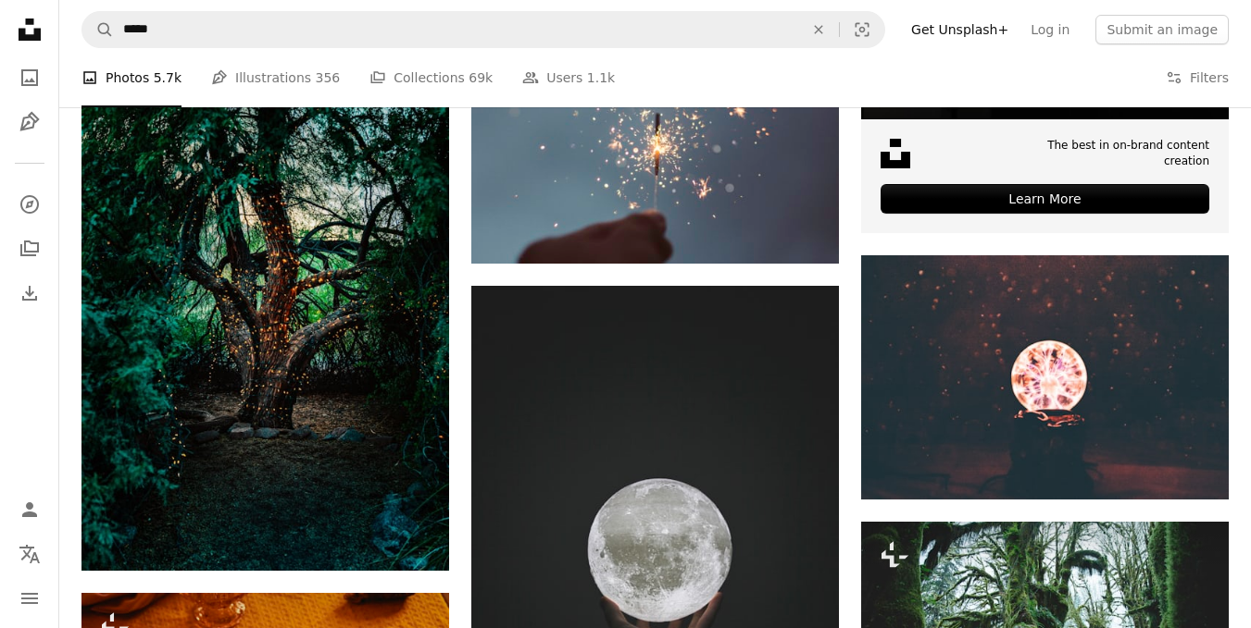
scroll to position [833, 0]
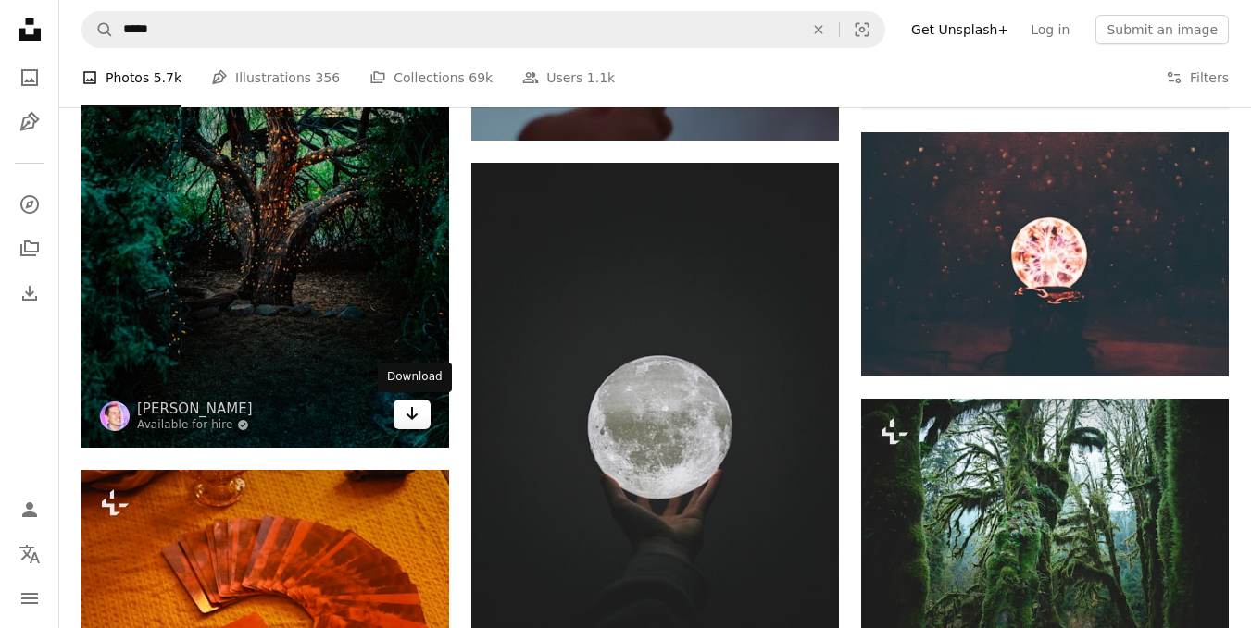
click at [417, 415] on icon "Download" at bounding box center [412, 413] width 12 height 13
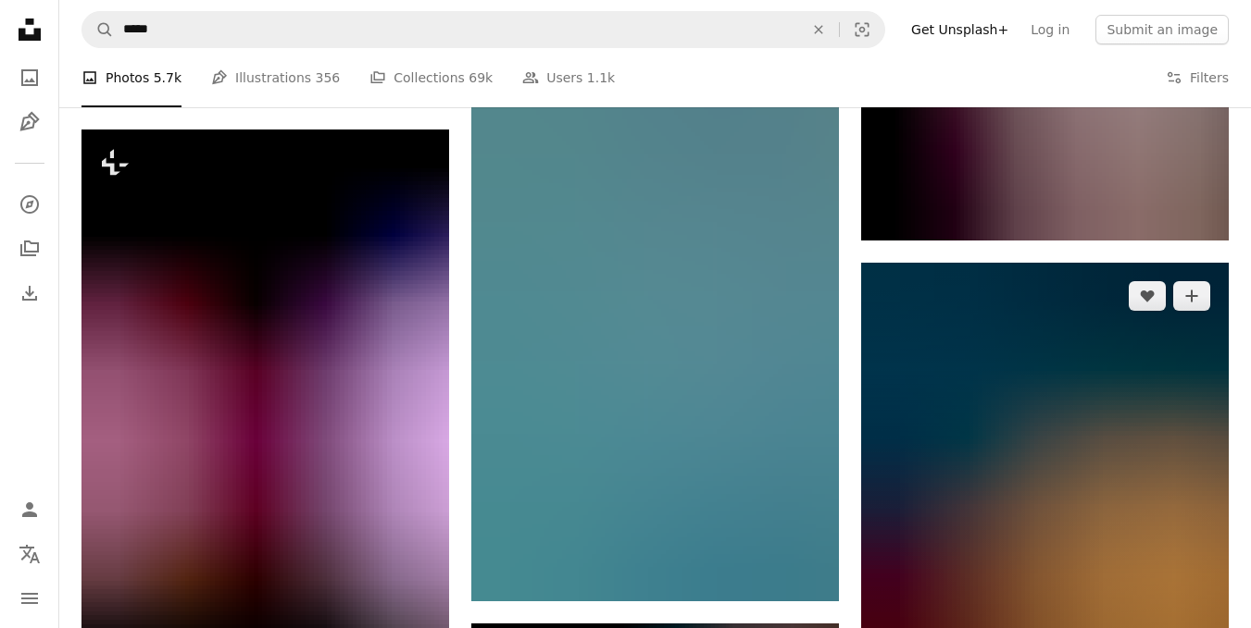
scroll to position [1666, 0]
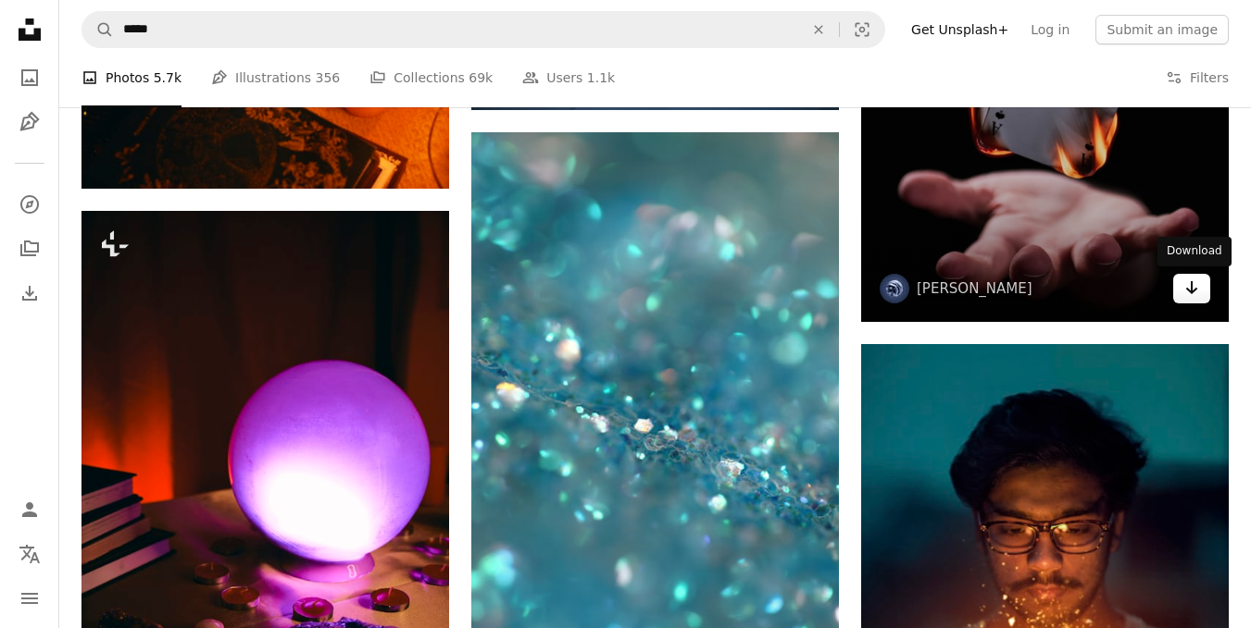
click at [1199, 290] on link "Arrow pointing down" at bounding box center [1191, 289] width 37 height 30
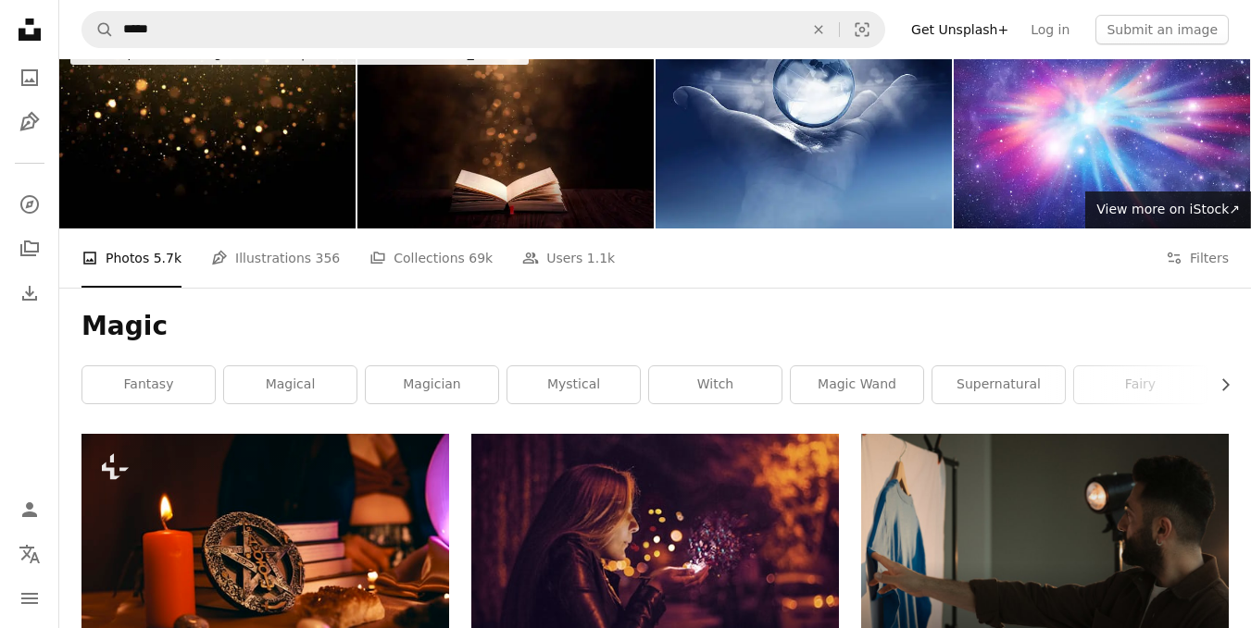
scroll to position [0, 0]
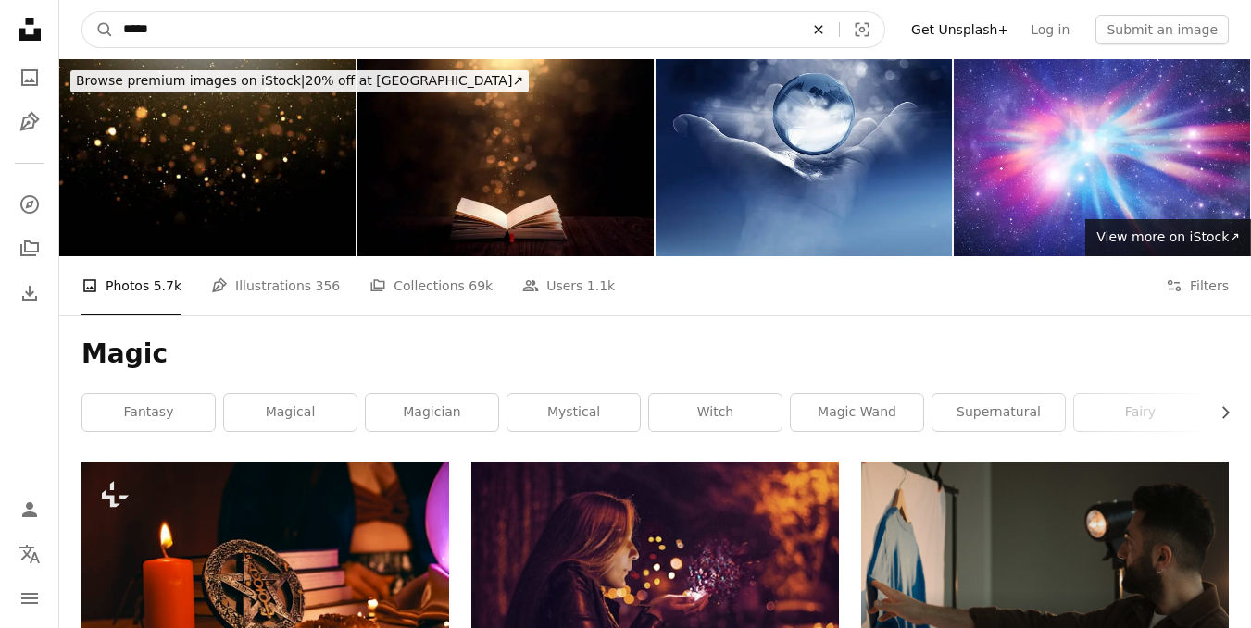
click at [837, 29] on icon "An X shape" at bounding box center [818, 29] width 41 height 15
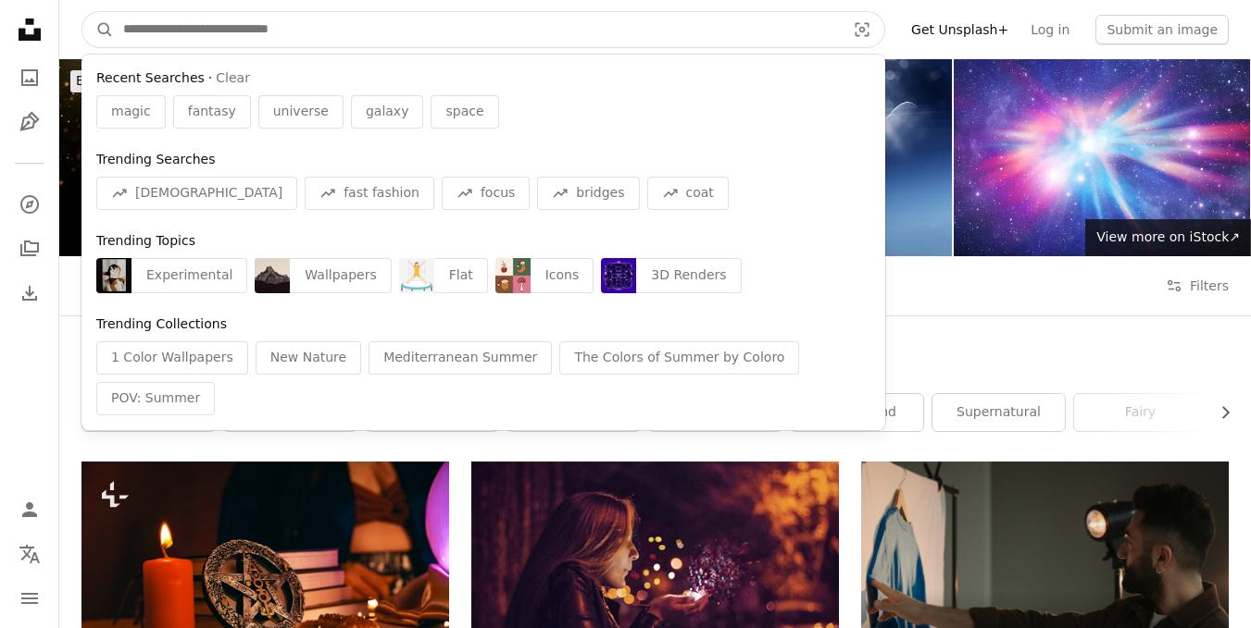
click at [770, 43] on input "Find visuals sitewide" at bounding box center [477, 29] width 726 height 35
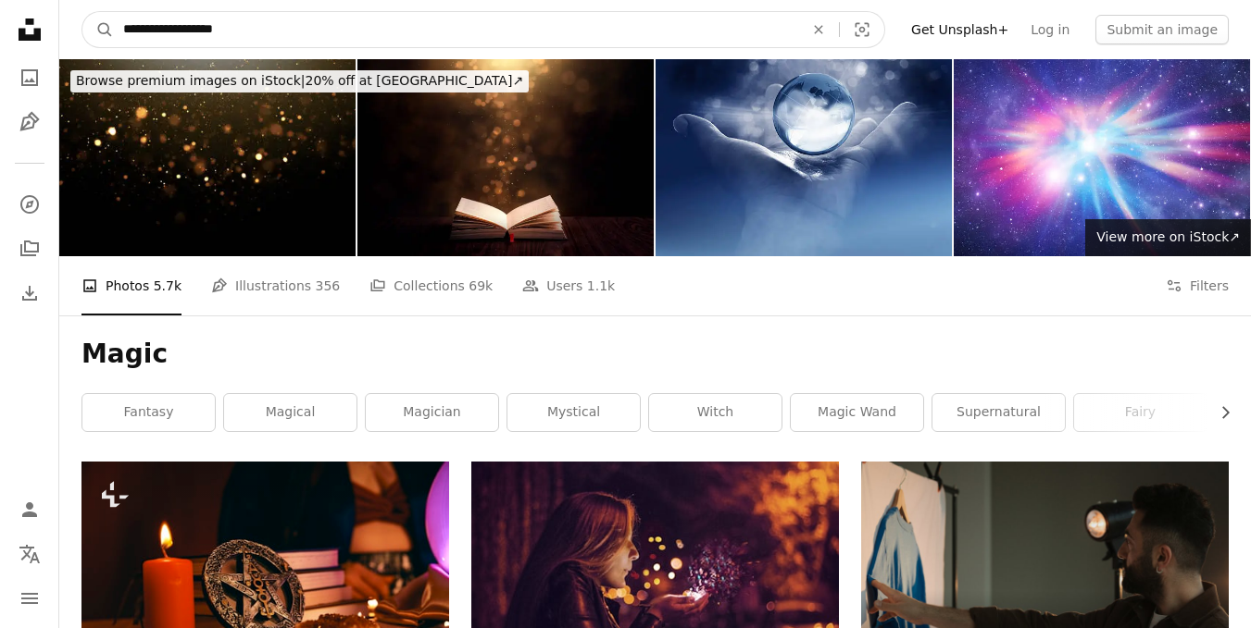
type input "**********"
click button "A magnifying glass" at bounding box center [97, 29] width 31 height 35
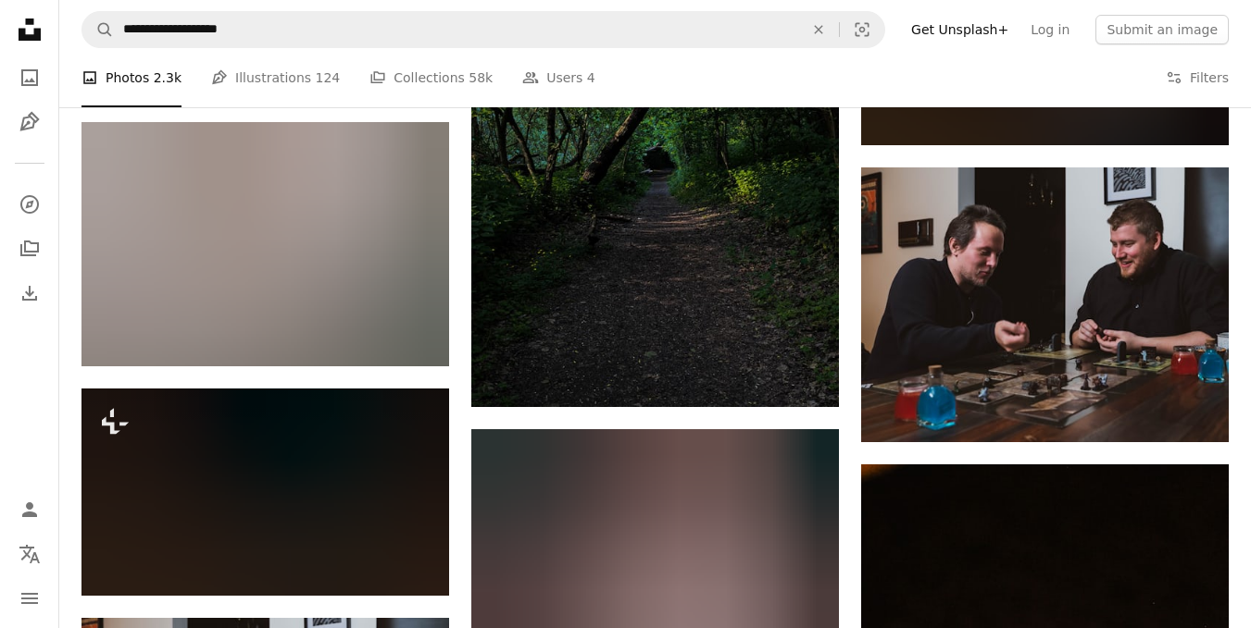
scroll to position [1296, 0]
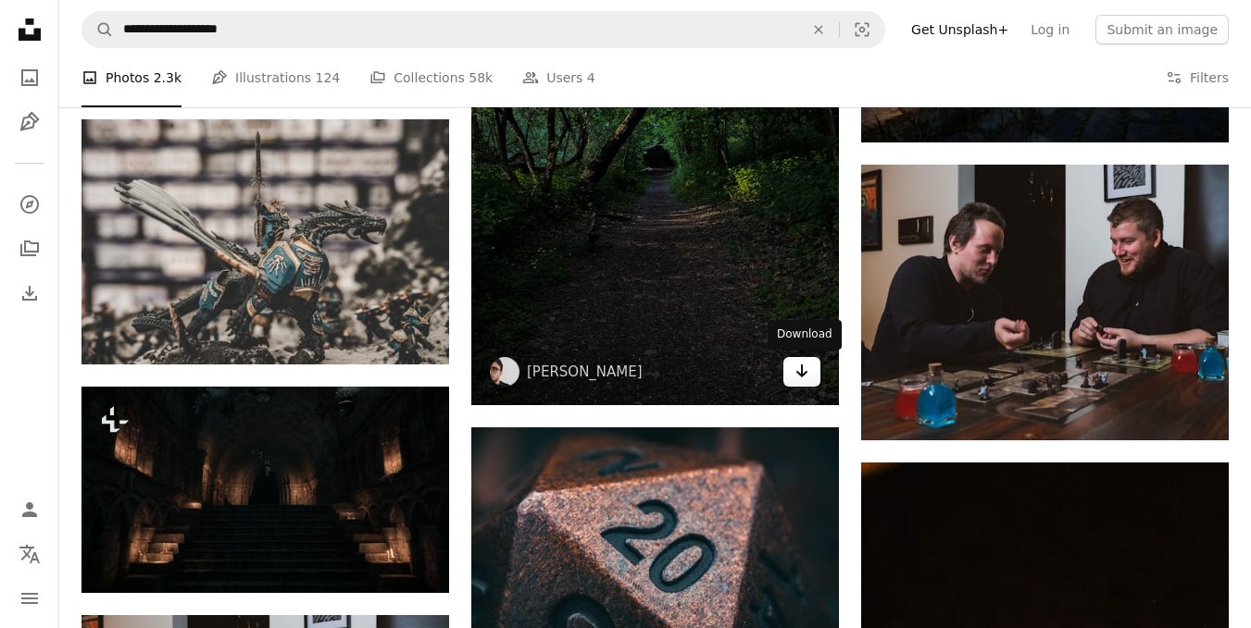
click at [802, 379] on icon "Arrow pointing down" at bounding box center [801, 371] width 15 height 22
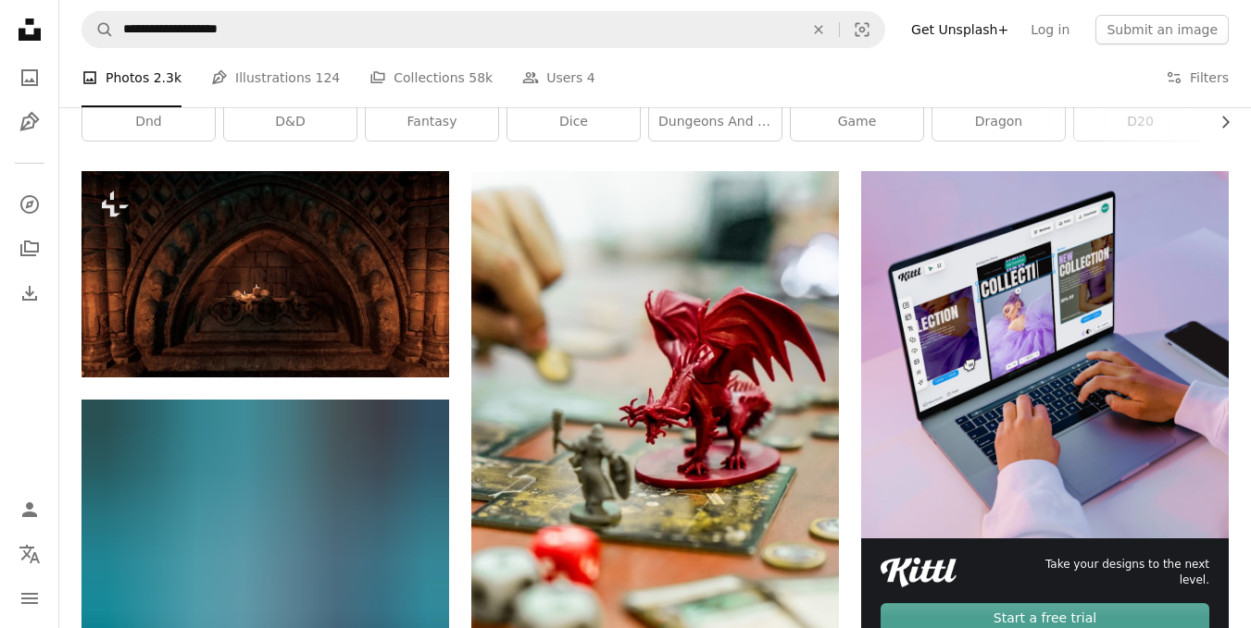
scroll to position [0, 0]
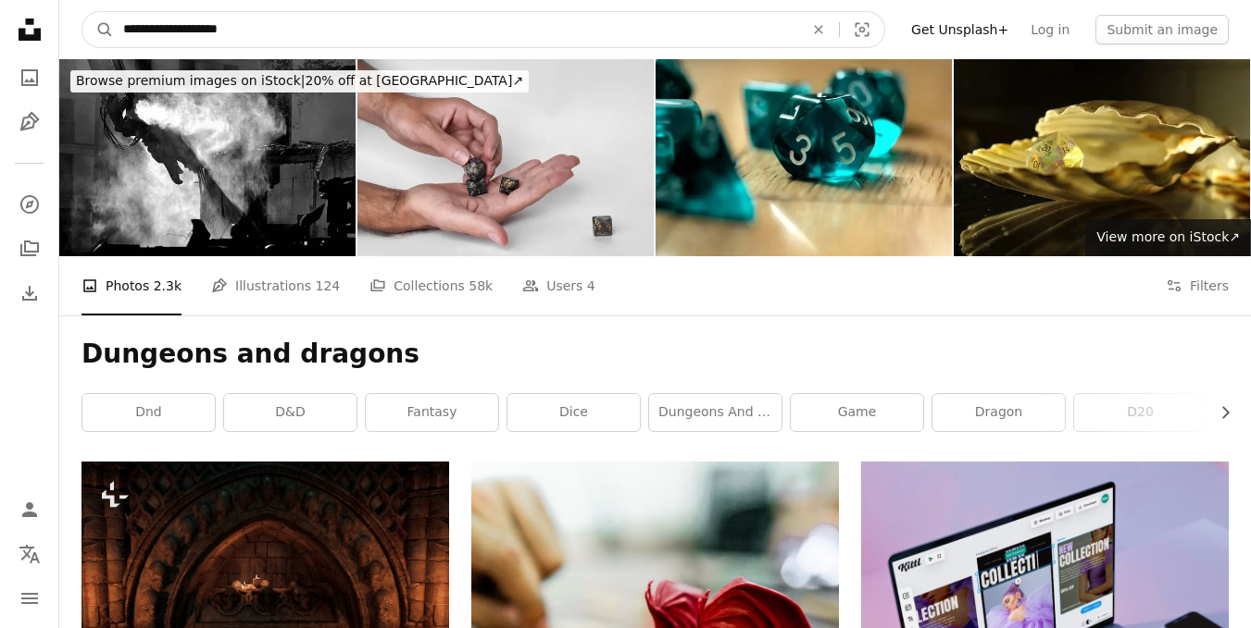
click at [839, 30] on icon "An X shape" at bounding box center [818, 29] width 41 height 15
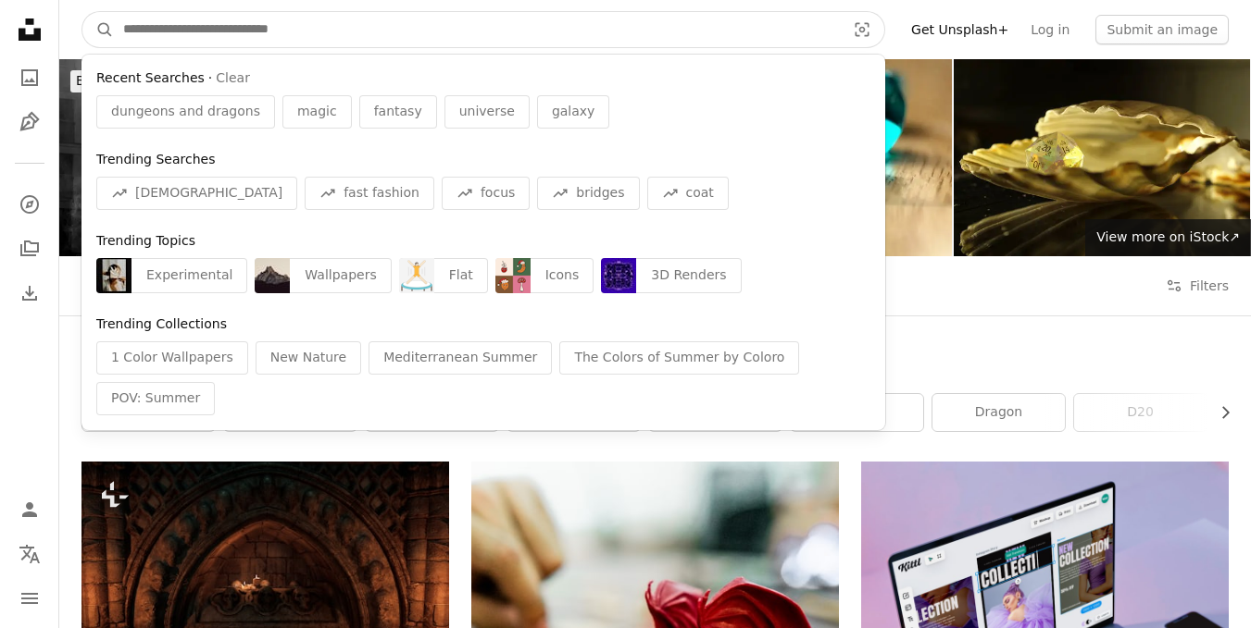
click at [819, 32] on input "Find visuals sitewide" at bounding box center [477, 29] width 726 height 35
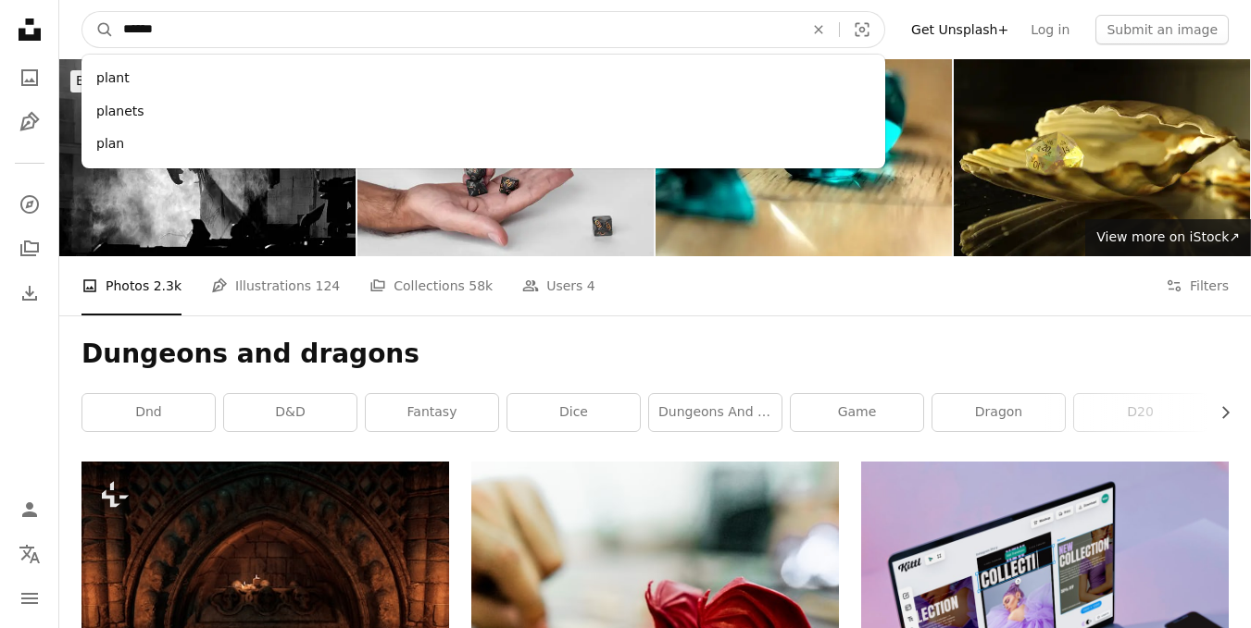
type input "*******"
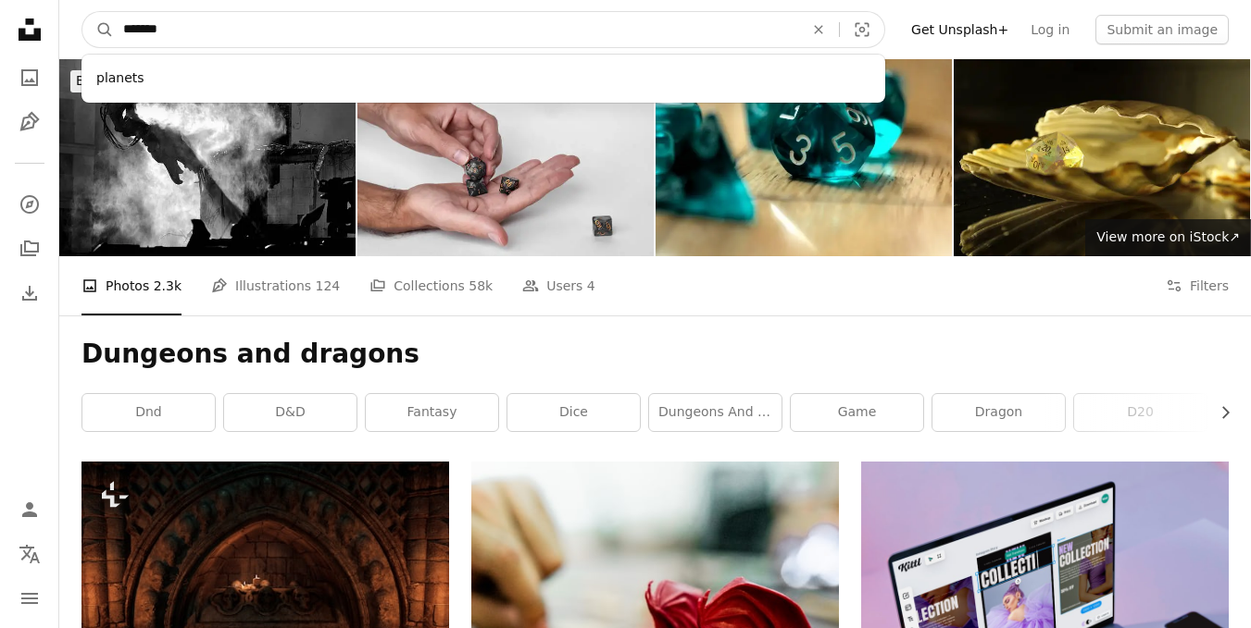
click button "A magnifying glass" at bounding box center [97, 29] width 31 height 35
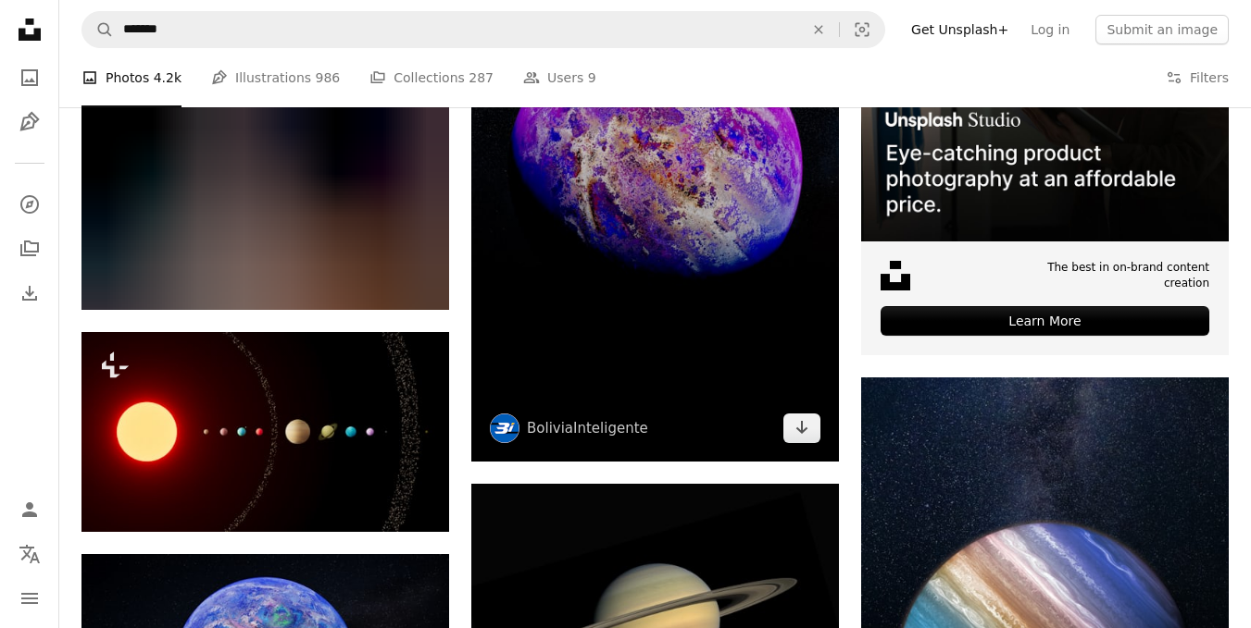
scroll to position [648, 0]
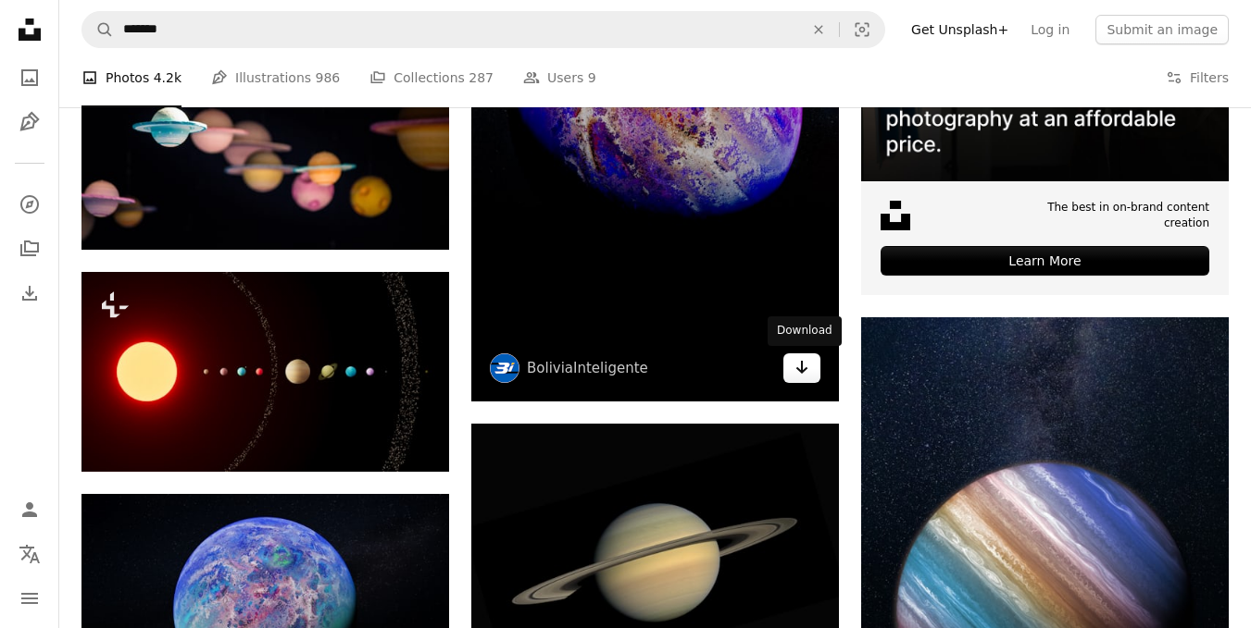
click at [813, 378] on link "Arrow pointing down" at bounding box center [801, 369] width 37 height 30
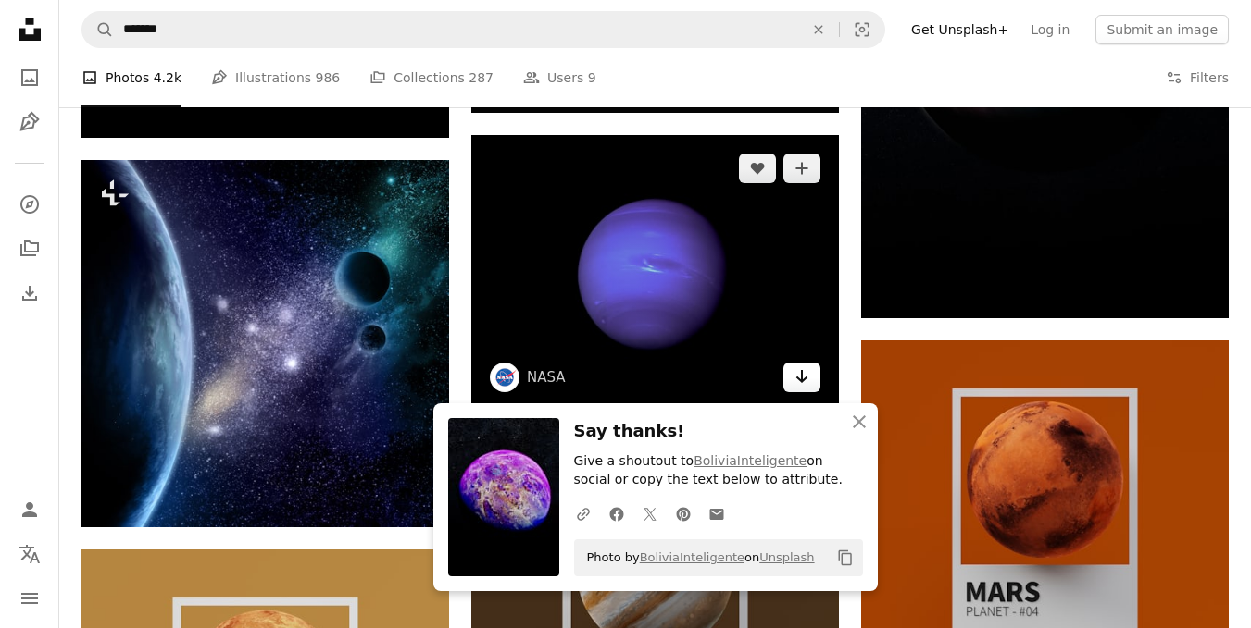
scroll to position [1296, 0]
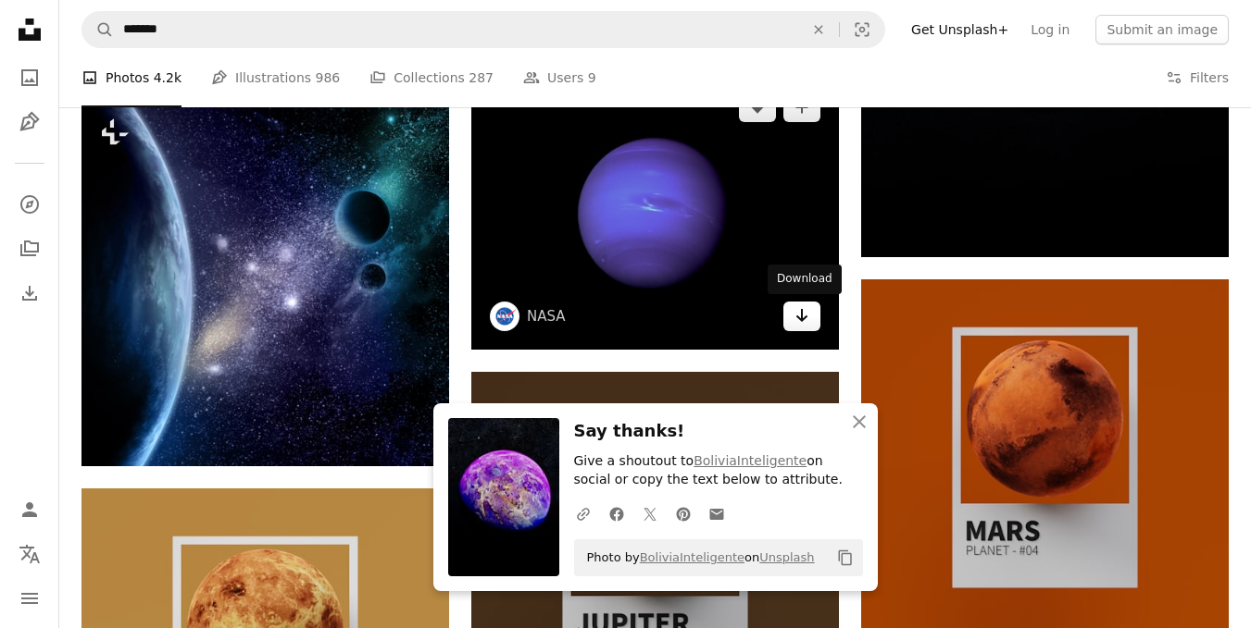
click at [796, 317] on icon "Download" at bounding box center [802, 315] width 12 height 13
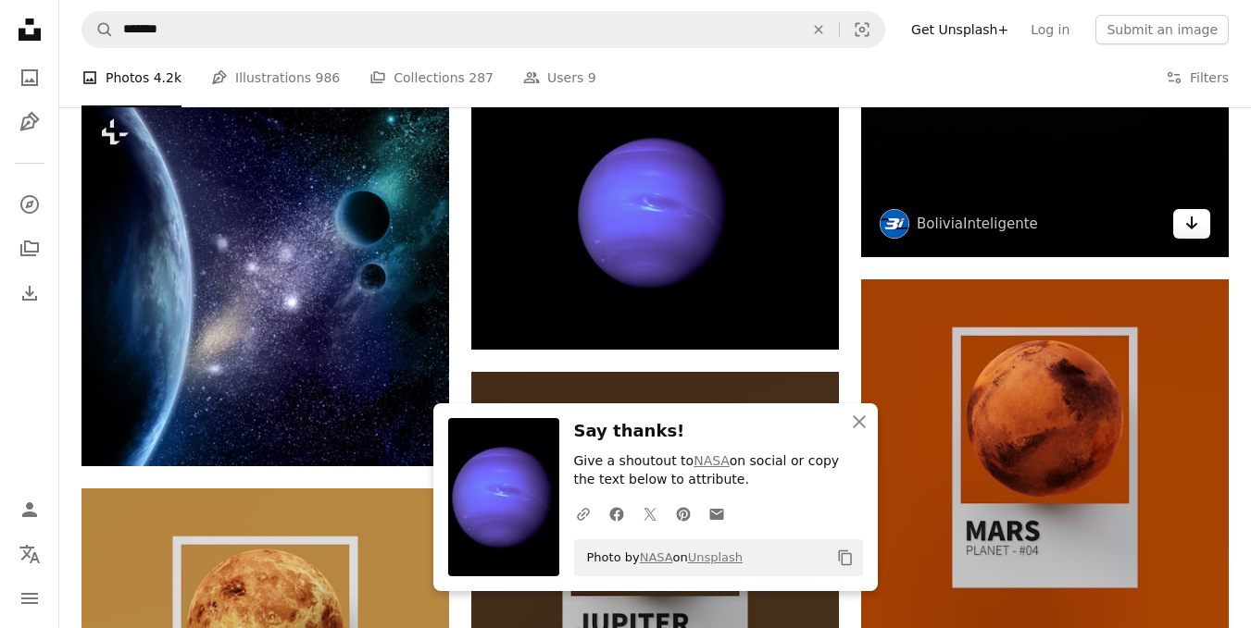
click at [1189, 227] on icon "Download" at bounding box center [1192, 223] width 12 height 13
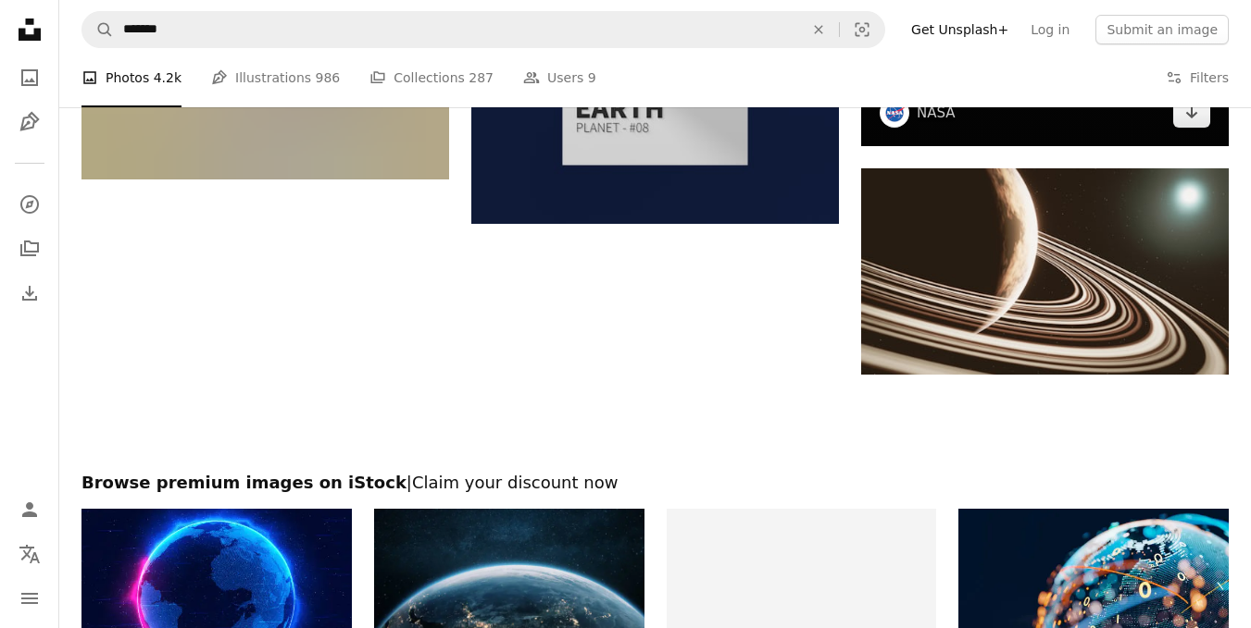
scroll to position [2407, 0]
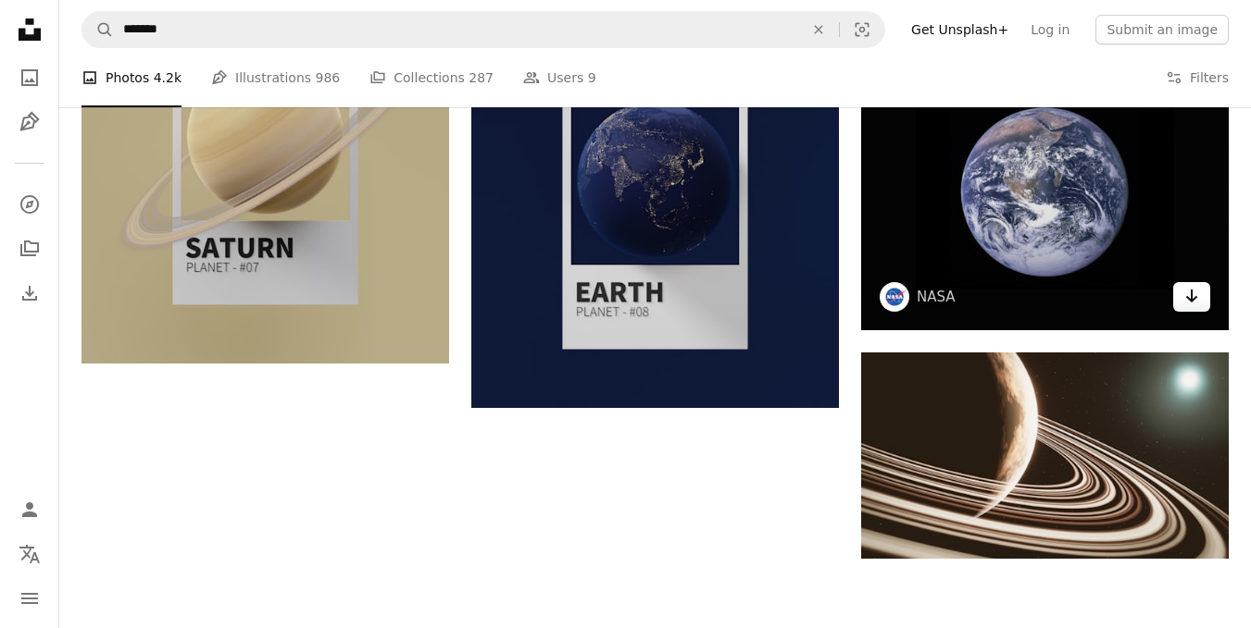
click at [1180, 297] on link "Arrow pointing down" at bounding box center [1191, 297] width 37 height 30
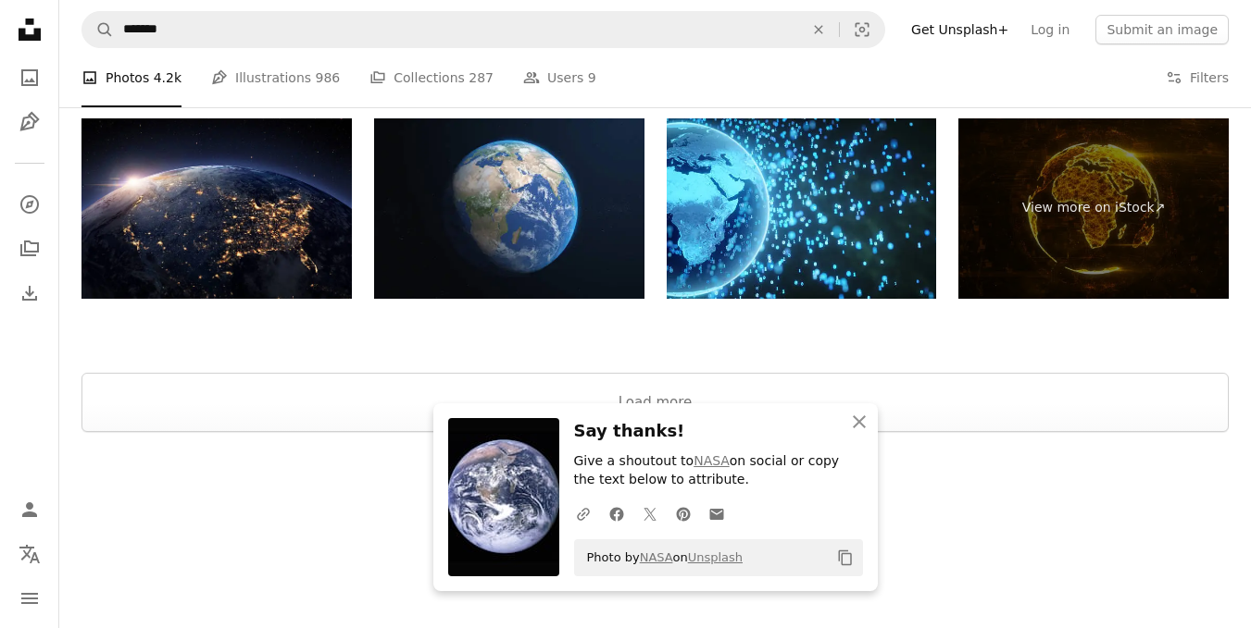
scroll to position [3199, 0]
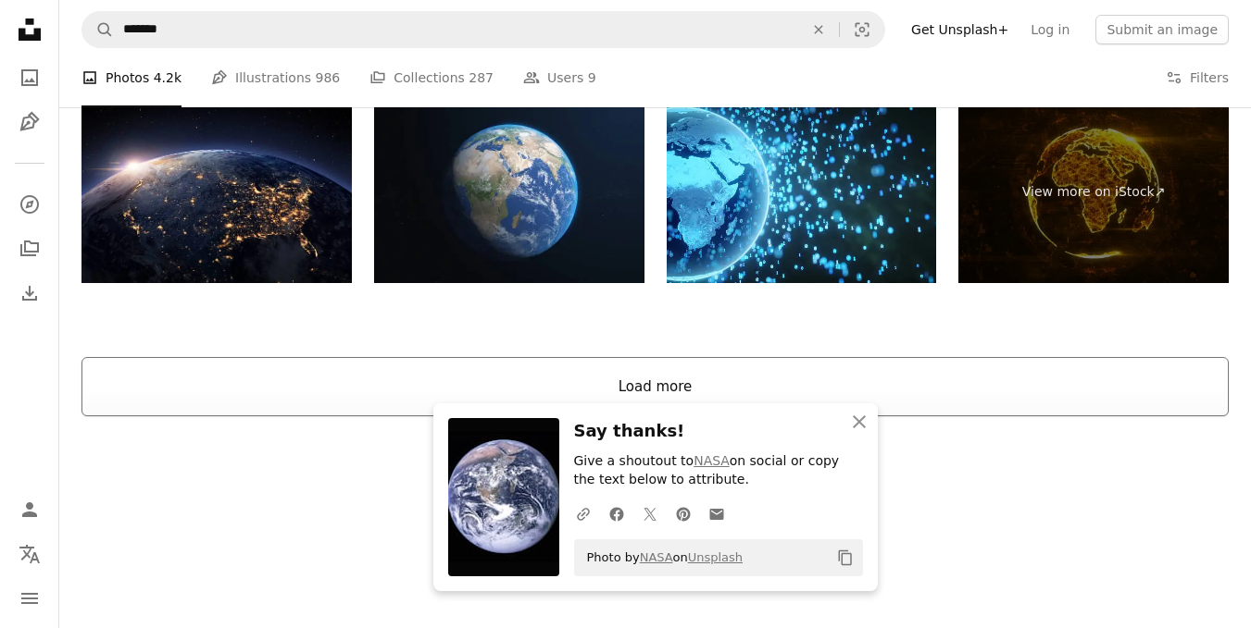
click at [588, 367] on button "Load more" at bounding box center [654, 386] width 1147 height 59
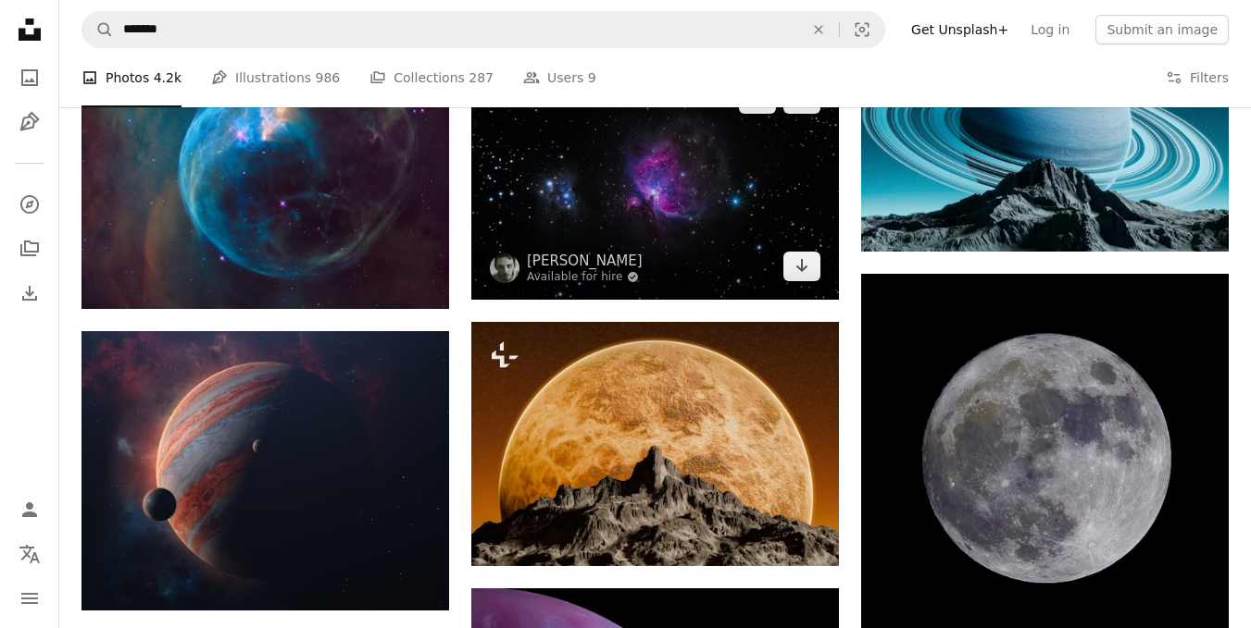
scroll to position [3997, 0]
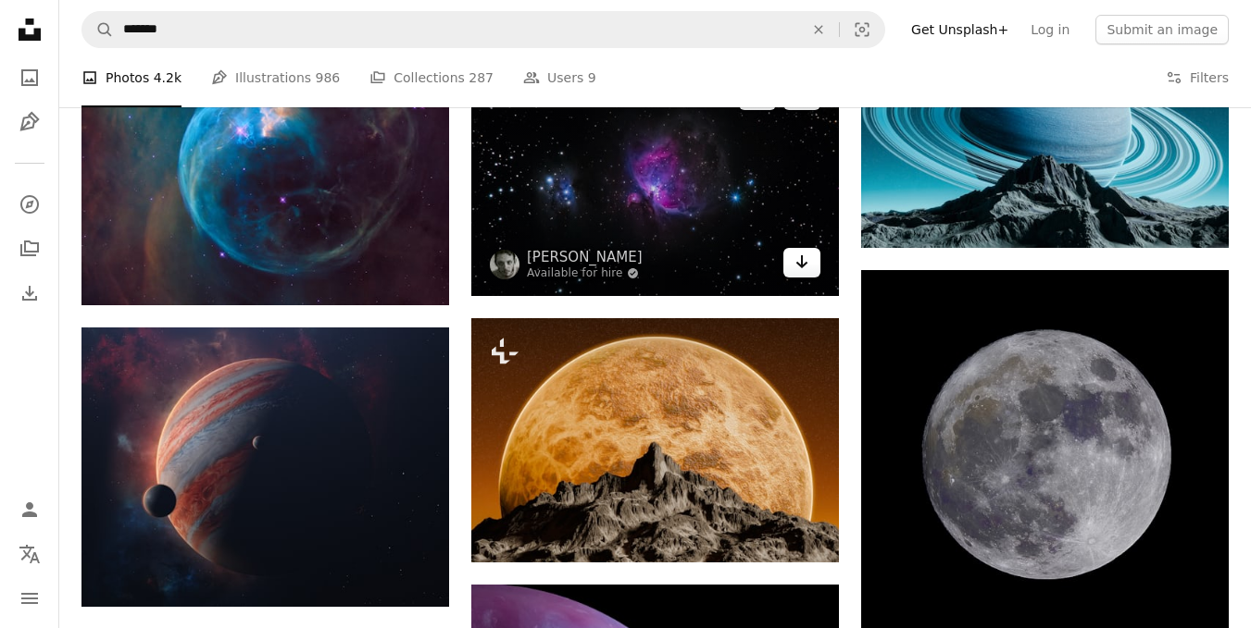
click at [794, 268] on icon "Arrow pointing down" at bounding box center [801, 262] width 15 height 22
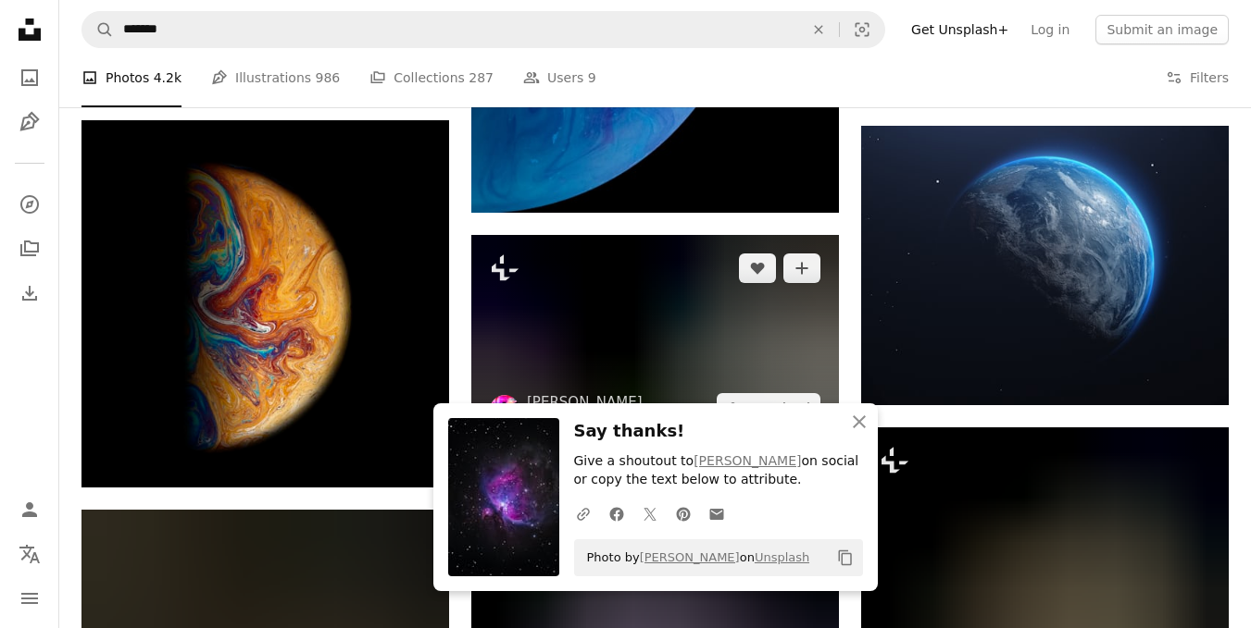
scroll to position [4922, 0]
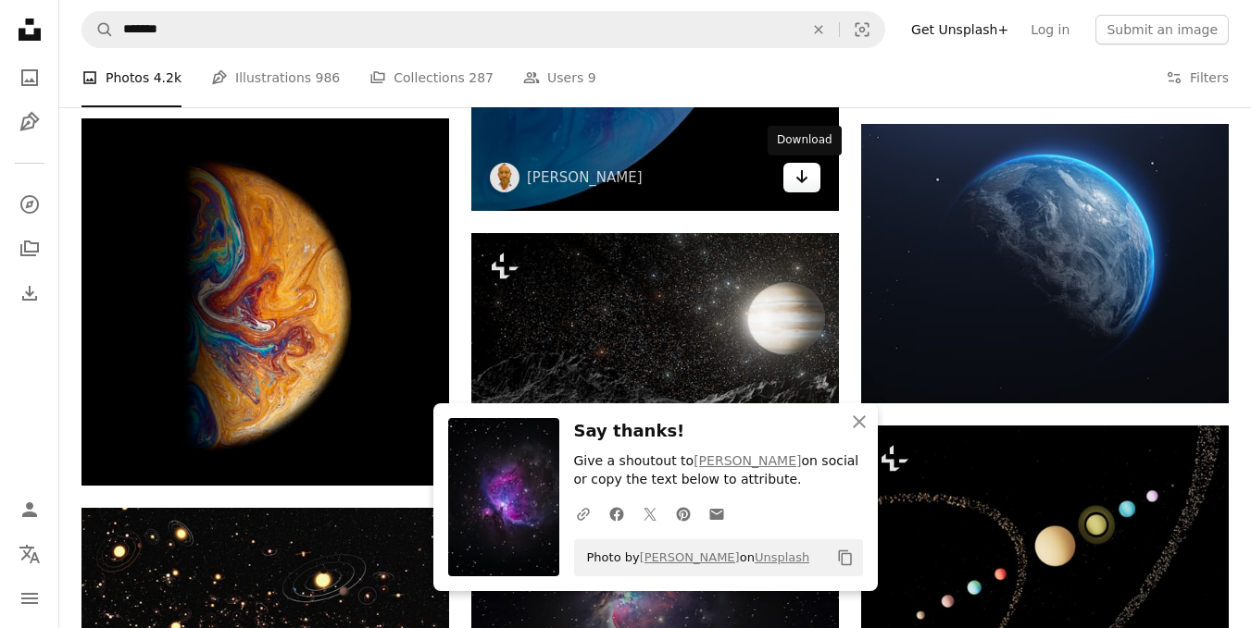
click at [800, 181] on icon "Arrow pointing down" at bounding box center [801, 177] width 15 height 22
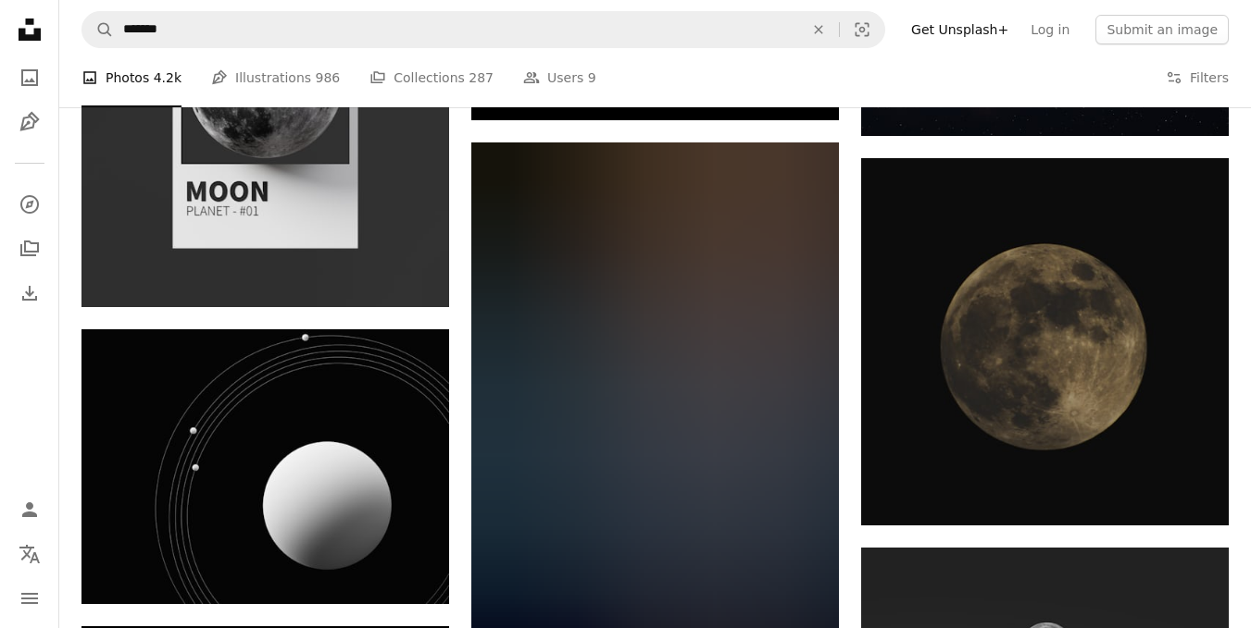
scroll to position [6033, 0]
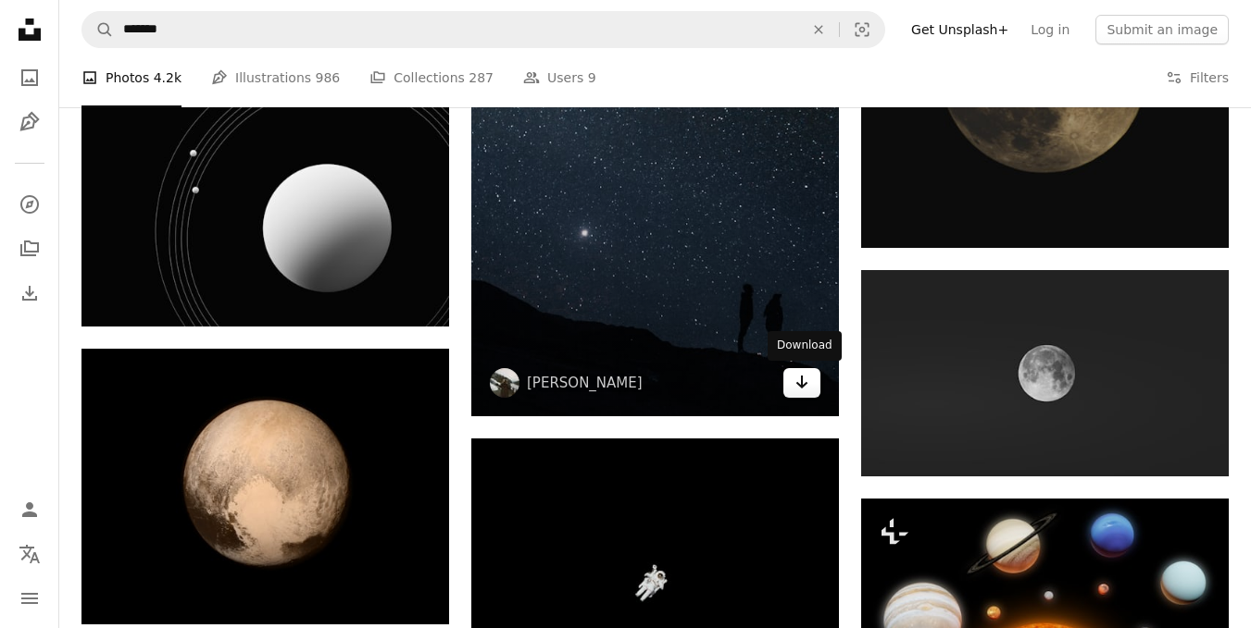
click at [803, 385] on icon "Download" at bounding box center [802, 382] width 12 height 13
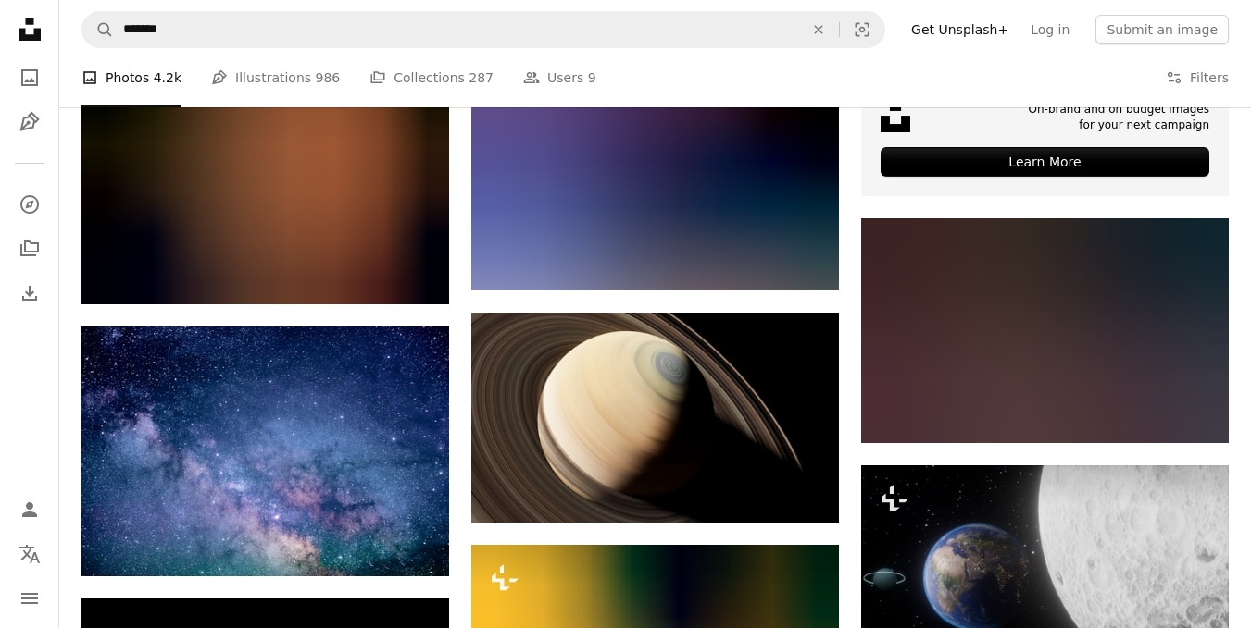
scroll to position [7051, 0]
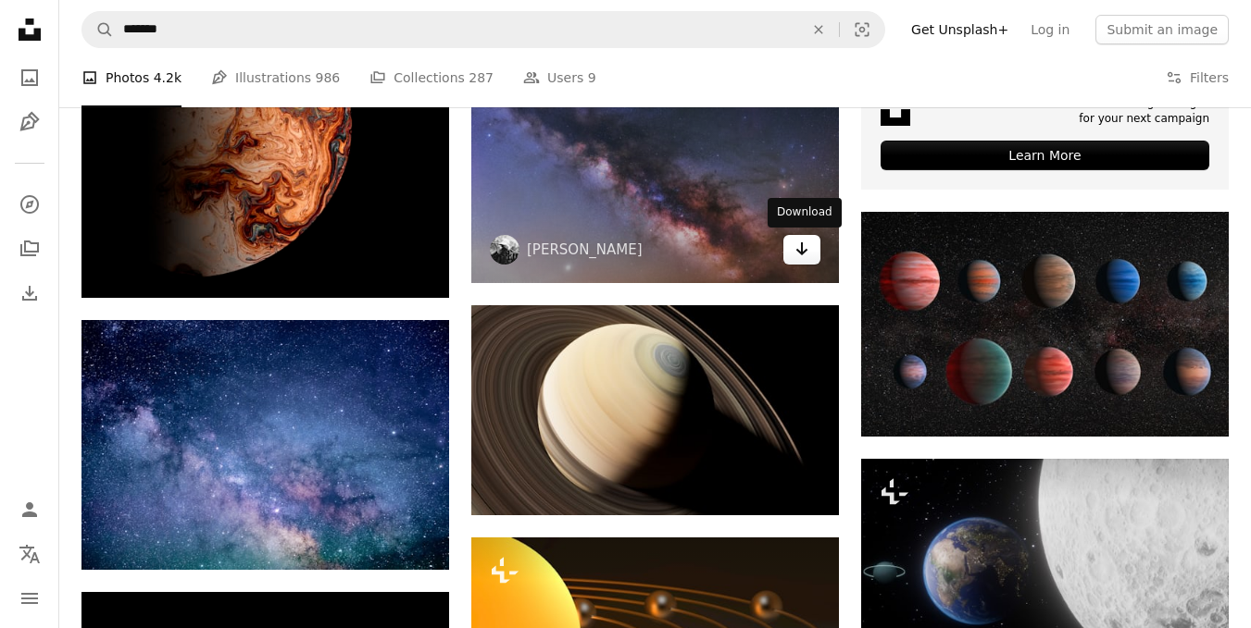
click at [803, 257] on icon "Arrow pointing down" at bounding box center [801, 249] width 15 height 22
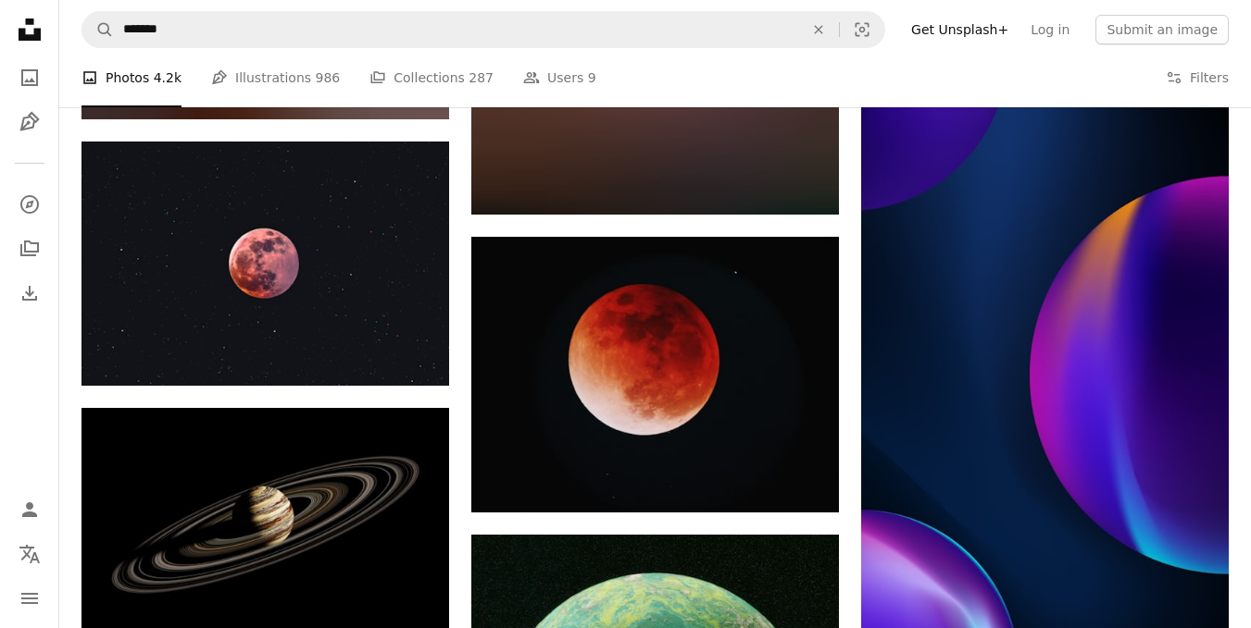
scroll to position [7884, 0]
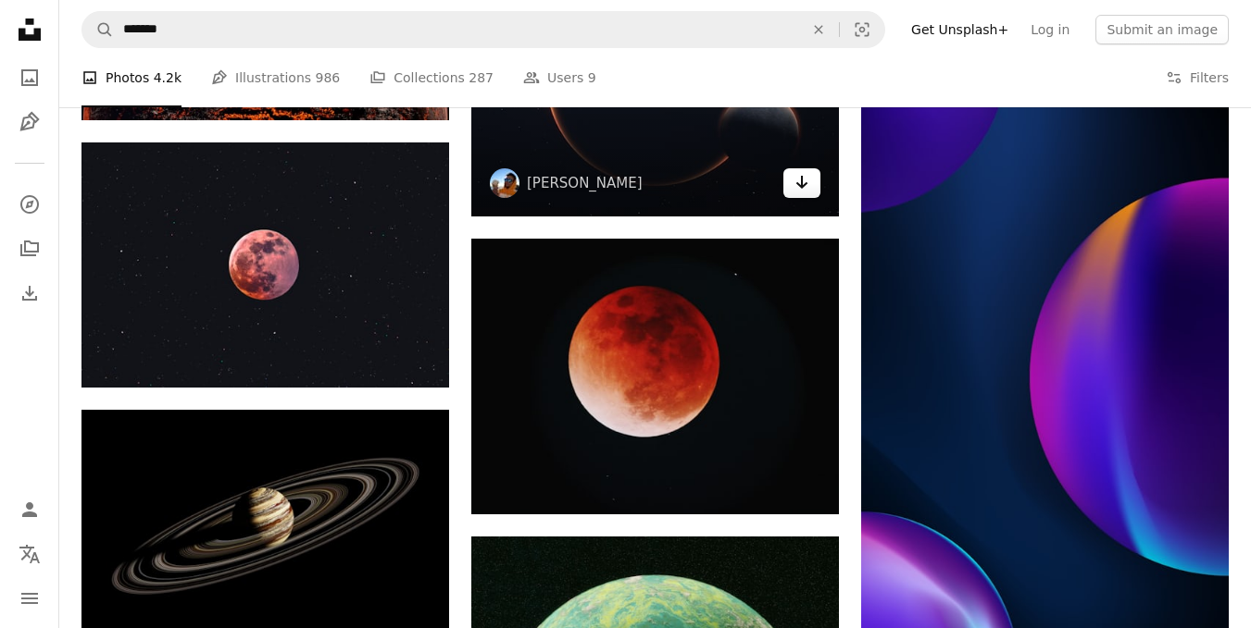
click at [803, 184] on icon "Download" at bounding box center [802, 182] width 12 height 13
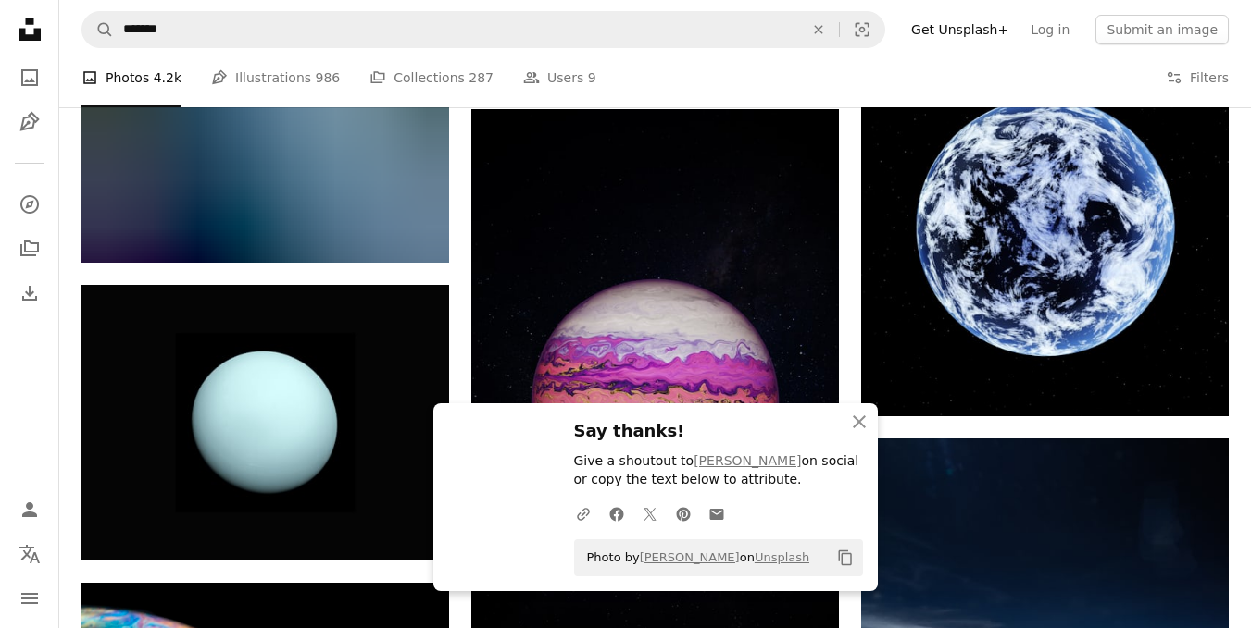
scroll to position [8532, 0]
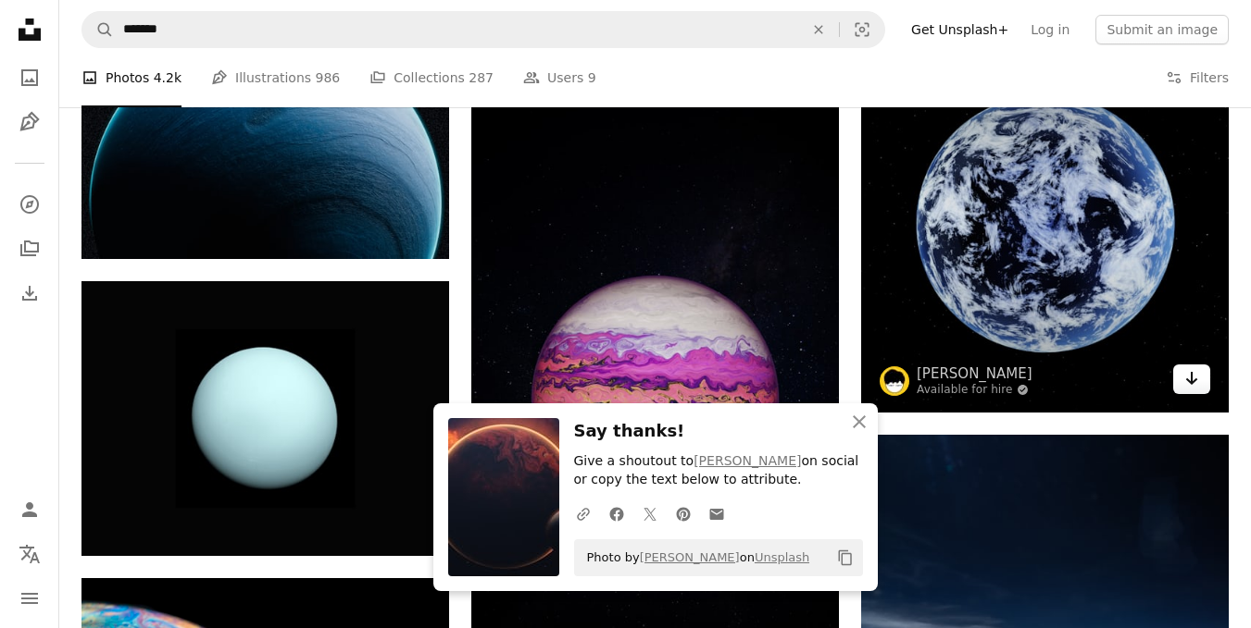
click at [1187, 376] on icon "Arrow pointing down" at bounding box center [1191, 378] width 15 height 22
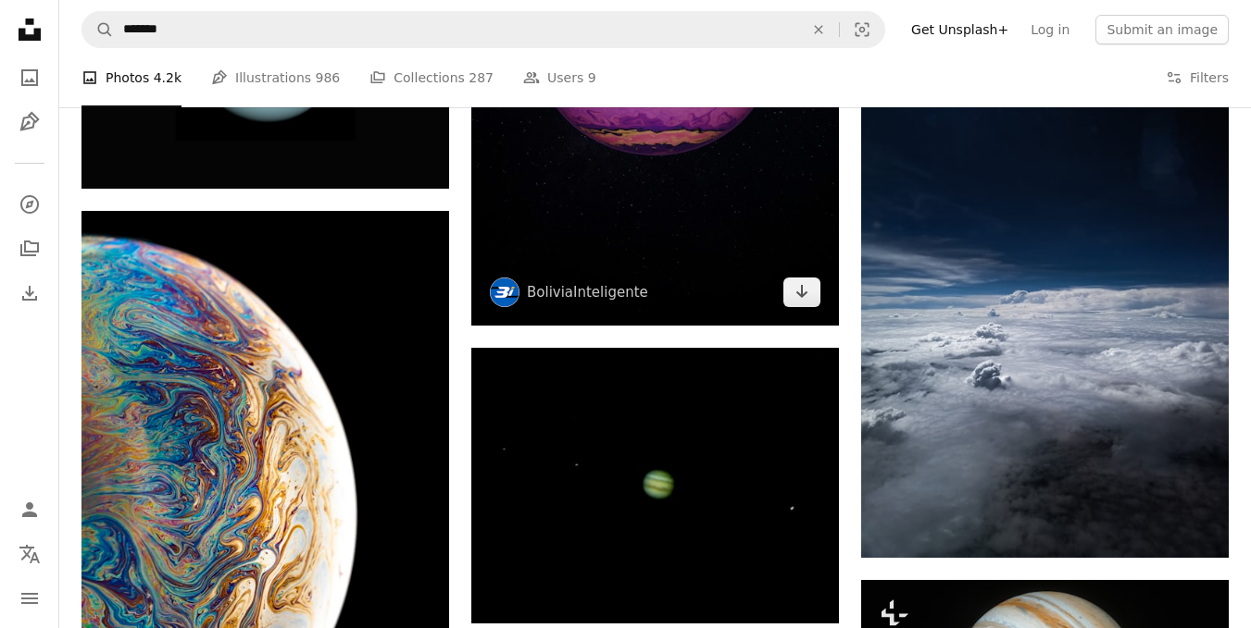
scroll to position [8903, 0]
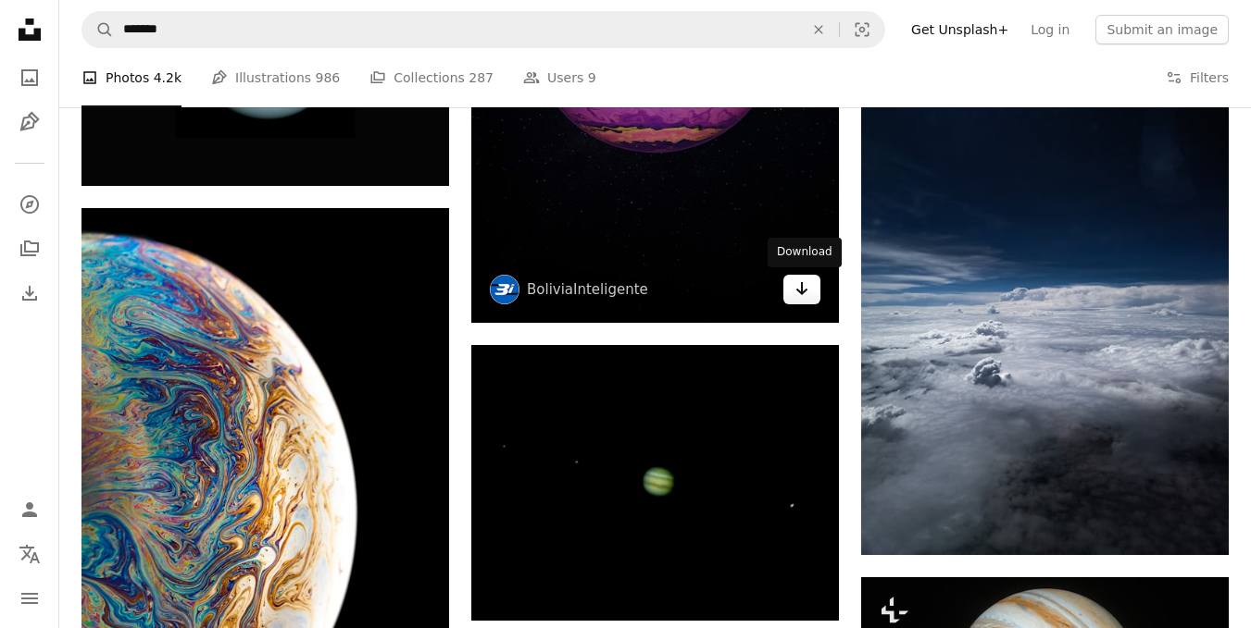
click at [798, 286] on icon "Arrow pointing down" at bounding box center [801, 289] width 15 height 22
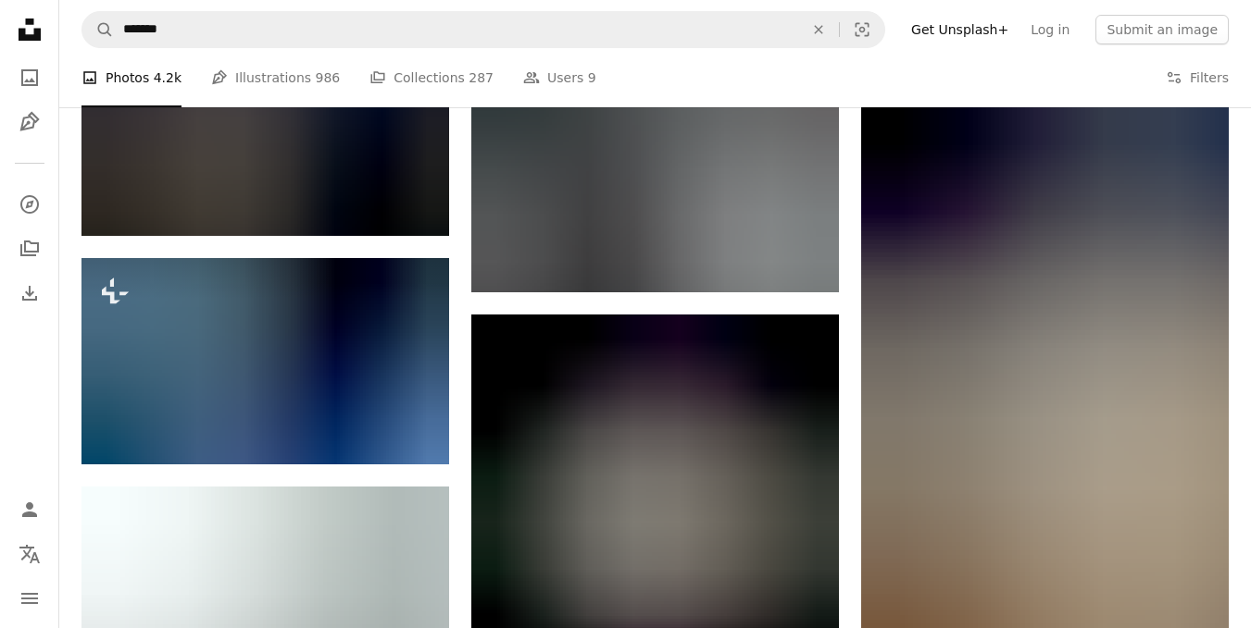
scroll to position [10106, 0]
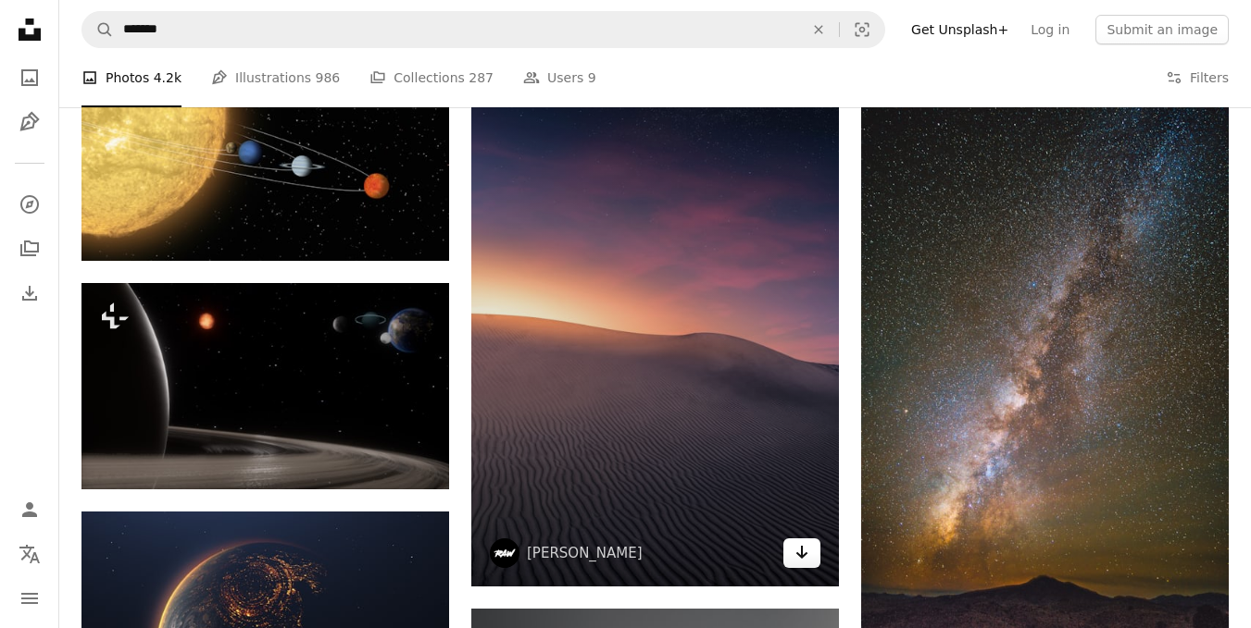
click at [807, 546] on icon "Arrow pointing down" at bounding box center [801, 552] width 15 height 22
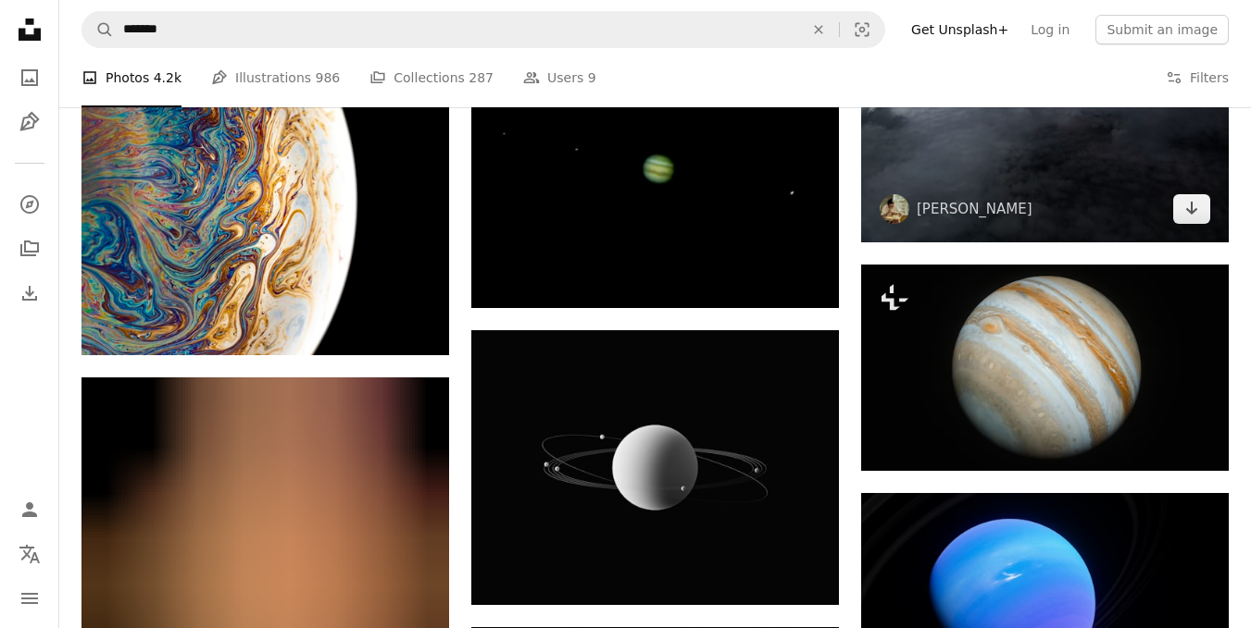
scroll to position [8903, 0]
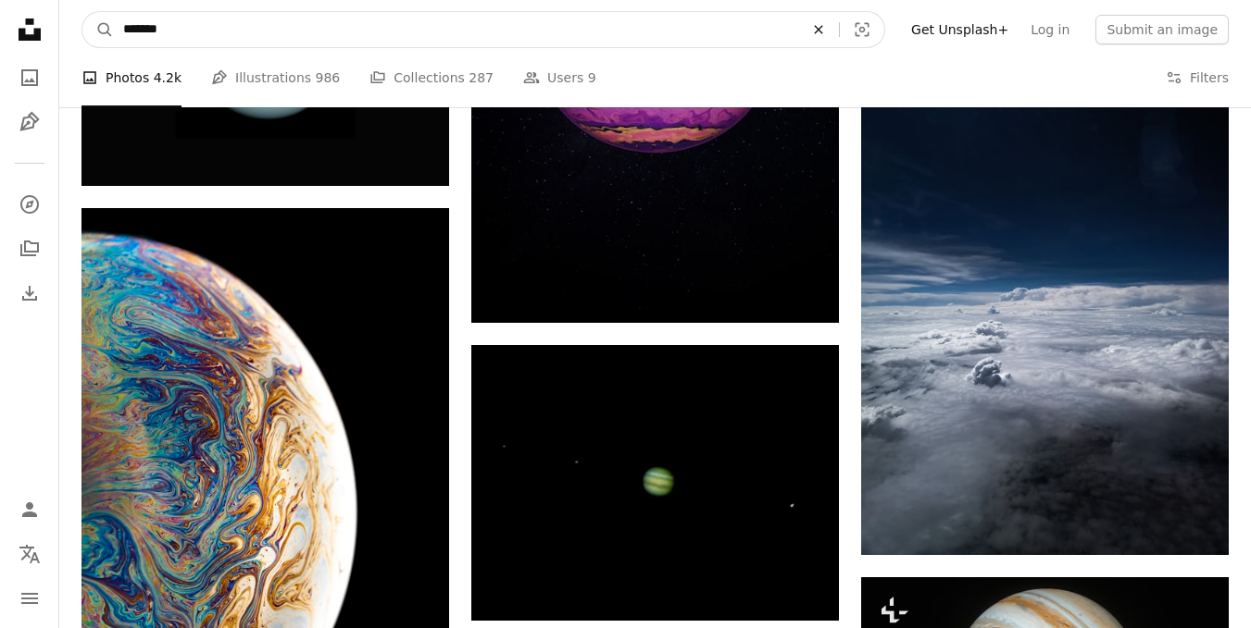
click at [839, 23] on icon "An X shape" at bounding box center [818, 29] width 41 height 15
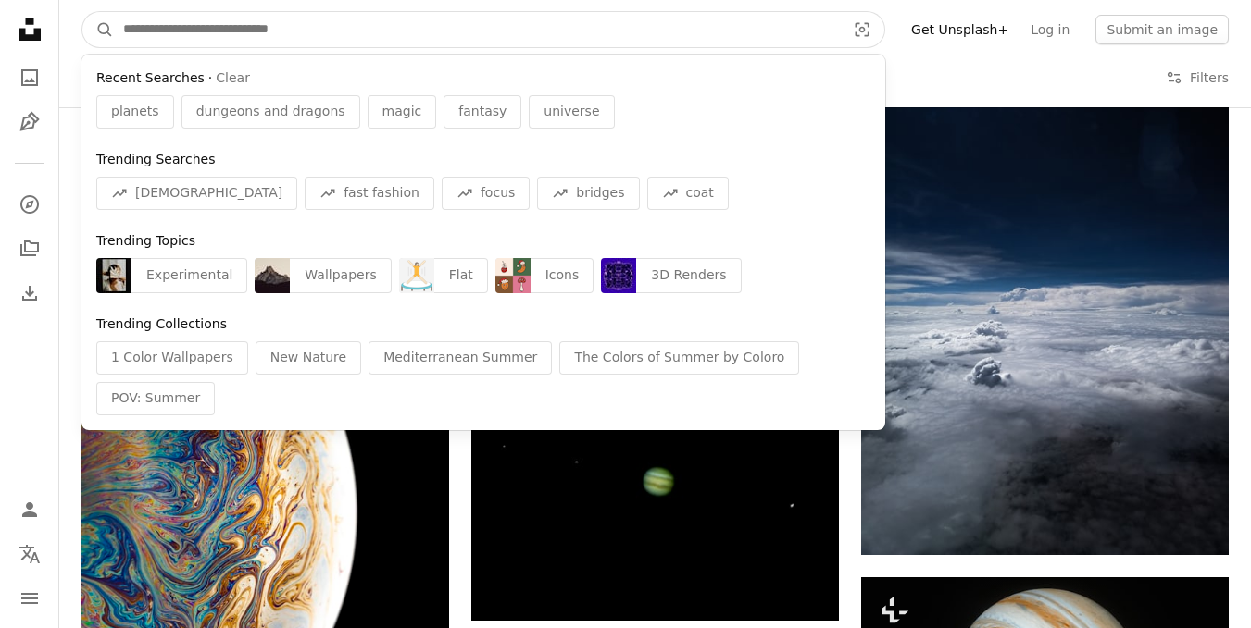
click at [840, 23] on input "Find visuals sitewide" at bounding box center [477, 29] width 726 height 35
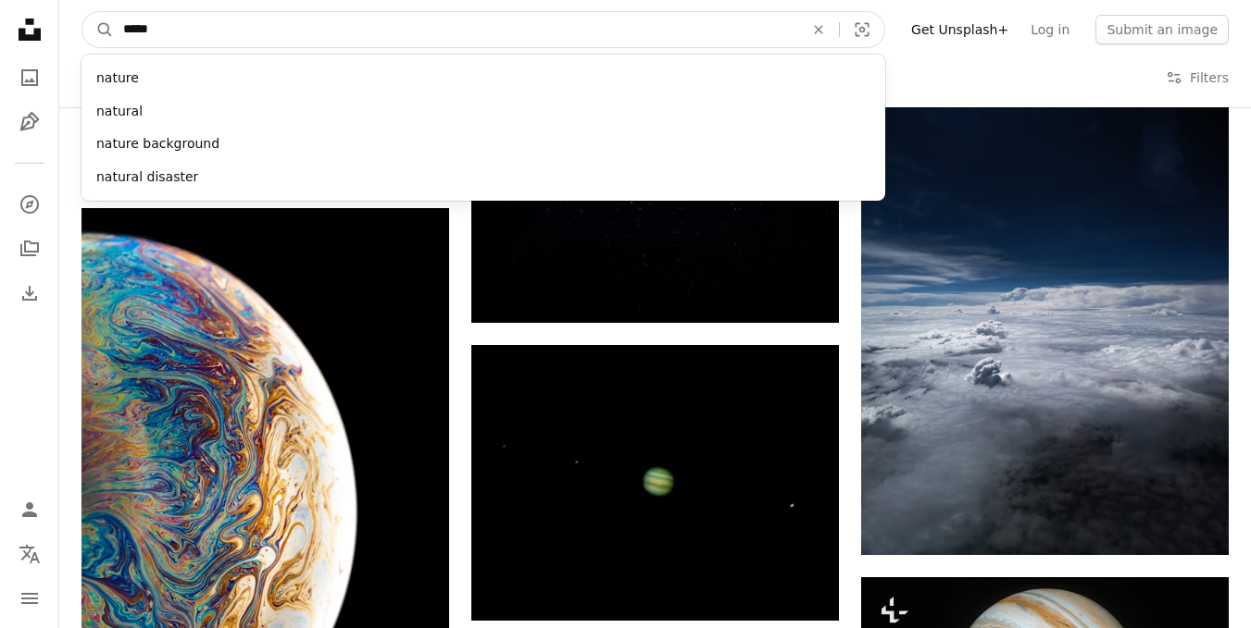
type input "******"
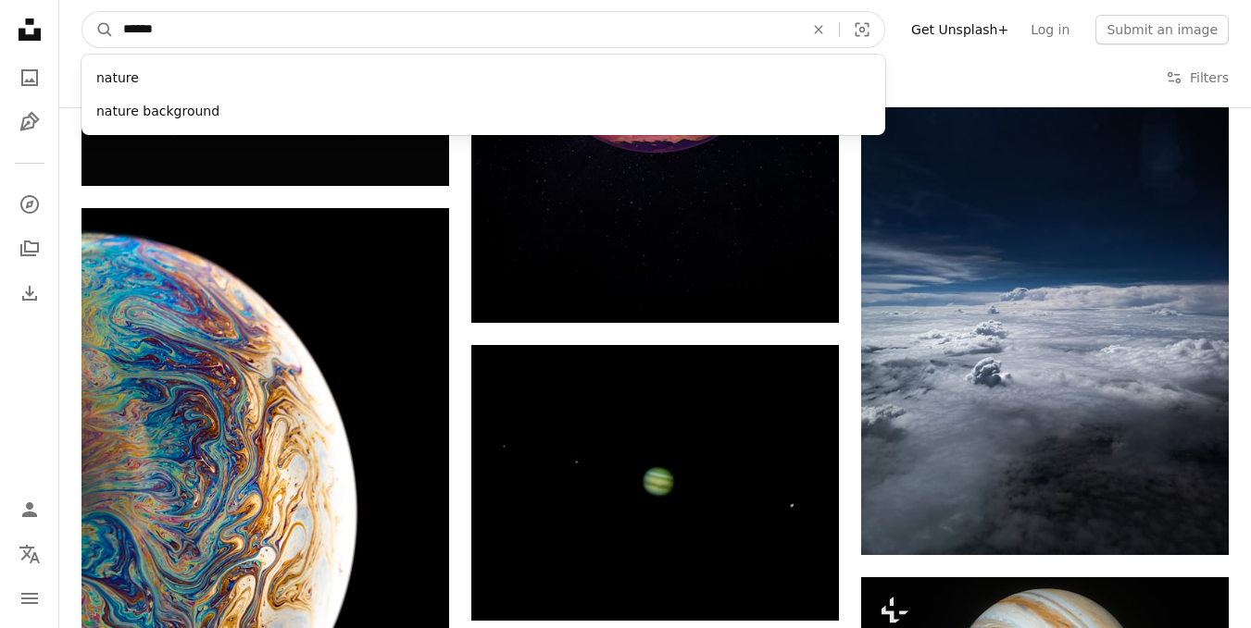
click button "A magnifying glass" at bounding box center [97, 29] width 31 height 35
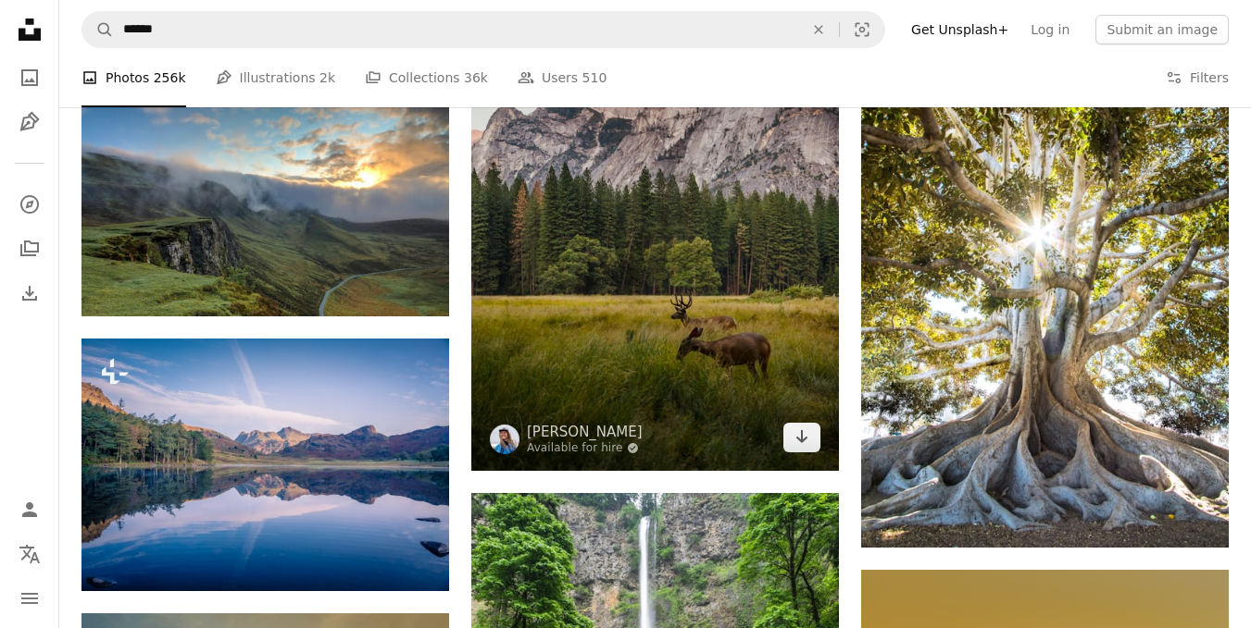
scroll to position [1018, 0]
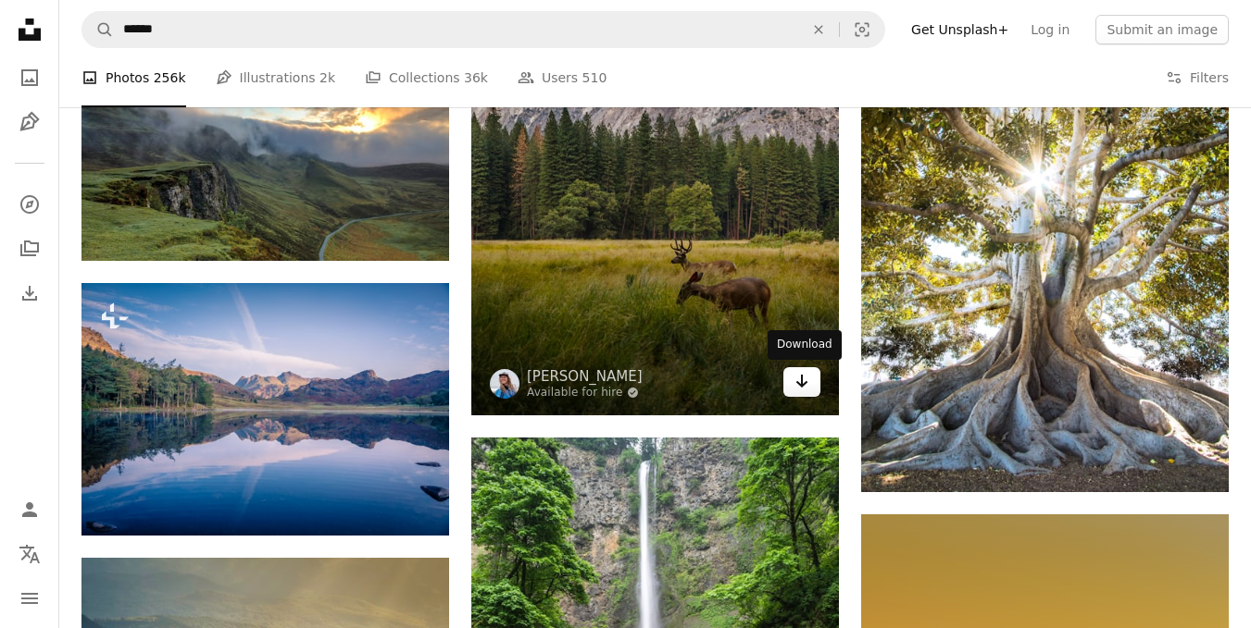
click at [794, 379] on icon "Arrow pointing down" at bounding box center [801, 381] width 15 height 22
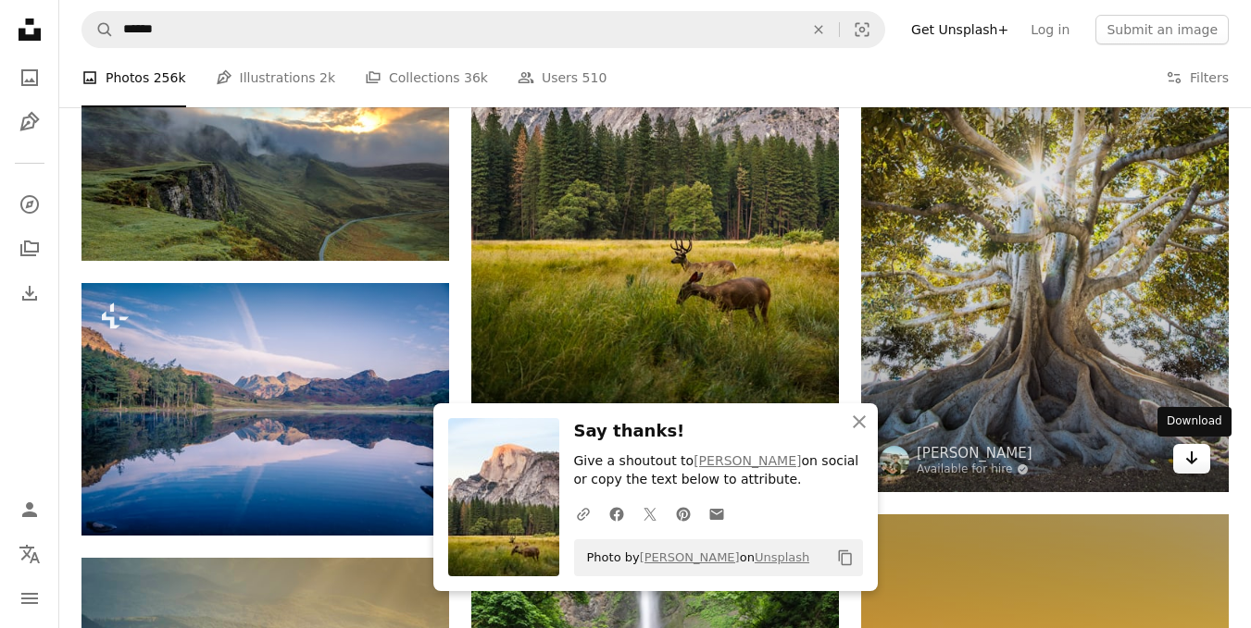
click at [1196, 467] on icon "Arrow pointing down" at bounding box center [1191, 458] width 15 height 22
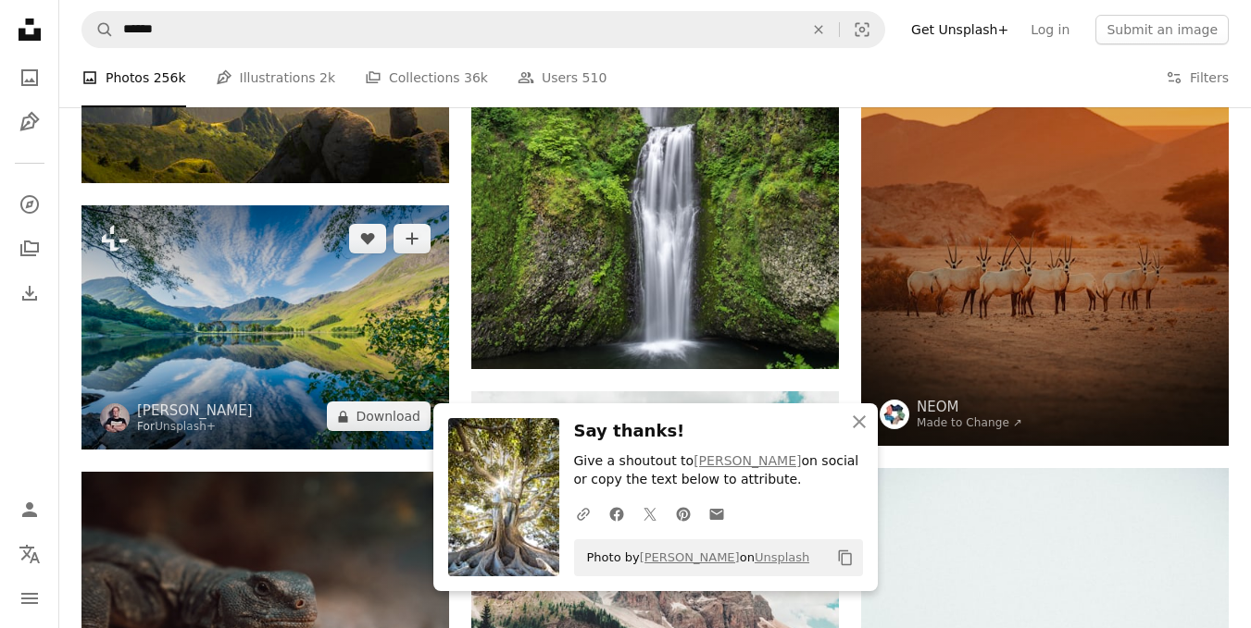
scroll to position [1666, 0]
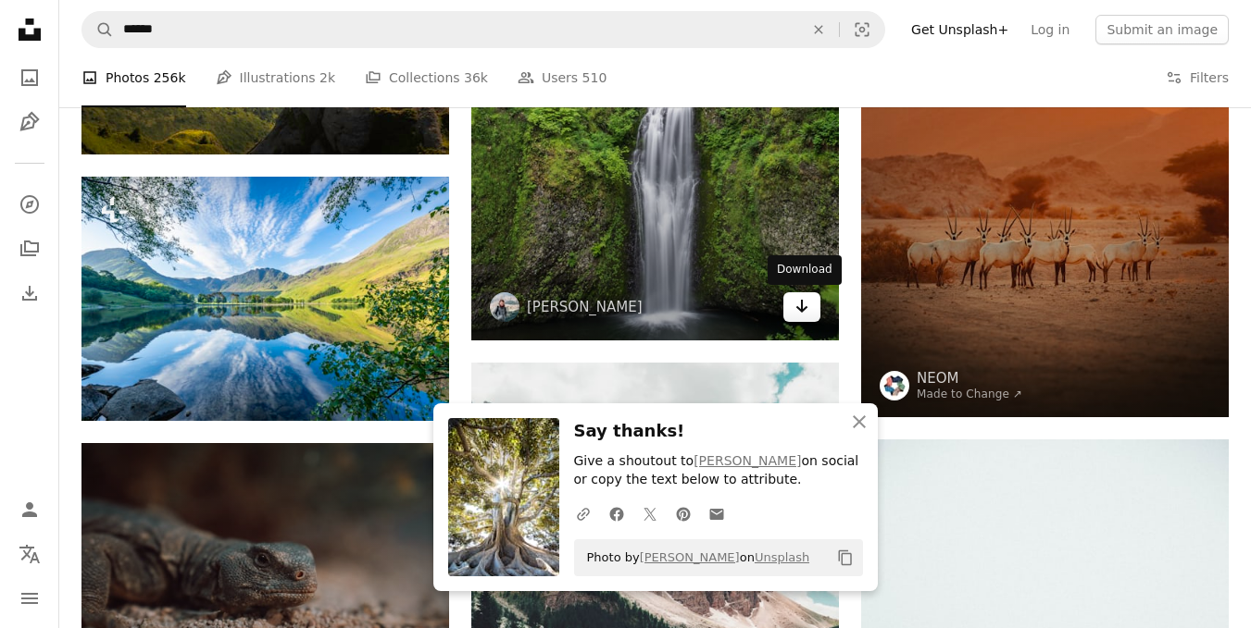
click at [807, 314] on icon "Arrow pointing down" at bounding box center [801, 306] width 15 height 22
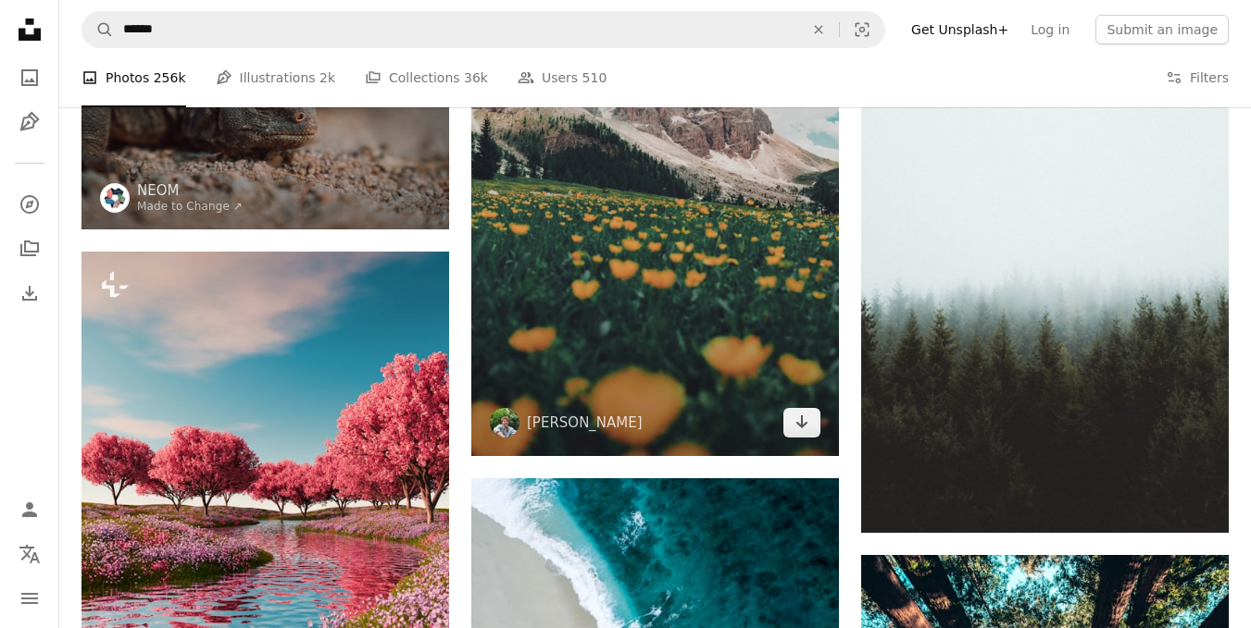
scroll to position [2129, 0]
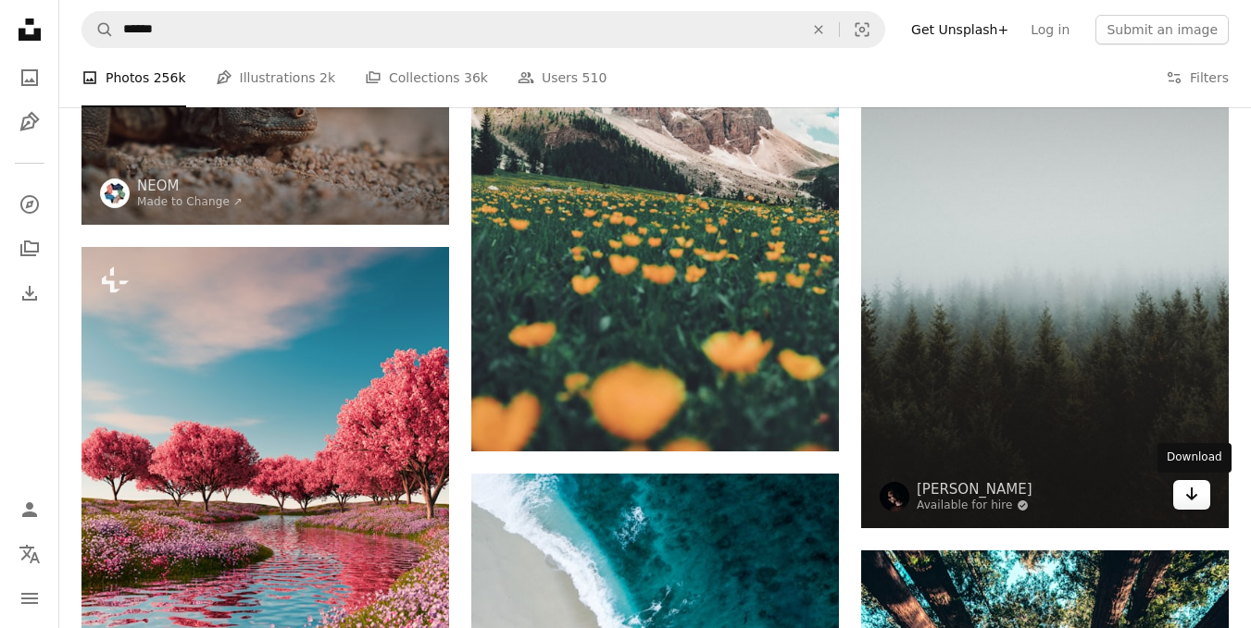
click at [1197, 498] on icon "Arrow pointing down" at bounding box center [1191, 494] width 15 height 22
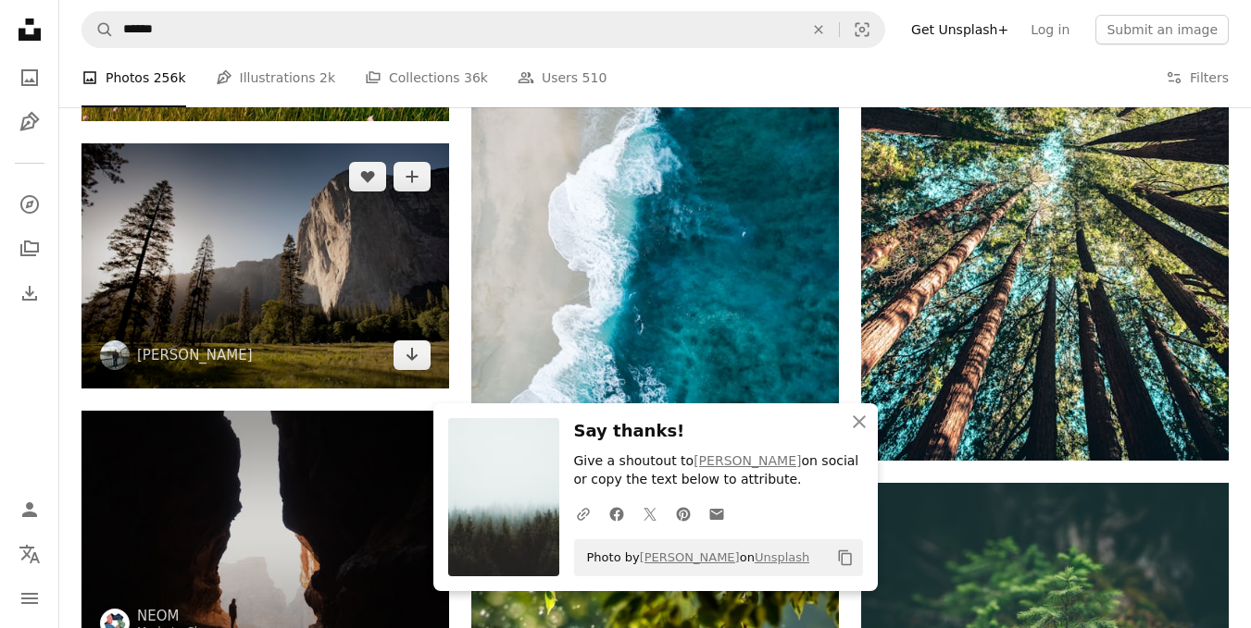
scroll to position [2777, 0]
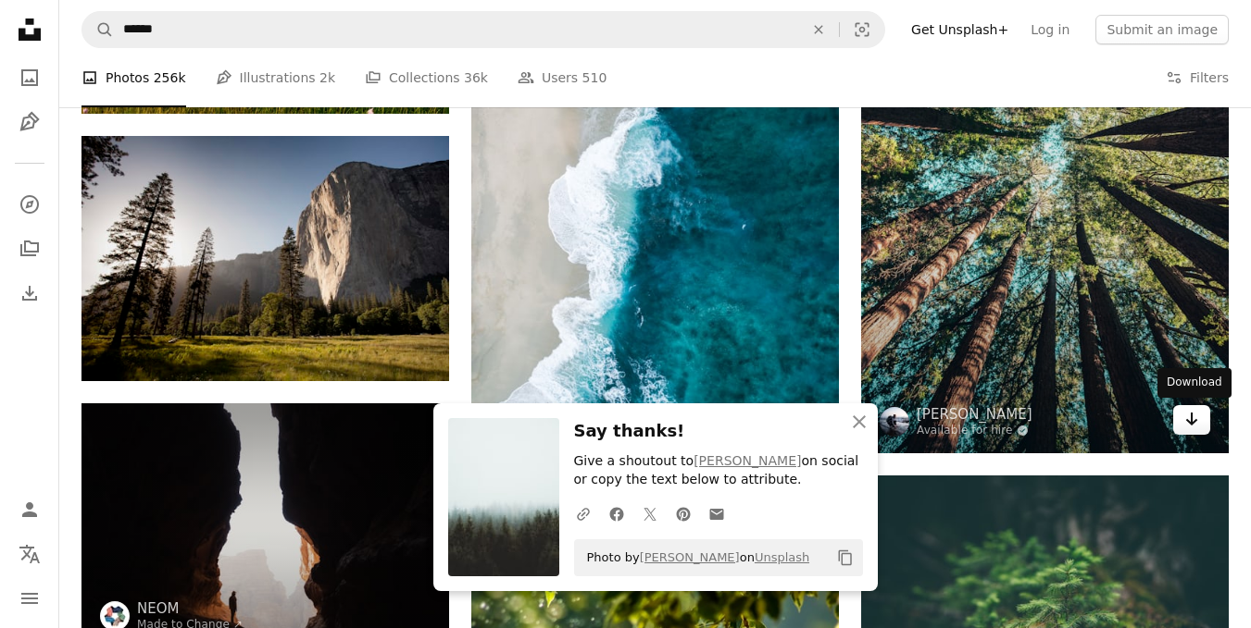
click at [1193, 421] on icon "Arrow pointing down" at bounding box center [1191, 419] width 15 height 22
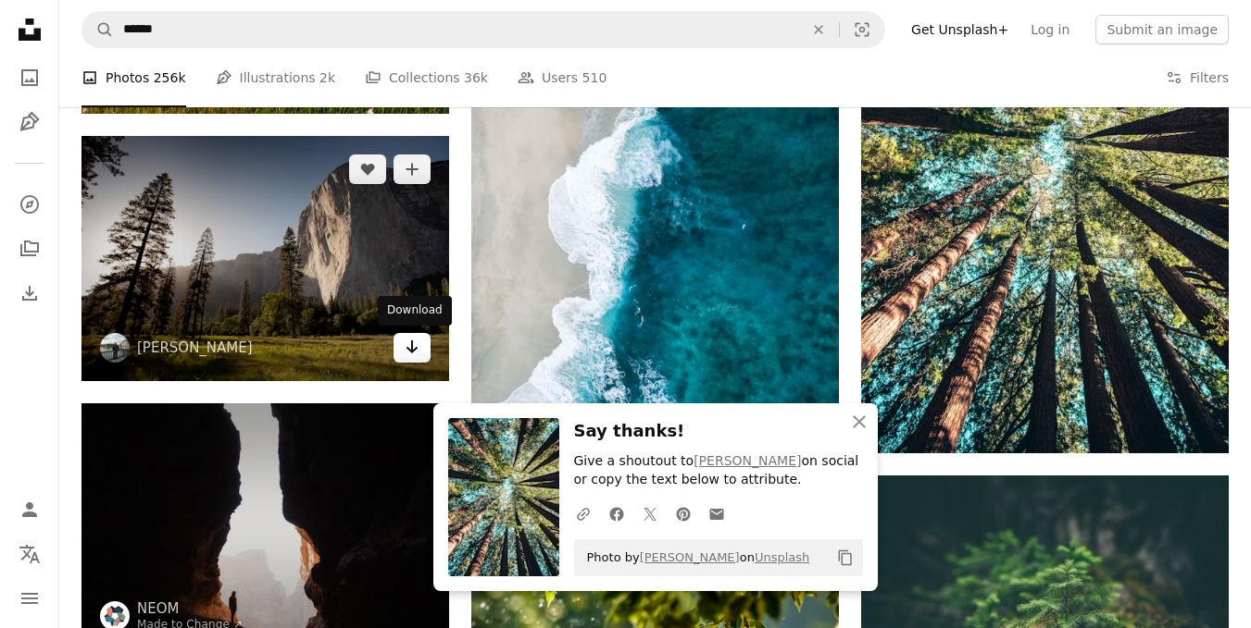
click at [419, 346] on link "Arrow pointing down" at bounding box center [411, 348] width 37 height 30
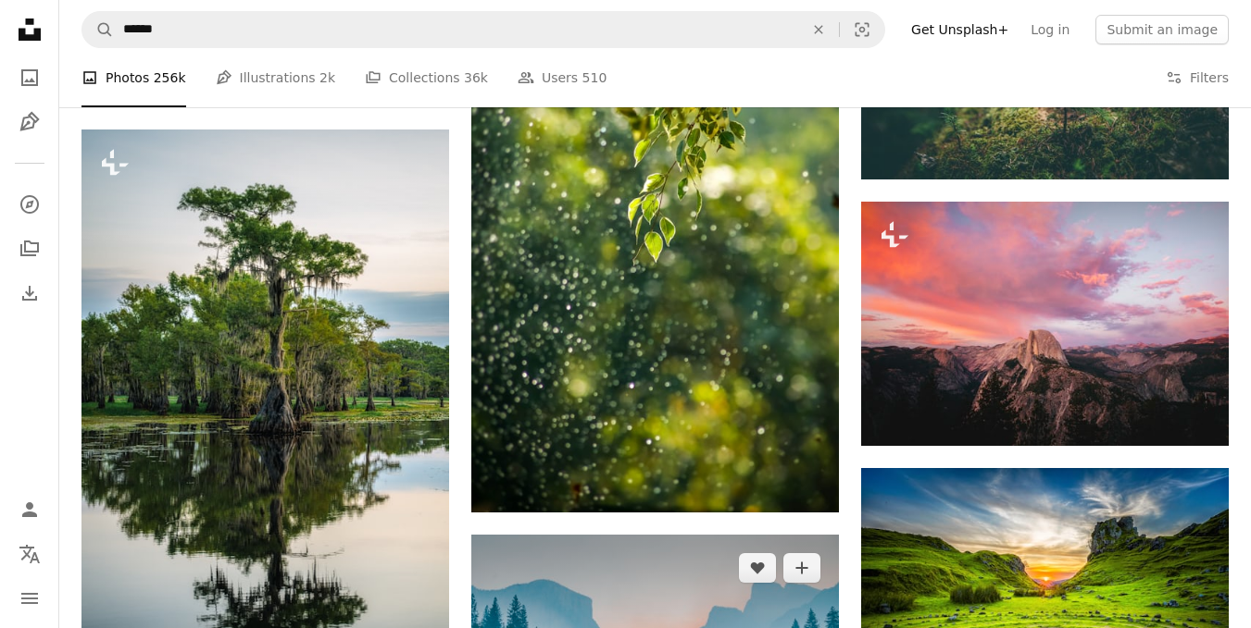
scroll to position [3517, 0]
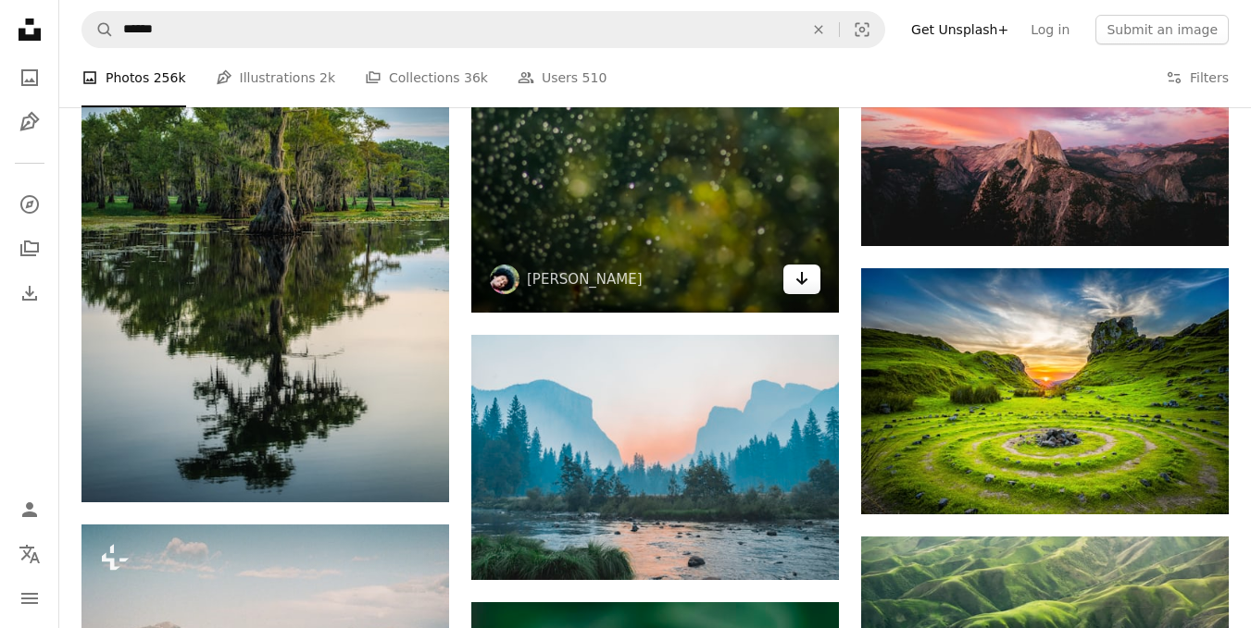
click at [806, 286] on icon "Arrow pointing down" at bounding box center [801, 279] width 15 height 22
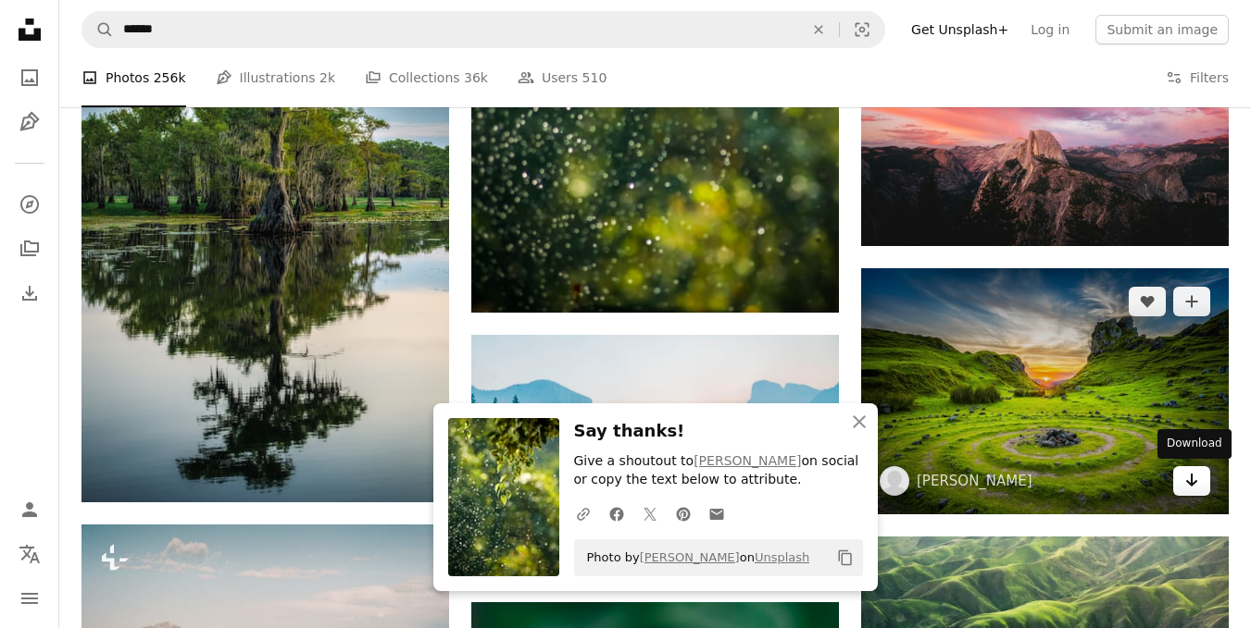
click at [1188, 489] on icon "Arrow pointing down" at bounding box center [1191, 480] width 15 height 22
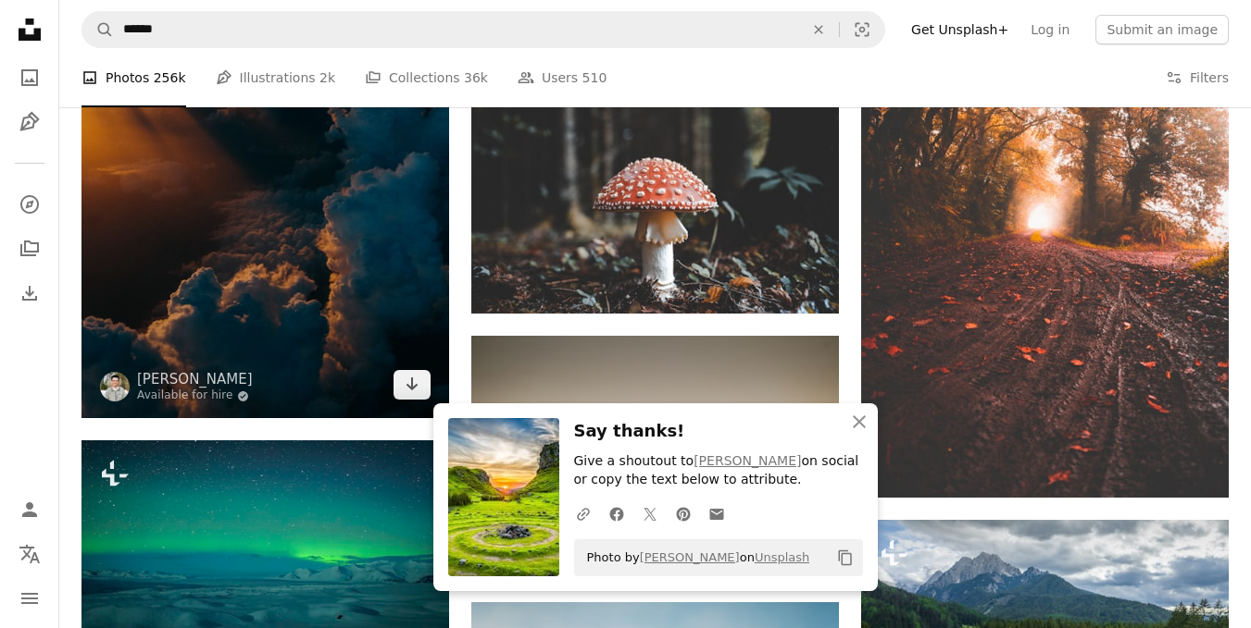
scroll to position [4350, 0]
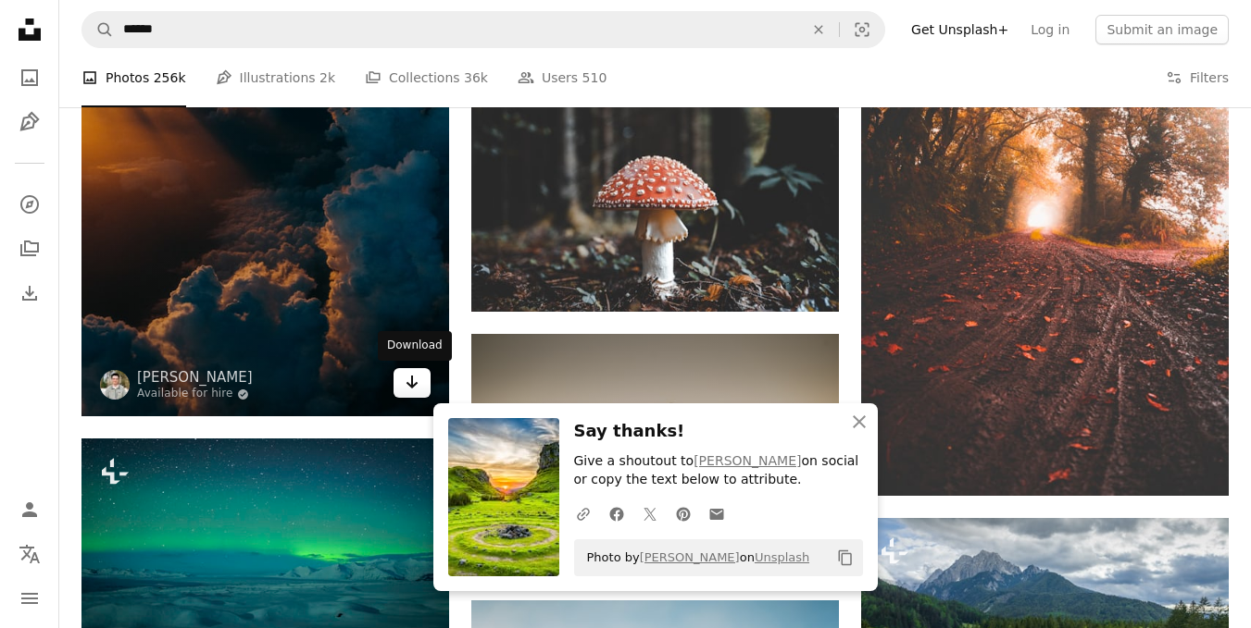
click at [410, 379] on icon "Arrow pointing down" at bounding box center [411, 382] width 15 height 22
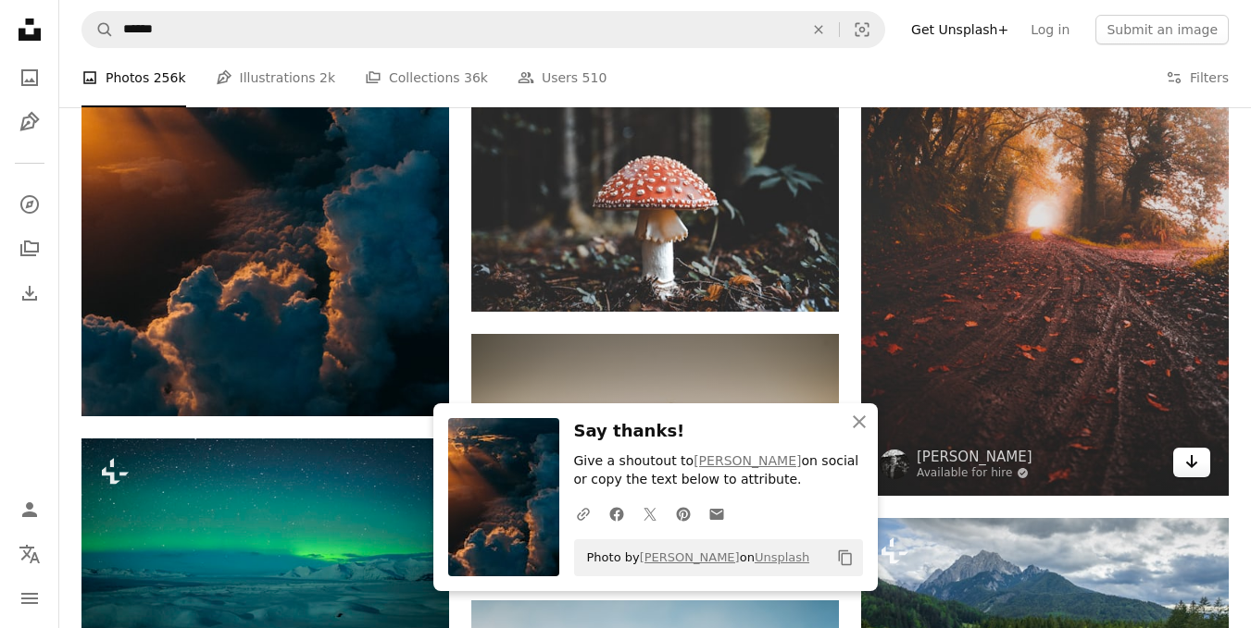
click at [1193, 456] on icon "Arrow pointing down" at bounding box center [1191, 462] width 15 height 22
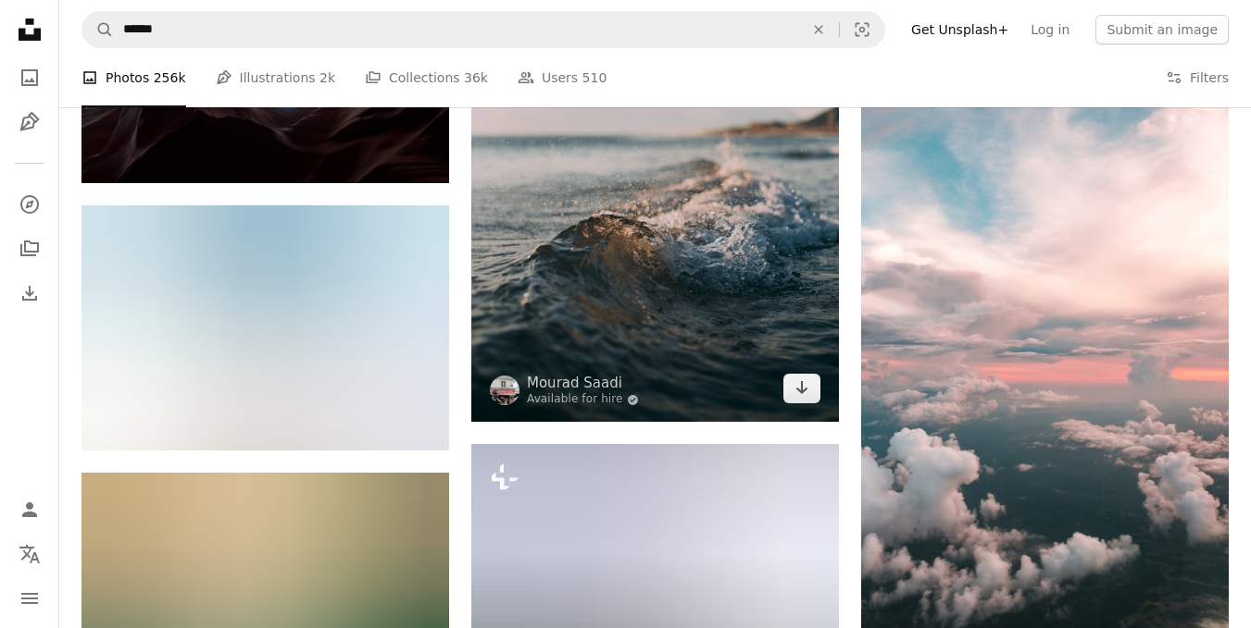
scroll to position [5091, 0]
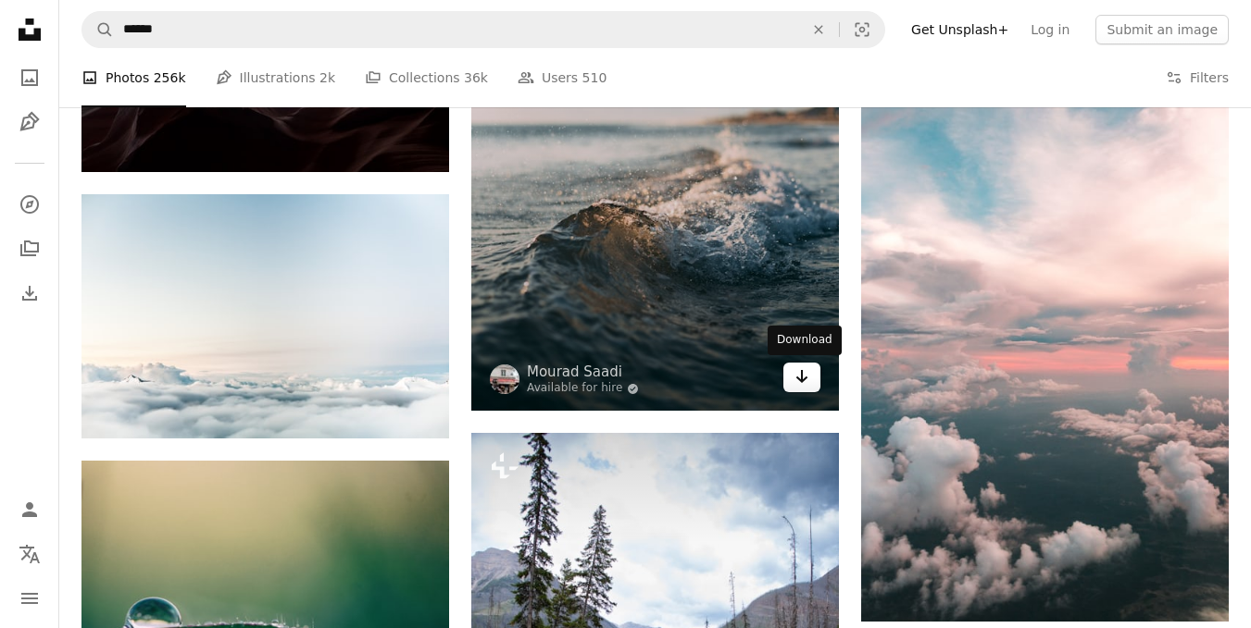
click at [792, 380] on link "Arrow pointing down" at bounding box center [801, 378] width 37 height 30
